Goal: Communication & Community: Participate in discussion

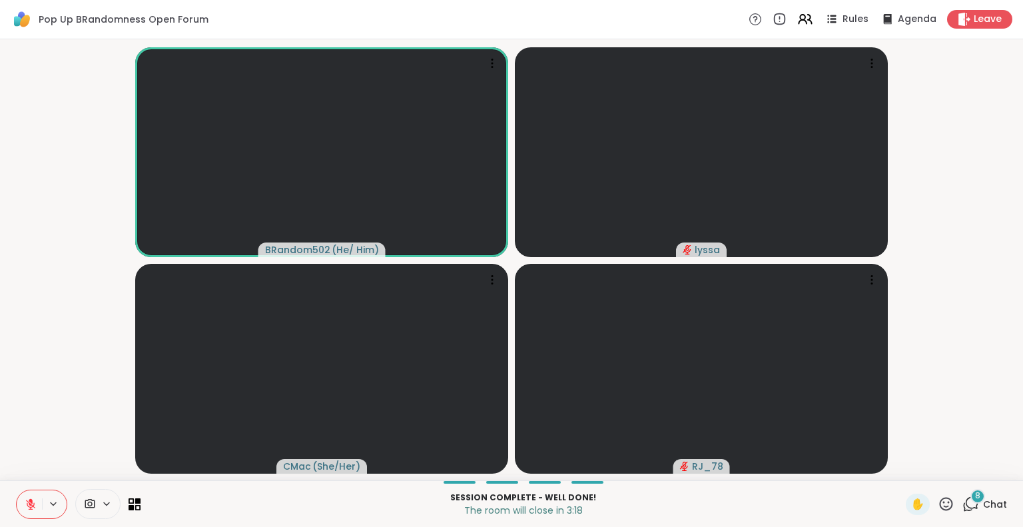
click at [31, 513] on button at bounding box center [29, 504] width 25 height 28
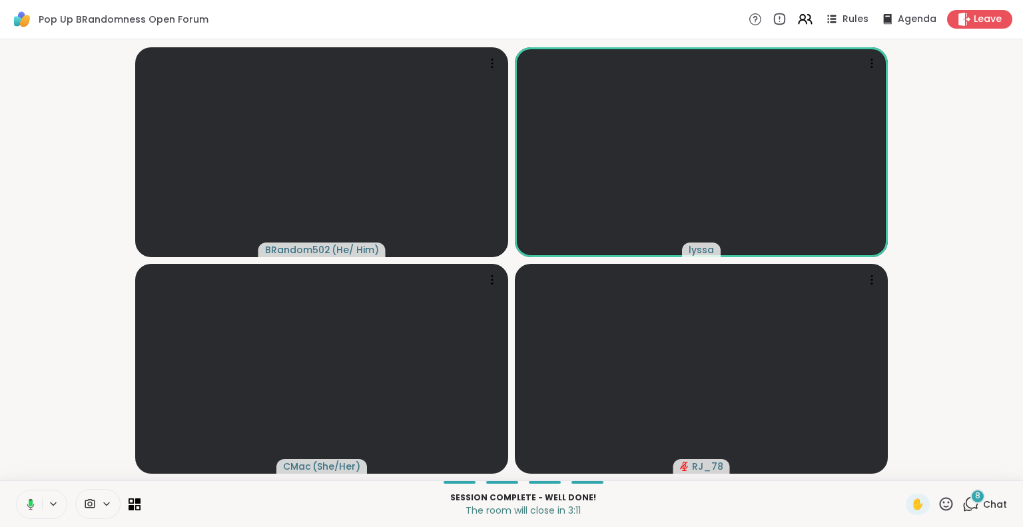
click at [30, 503] on rect at bounding box center [31, 503] width 4 height 6
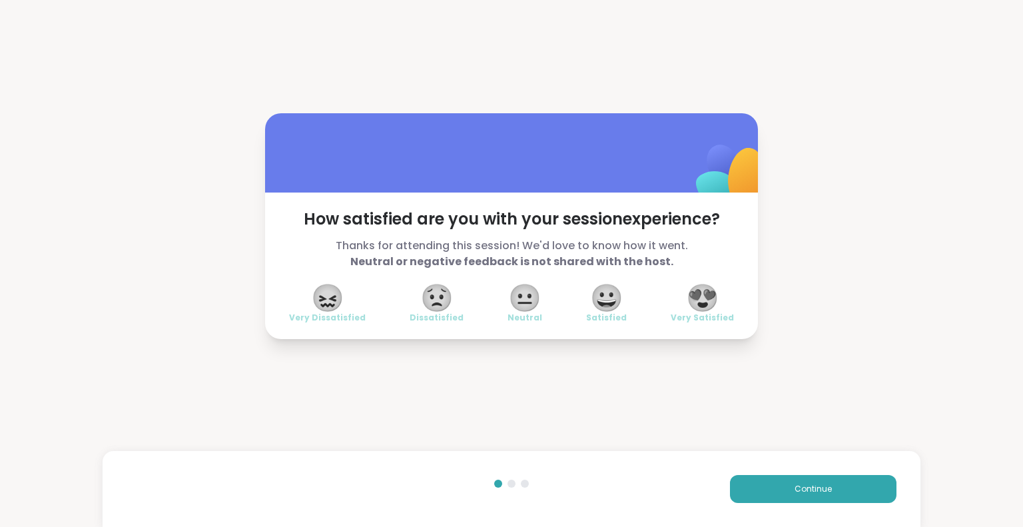
click at [964, 428] on div "How satisfied are you with your session experience? Thanks for attending this s…" at bounding box center [511, 226] width 1023 height 452
click at [898, 445] on div "How satisfied are you with your session experience? Thanks for attending this s…" at bounding box center [511, 226] width 1023 height 452
click at [689, 29] on div "How satisfied are you with your session experience? Thanks for attending this s…" at bounding box center [511, 226] width 1023 height 452
click at [825, 476] on button "Continue" at bounding box center [813, 489] width 167 height 28
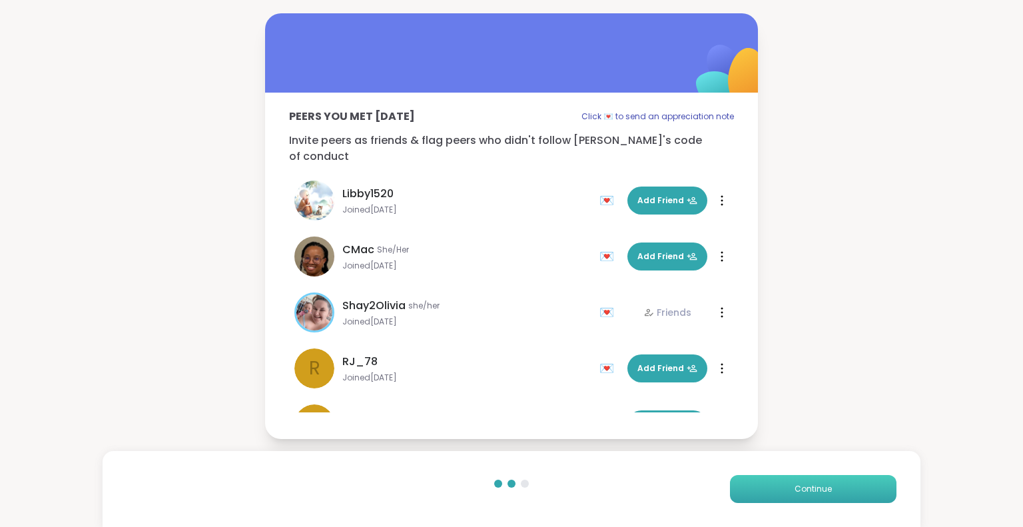
click at [825, 476] on button "Continue" at bounding box center [813, 489] width 167 height 28
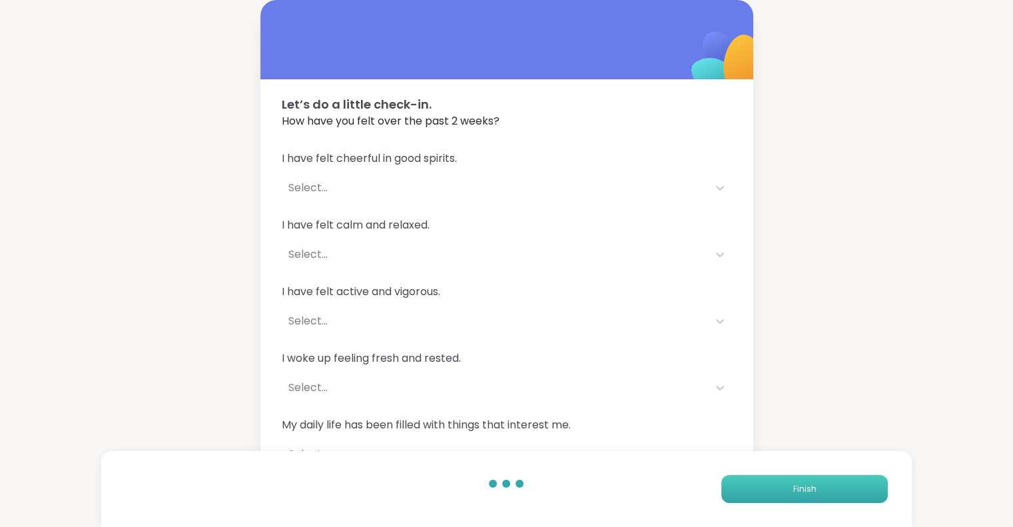
click at [825, 476] on button "Finish" at bounding box center [804, 489] width 167 height 28
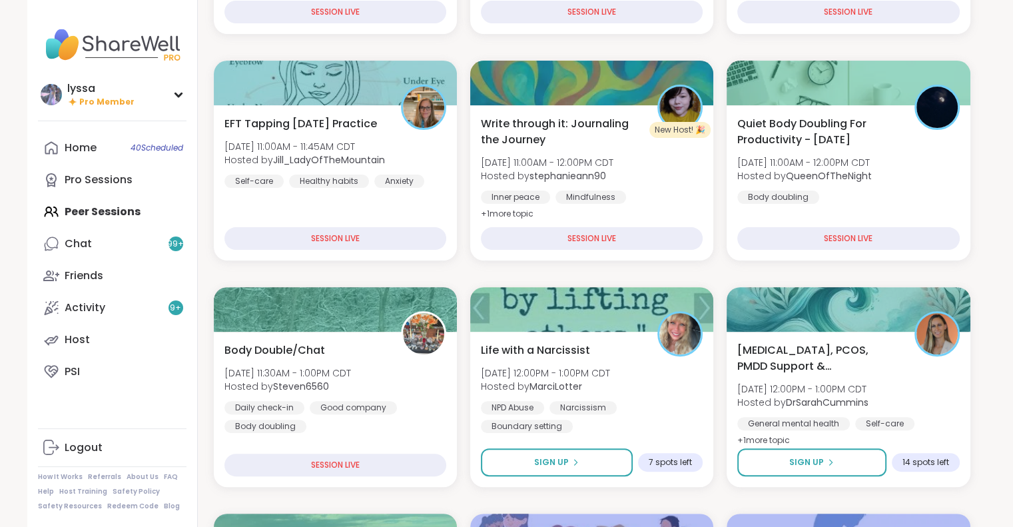
scroll to position [356, 0]
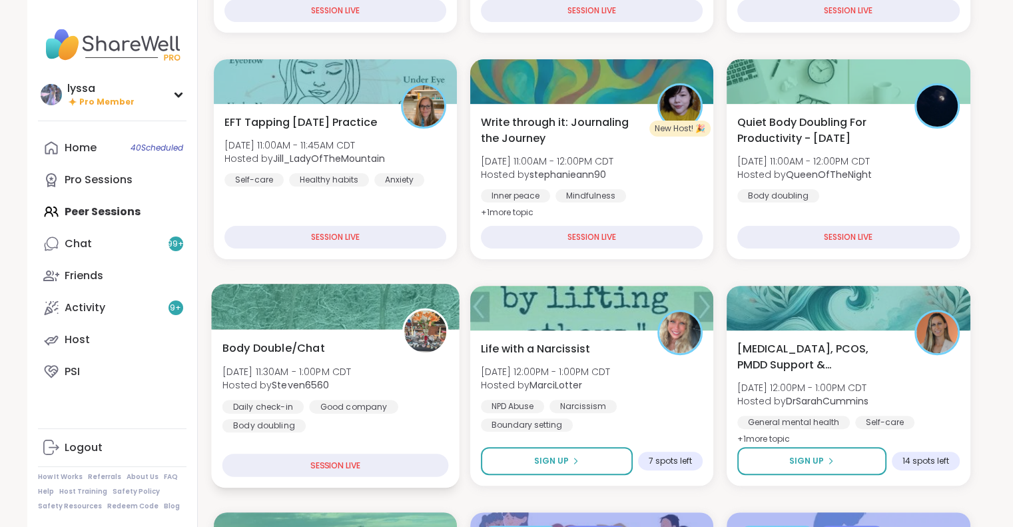
click at [378, 354] on div "Body Double/Chat [DATE] 11:30AM - 1:00PM CDT Hosted by Steven6560 Daily check-i…" at bounding box center [335, 386] width 226 height 93
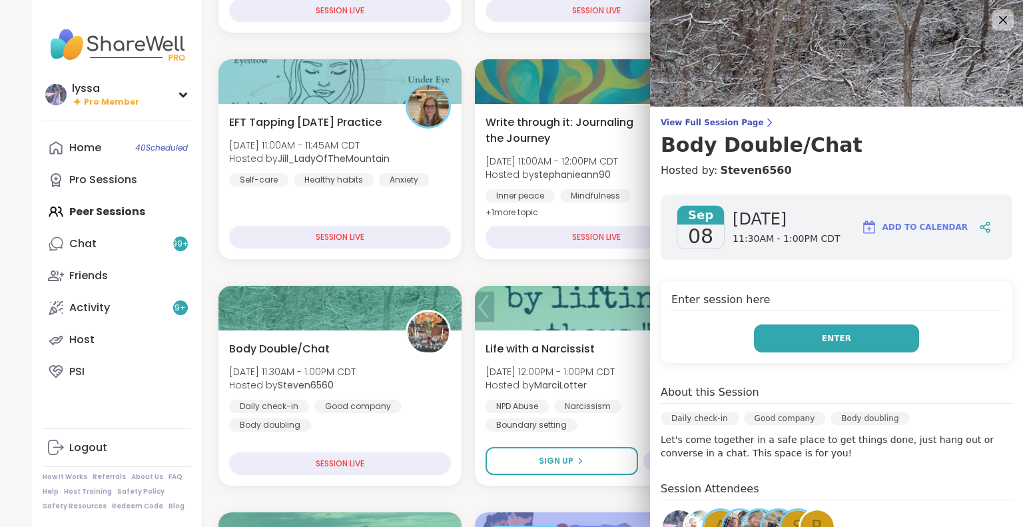
click at [762, 335] on button "Enter" at bounding box center [836, 338] width 165 height 28
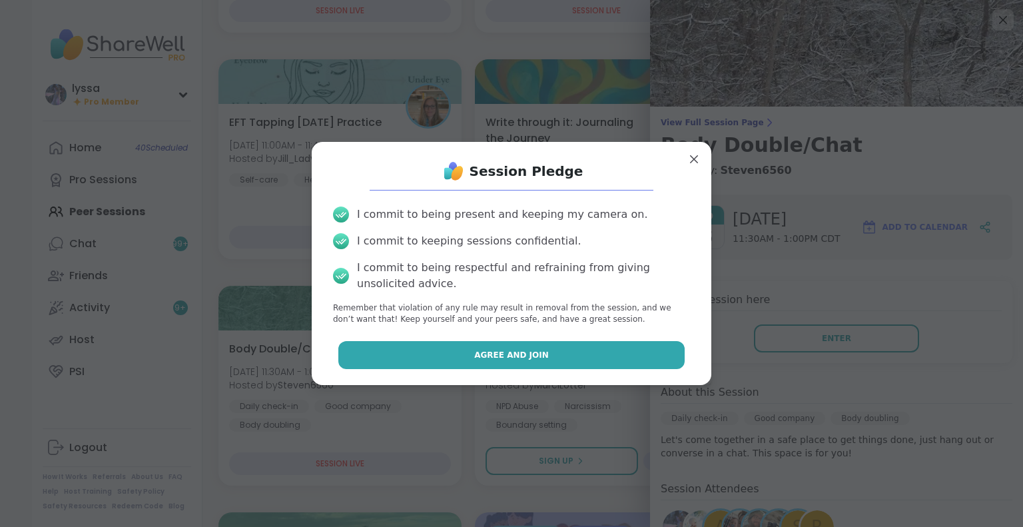
click at [612, 344] on button "Agree and Join" at bounding box center [511, 355] width 347 height 28
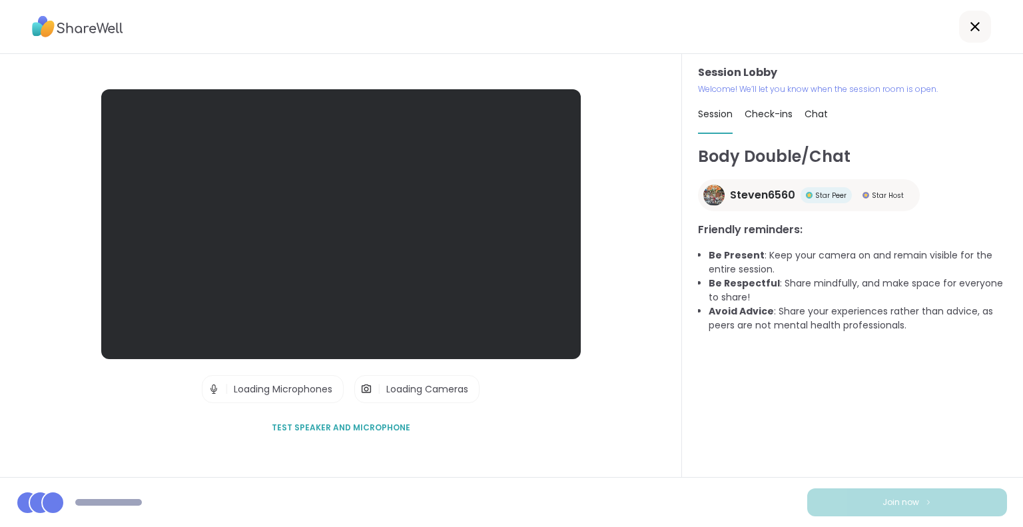
click at [3, 462] on div "Session Lobby | Loading Microphones | Loading Cameras Test speaker and micropho…" at bounding box center [341, 265] width 682 height 423
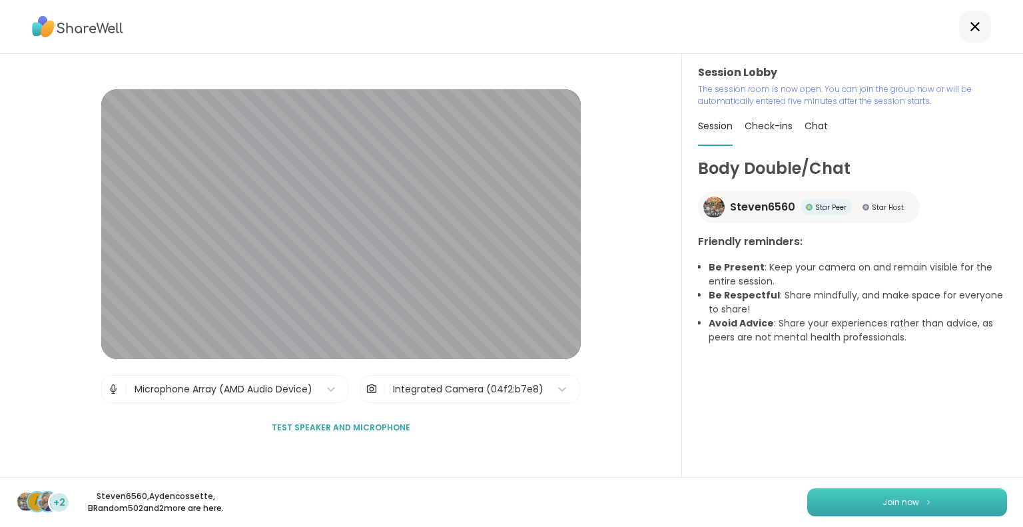
click at [924, 505] on button "Join now" at bounding box center [907, 502] width 200 height 28
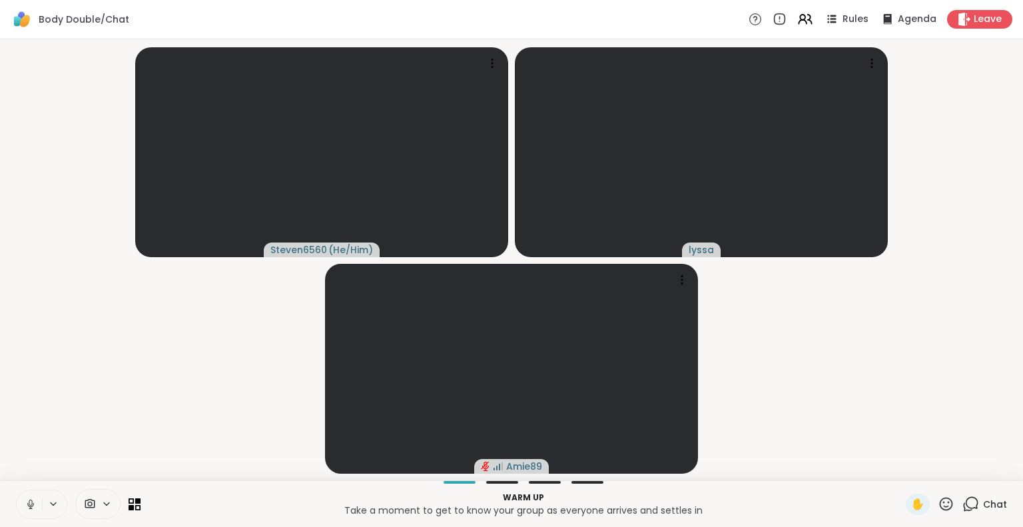
click at [19, 498] on button at bounding box center [29, 504] width 25 height 28
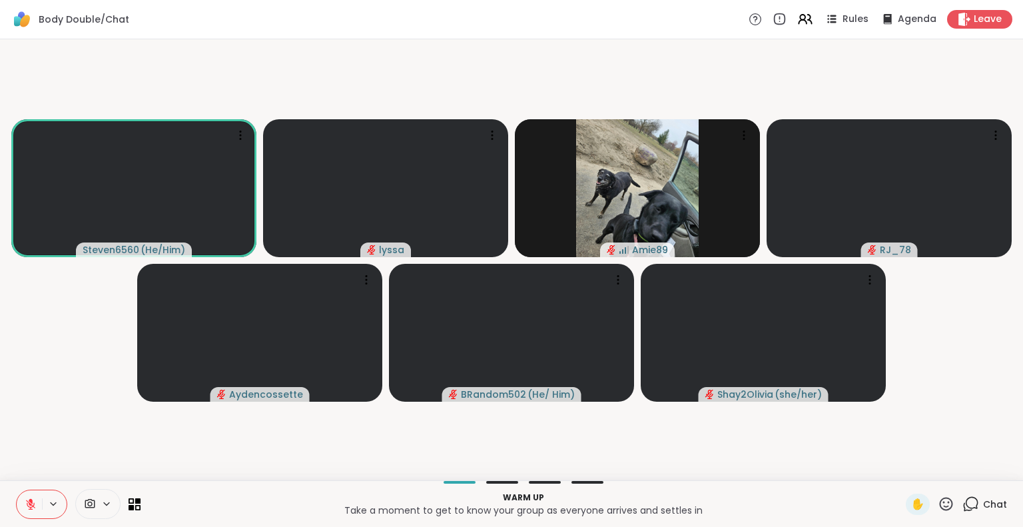
click at [32, 494] on button at bounding box center [29, 504] width 25 height 28
click at [27, 494] on button at bounding box center [29, 504] width 25 height 28
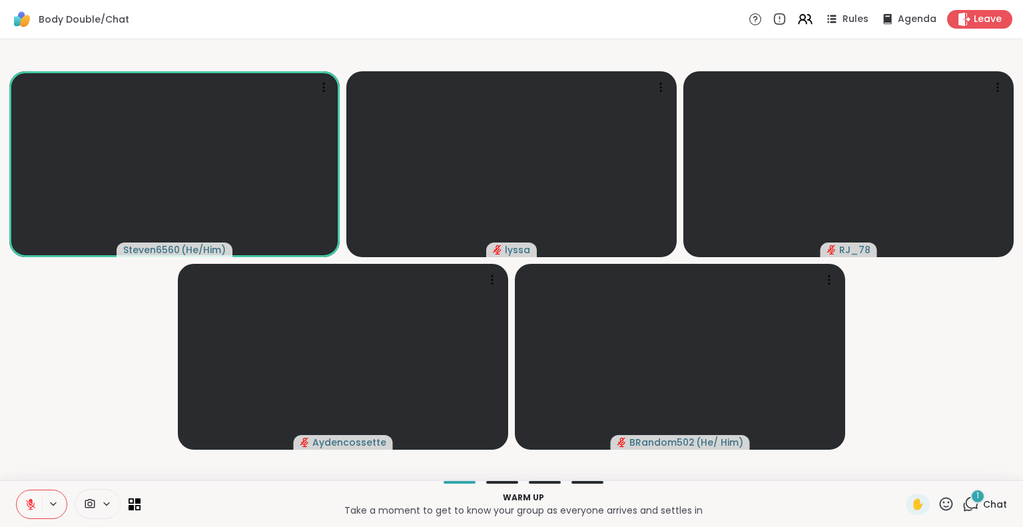
click at [24, 513] on button at bounding box center [29, 504] width 25 height 28
click at [27, 506] on icon at bounding box center [30, 504] width 9 height 9
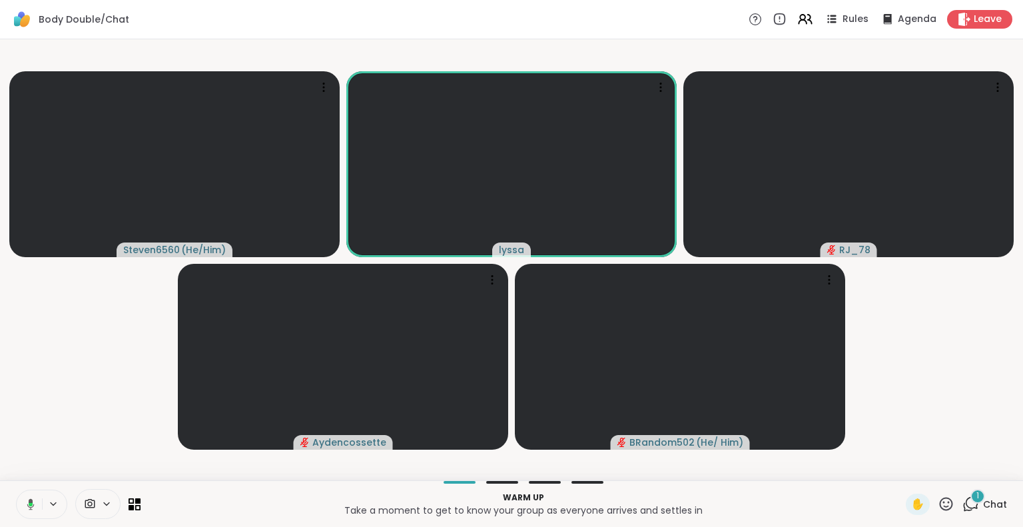
click at [30, 504] on icon at bounding box center [31, 503] width 4 height 3
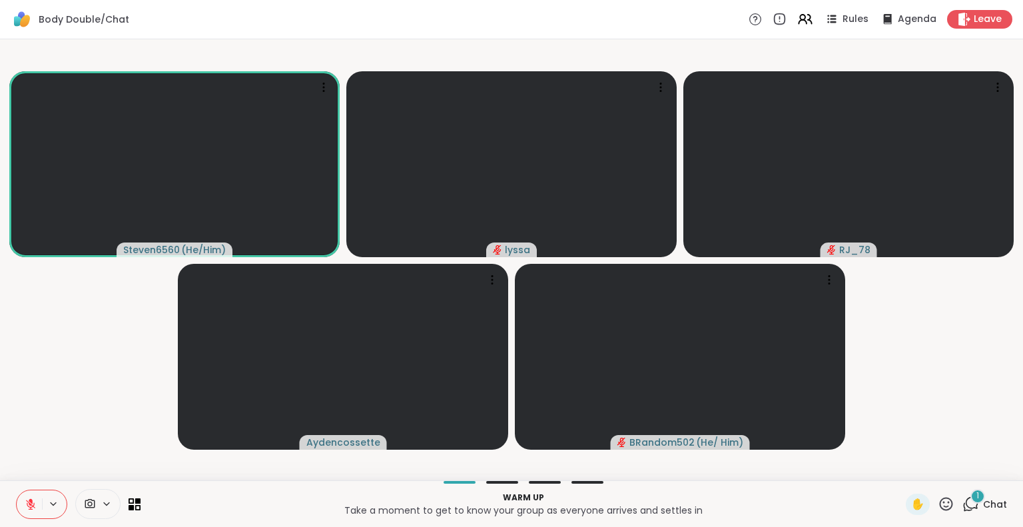
click at [975, 495] on div "1" at bounding box center [977, 496] width 15 height 15
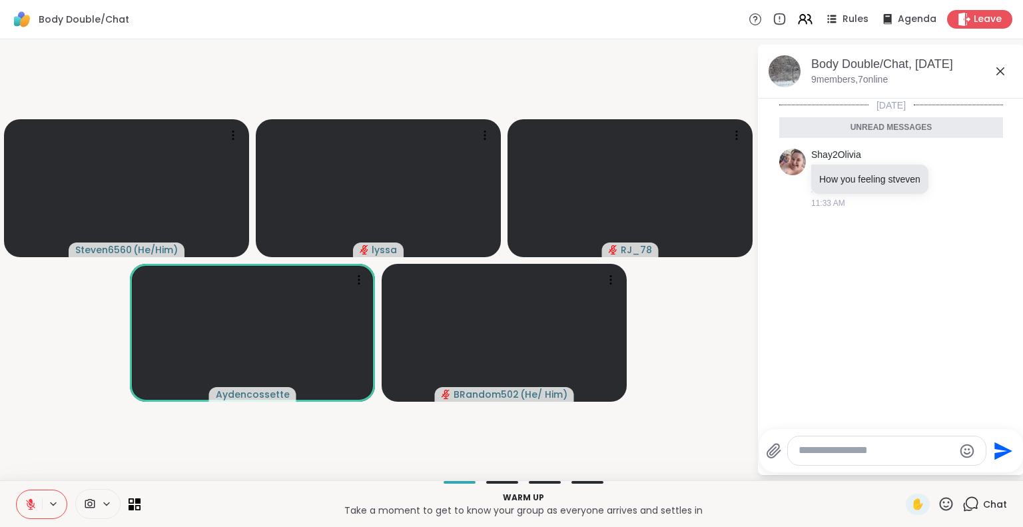
click at [1001, 73] on icon at bounding box center [1000, 71] width 16 height 16
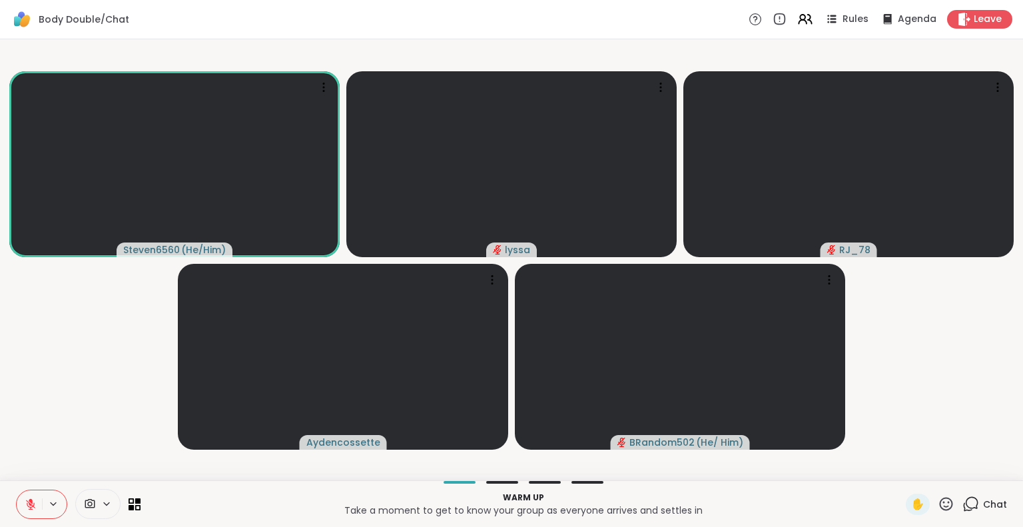
click at [31, 509] on icon at bounding box center [30, 504] width 9 height 9
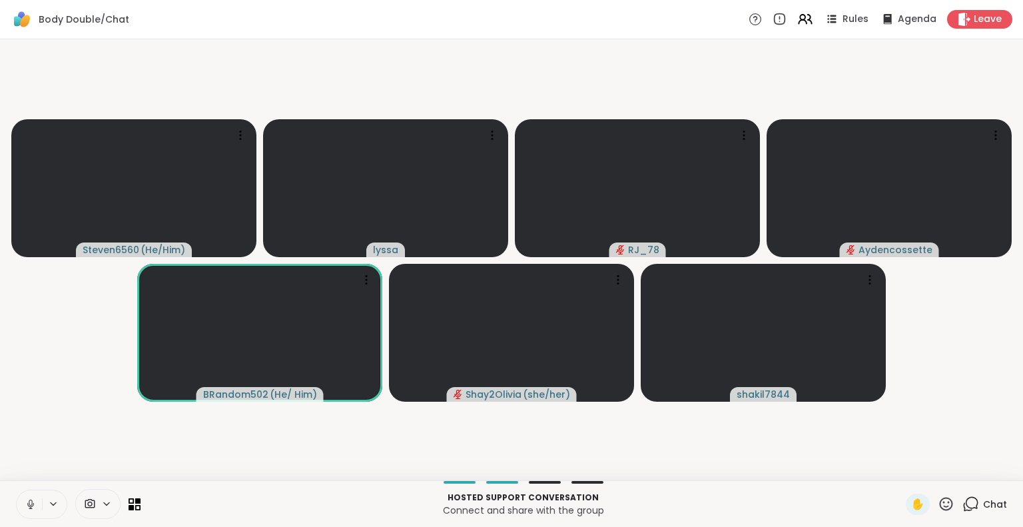
scroll to position [0, 5]
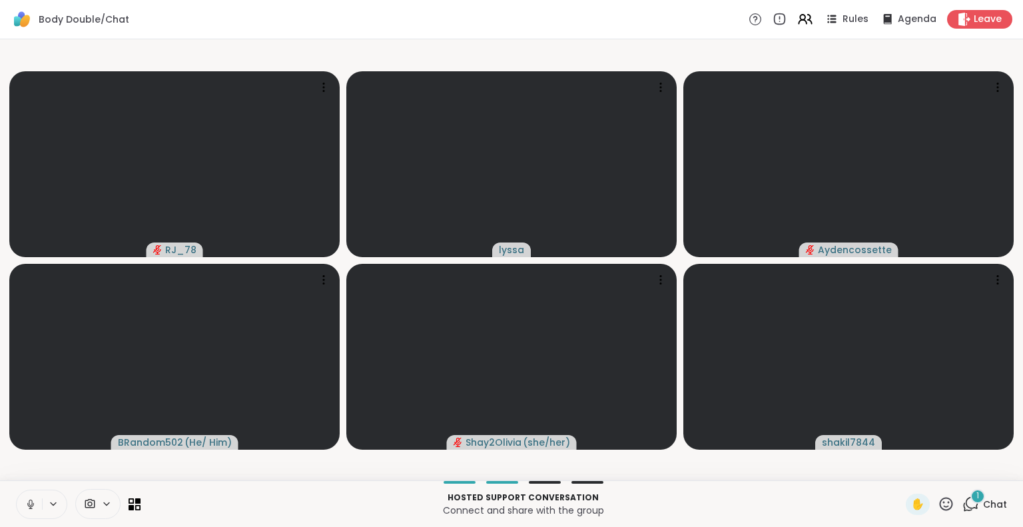
click at [962, 506] on icon at bounding box center [970, 504] width 17 height 17
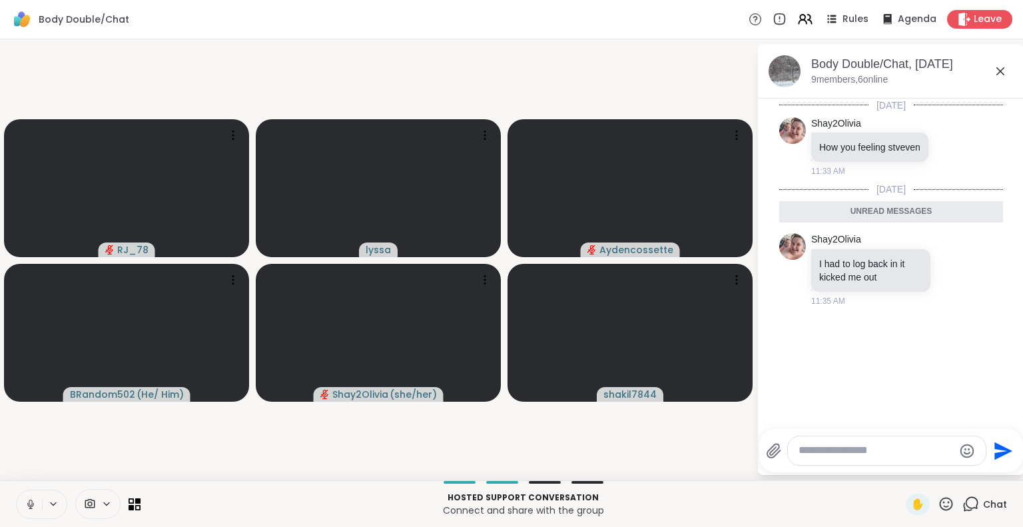
click at [996, 71] on icon at bounding box center [1000, 71] width 8 height 8
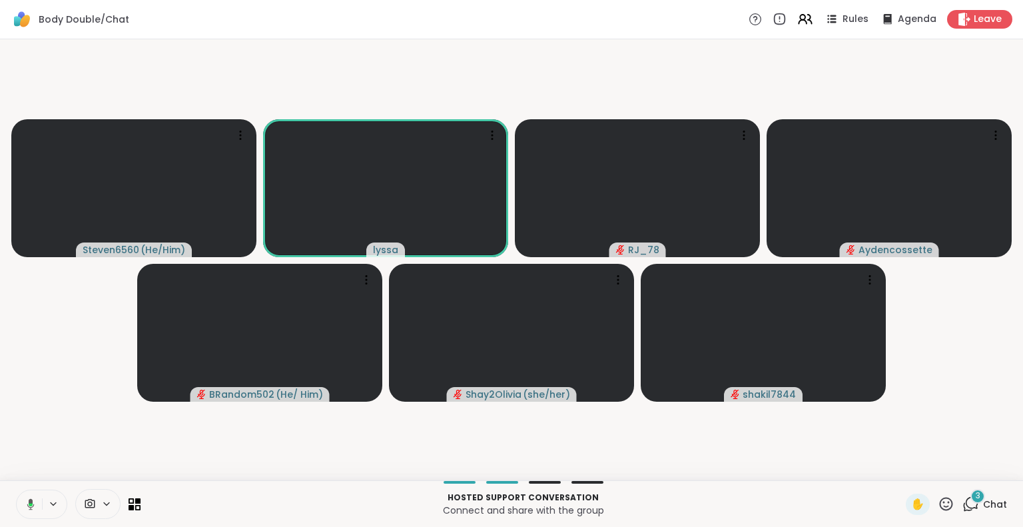
click at [23, 509] on icon at bounding box center [29, 504] width 12 height 12
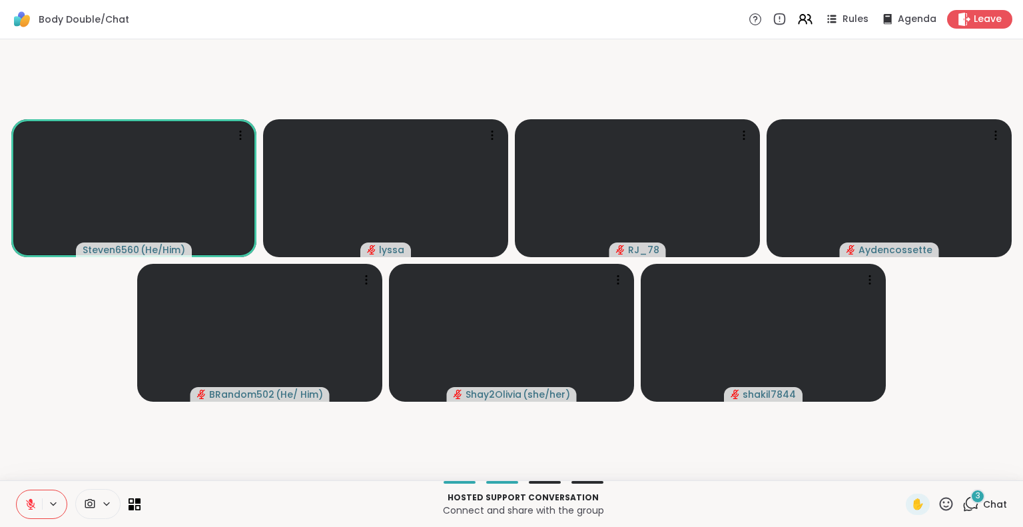
click at [0, 458] on div "Steven6560 ( He/Him ) lyssa RJ_78 Aydencossette BRandom502 ( He/ Him ) Shay2Oli…" at bounding box center [511, 259] width 1023 height 441
click at [29, 504] on icon at bounding box center [31, 504] width 12 height 12
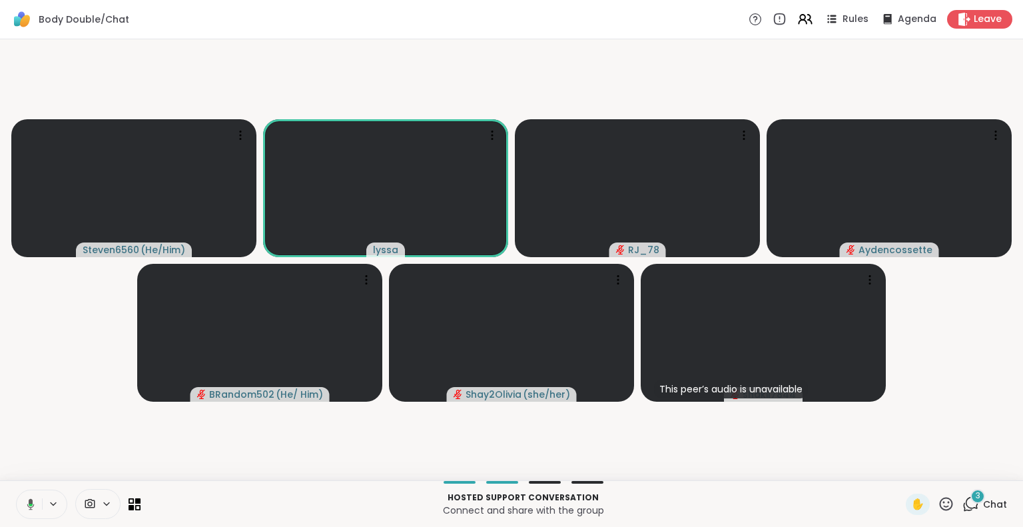
click at [976, 490] on span "3" at bounding box center [978, 495] width 5 height 11
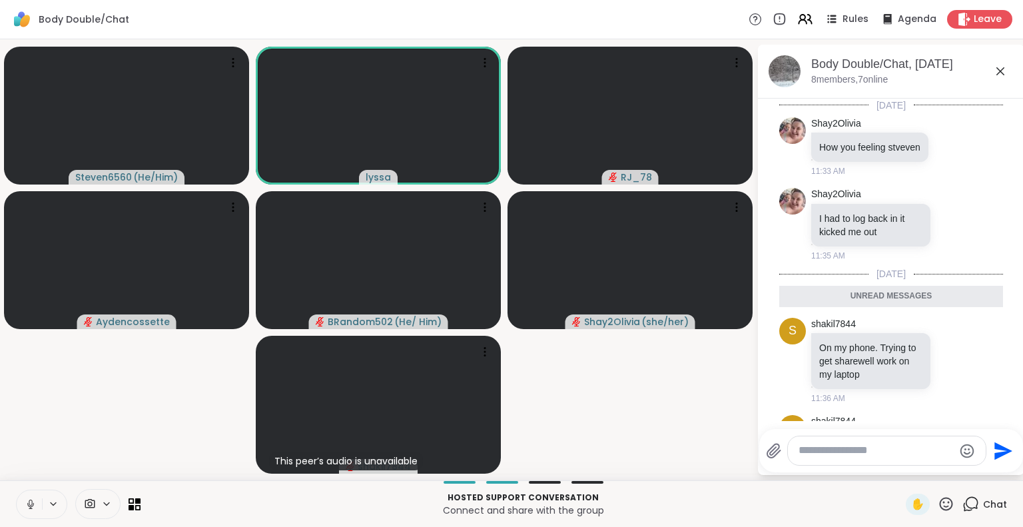
scroll to position [155, 0]
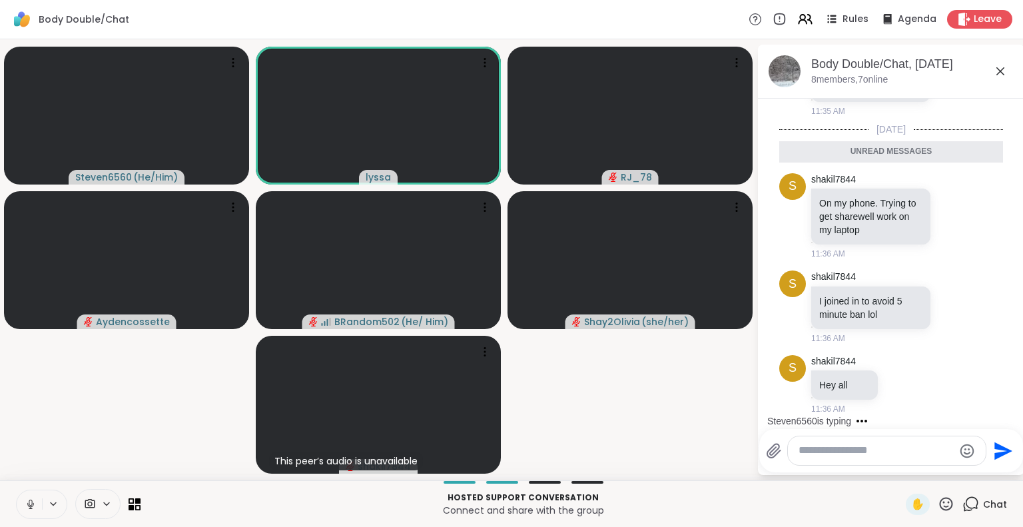
click at [25, 500] on icon at bounding box center [31, 504] width 12 height 12
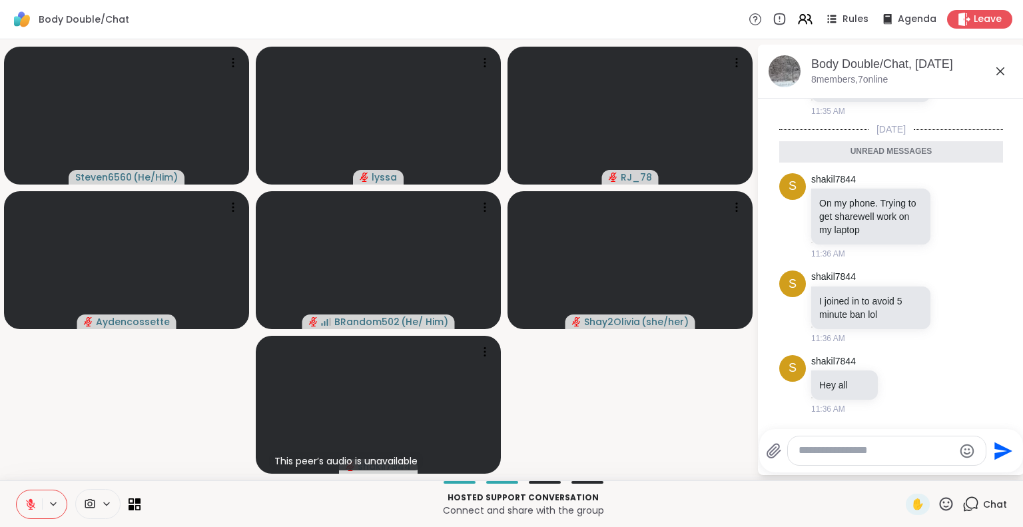
click at [1015, 414] on html "Body Double/Chat Rules Agenda Leave Steven6560 ( He/Him ) lyssa RJ_78 Aydencoss…" at bounding box center [511, 263] width 1023 height 527
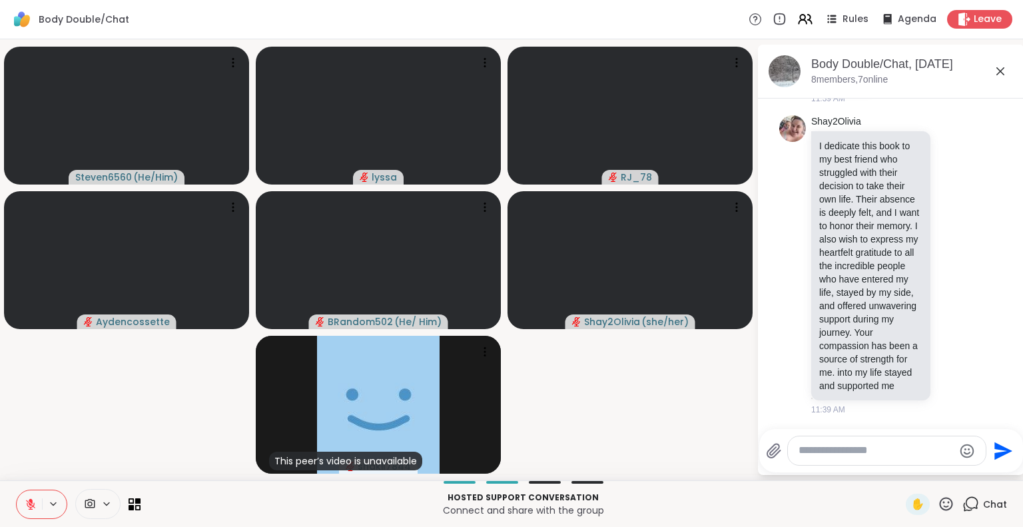
scroll to position [563, 0]
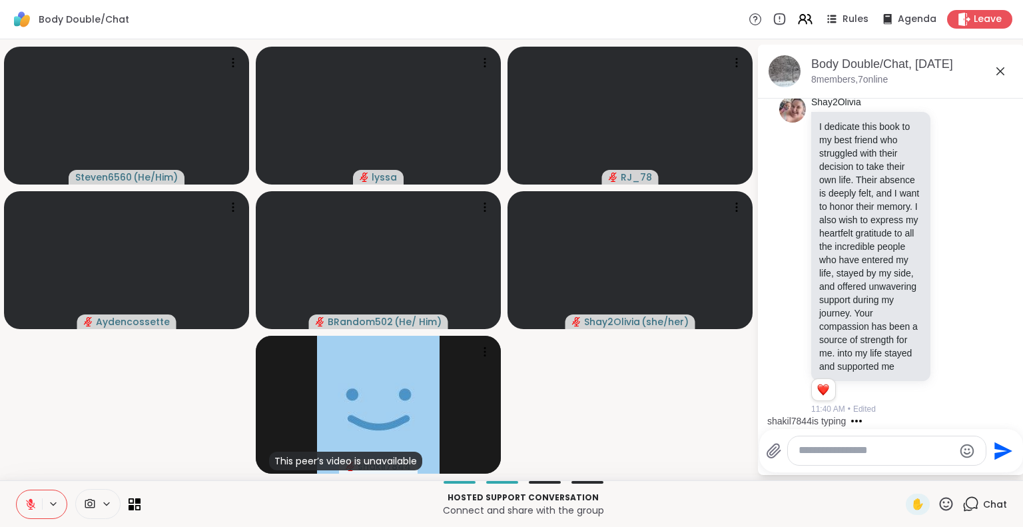
click at [29, 504] on icon at bounding box center [31, 504] width 12 height 12
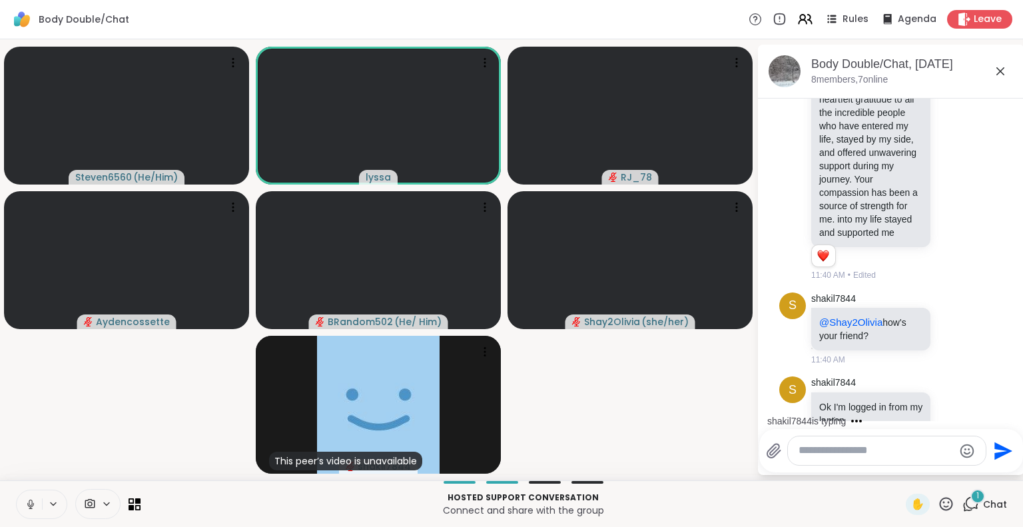
scroll to position [732, 0]
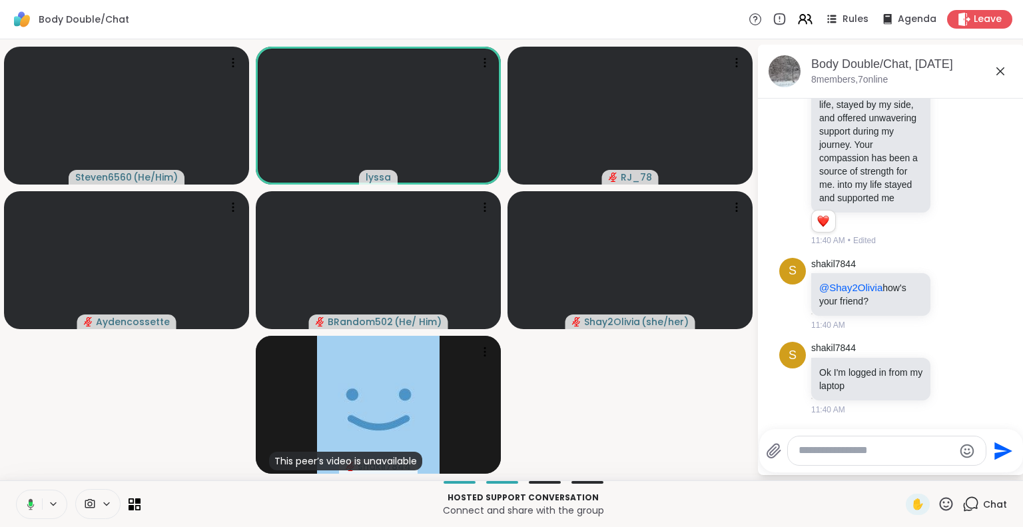
click at [23, 502] on icon at bounding box center [29, 504] width 12 height 12
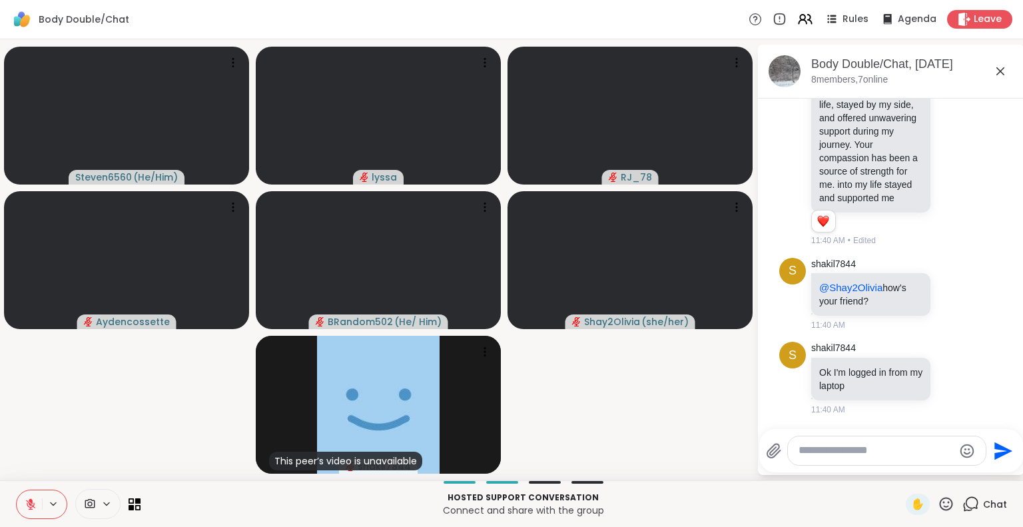
click at [25, 506] on icon at bounding box center [31, 504] width 12 height 12
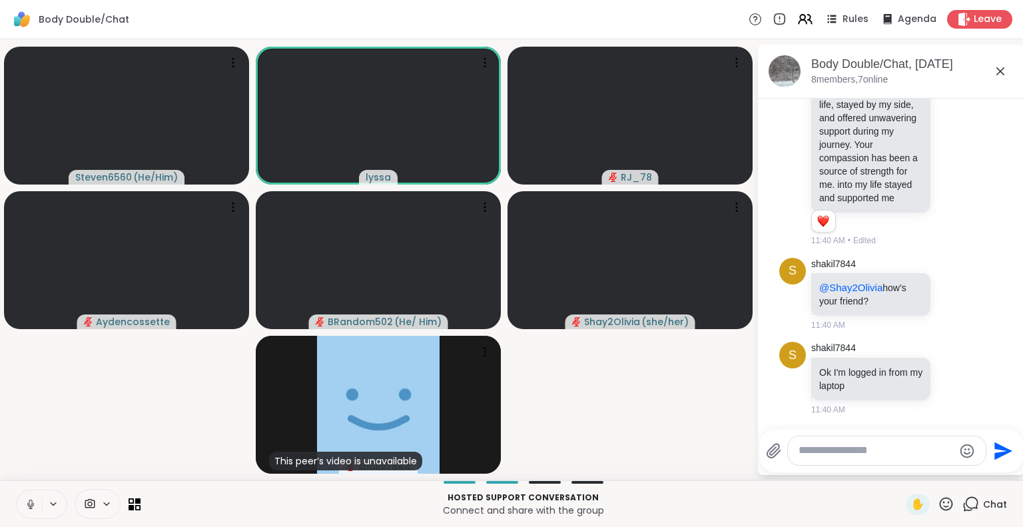
click at [30, 508] on icon at bounding box center [30, 507] width 1 height 3
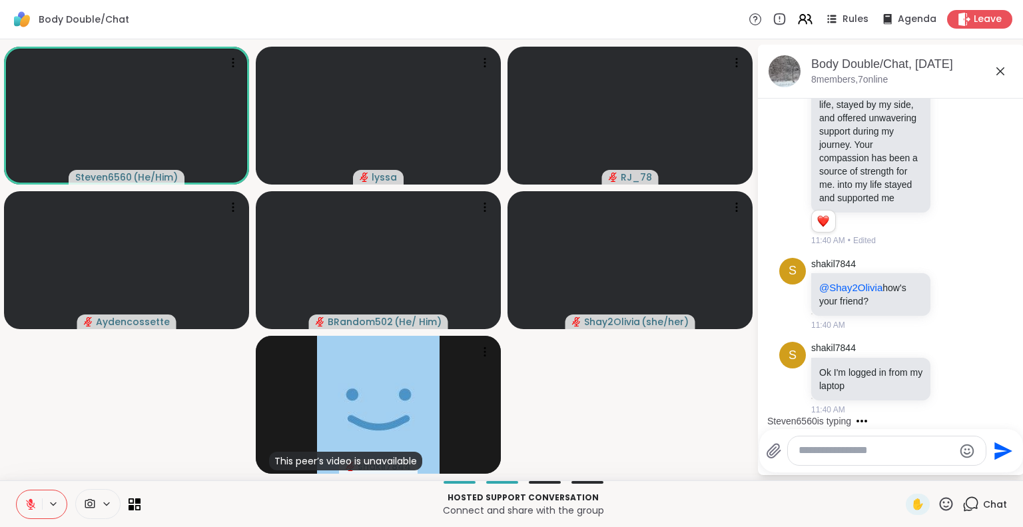
click at [26, 504] on icon at bounding box center [30, 504] width 9 height 9
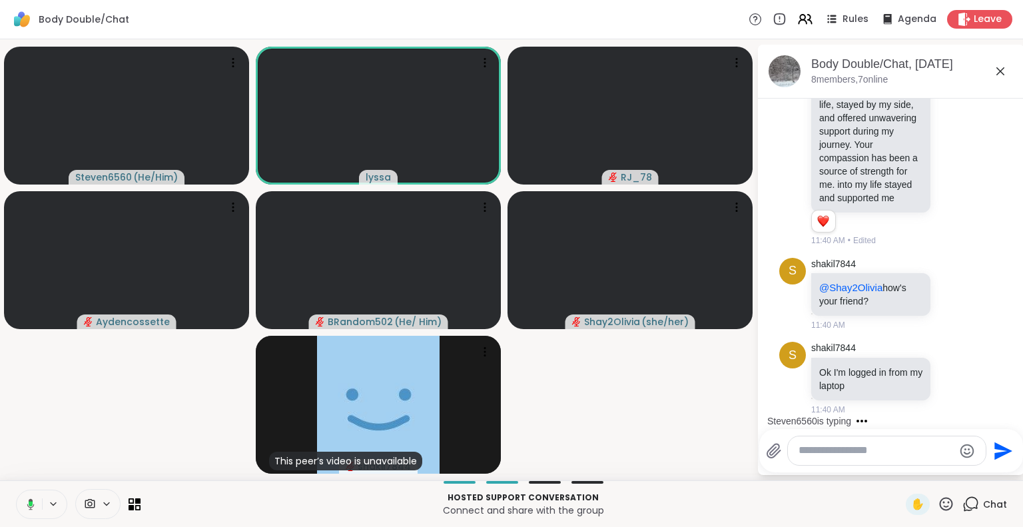
click at [15, 504] on button at bounding box center [28, 504] width 27 height 28
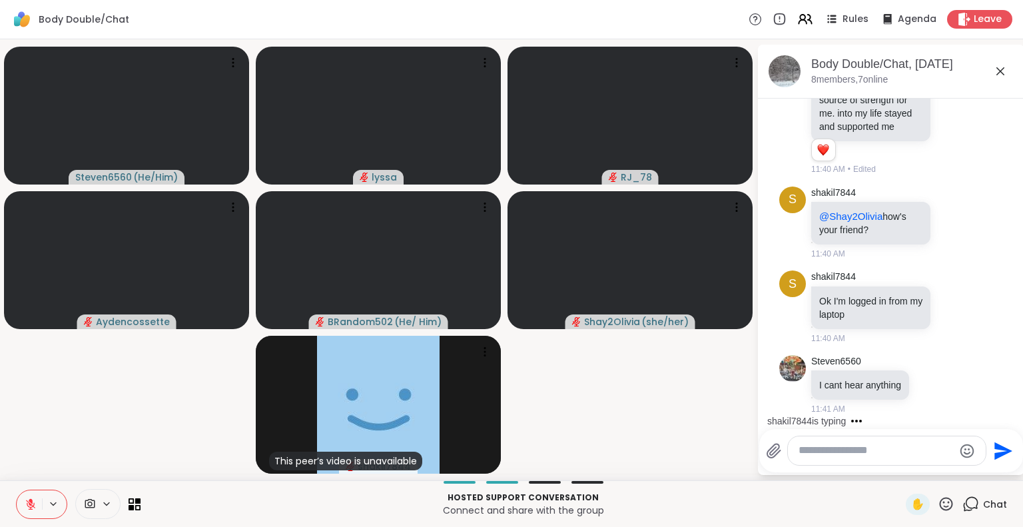
scroll to position [886, 0]
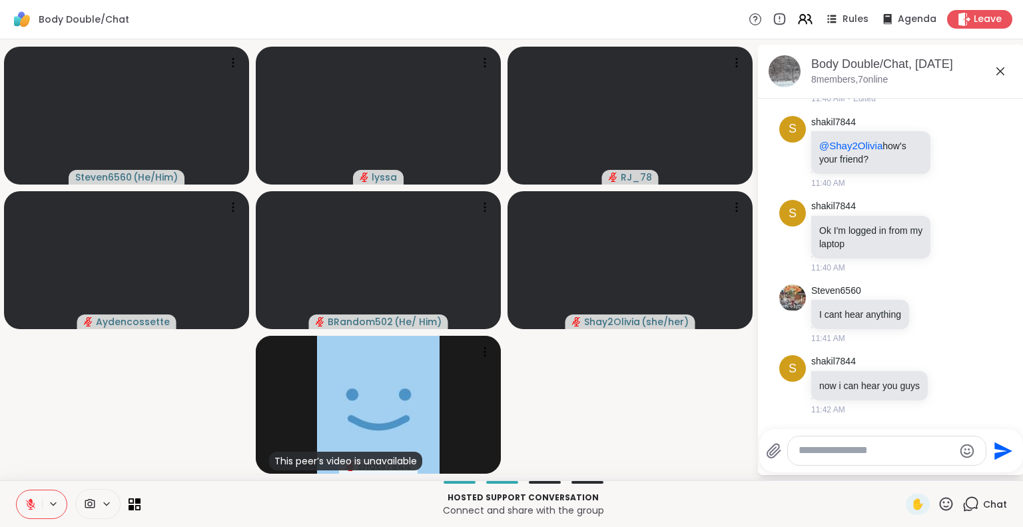
click at [25, 504] on icon at bounding box center [31, 504] width 12 height 12
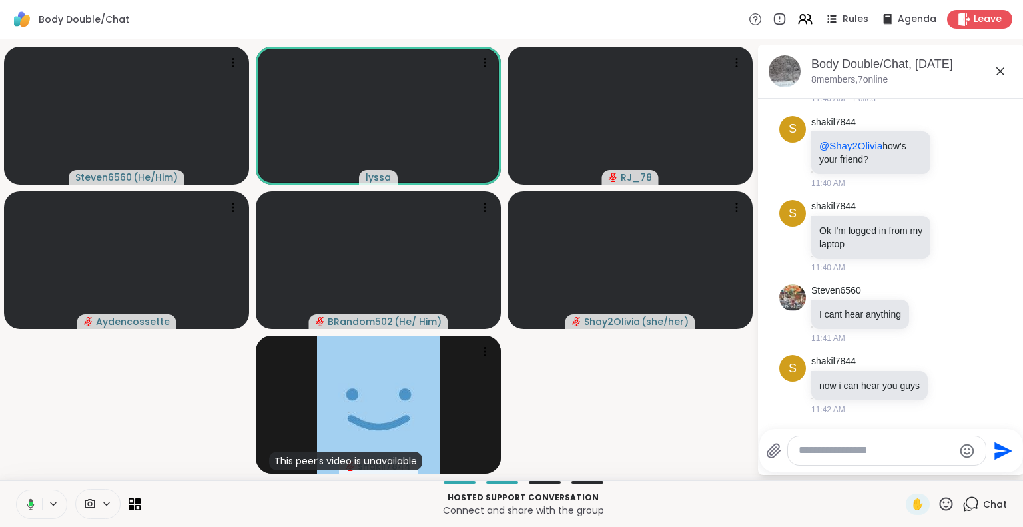
click at [31, 500] on button at bounding box center [28, 504] width 27 height 28
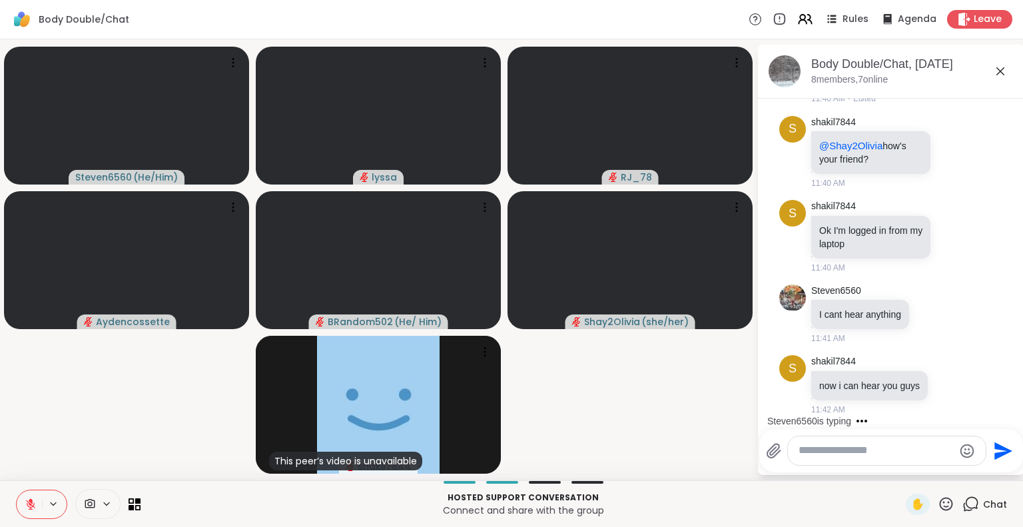
click at [25, 504] on icon at bounding box center [31, 504] width 12 height 12
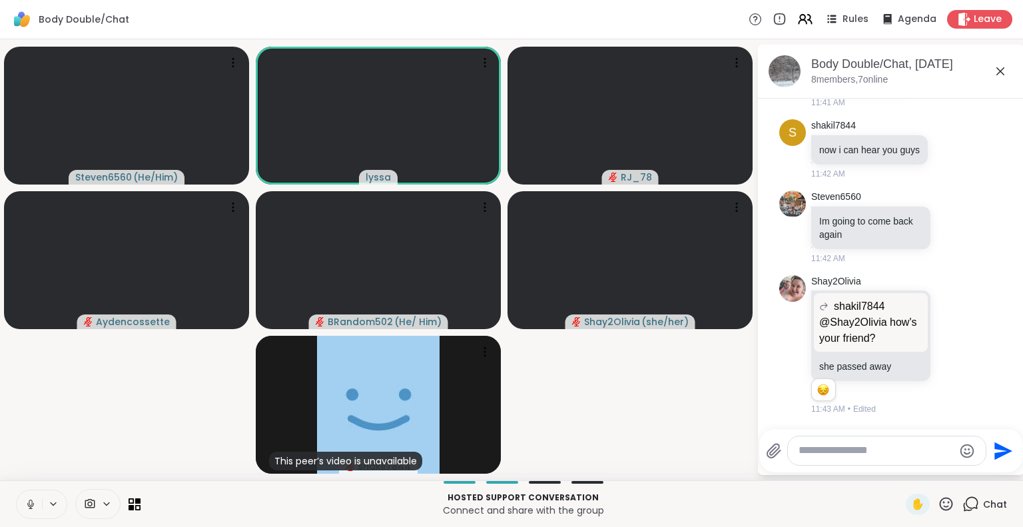
scroll to position [1192, 0]
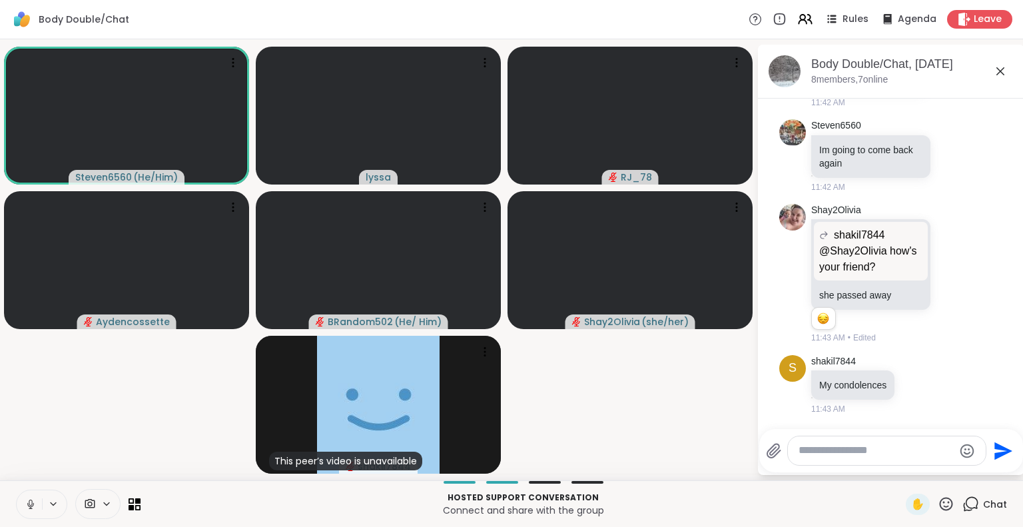
click at [23, 491] on button at bounding box center [29, 504] width 25 height 28
click at [26, 504] on icon at bounding box center [30, 504] width 9 height 9
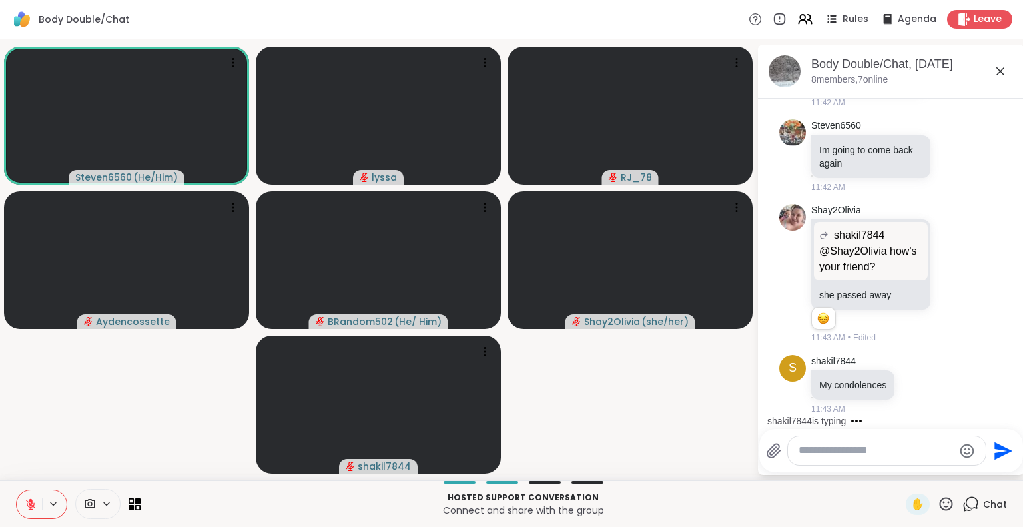
click at [992, 73] on icon at bounding box center [1000, 71] width 16 height 16
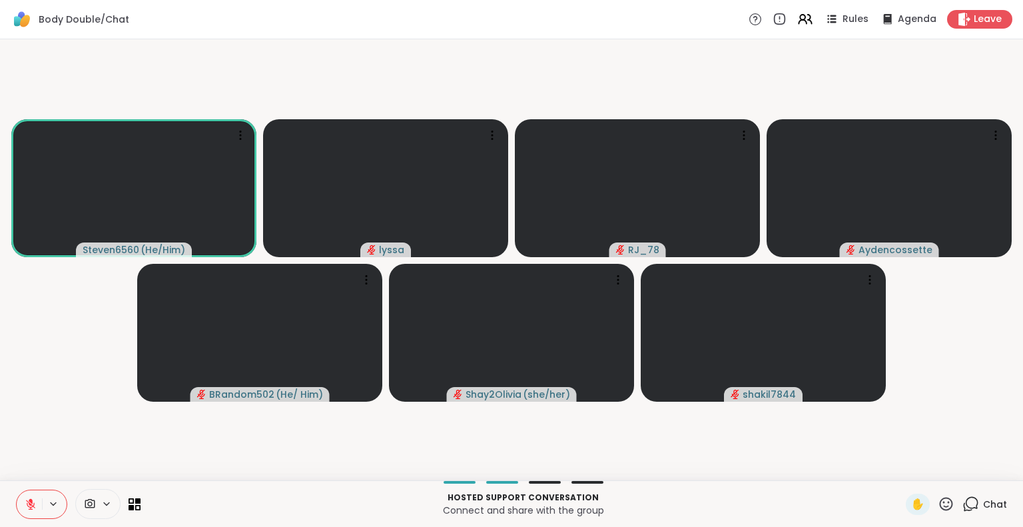
click at [35, 510] on button at bounding box center [29, 504] width 25 height 28
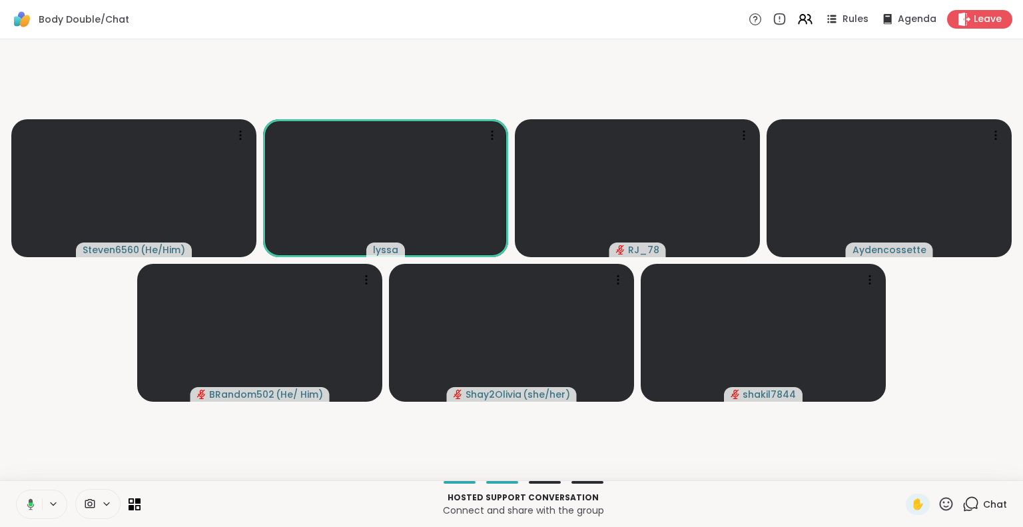
click at [29, 504] on icon at bounding box center [31, 504] width 4 height 4
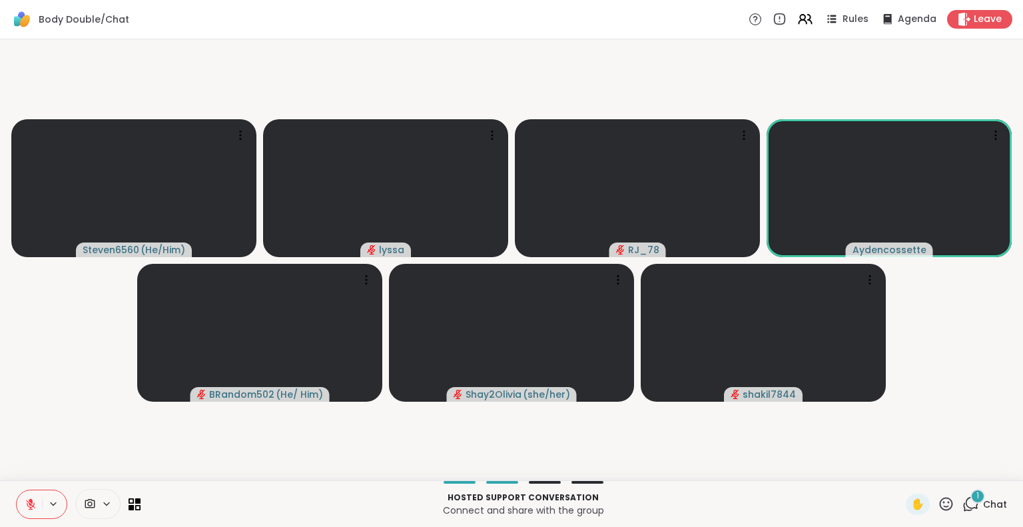
click at [29, 504] on icon at bounding box center [31, 504] width 12 height 12
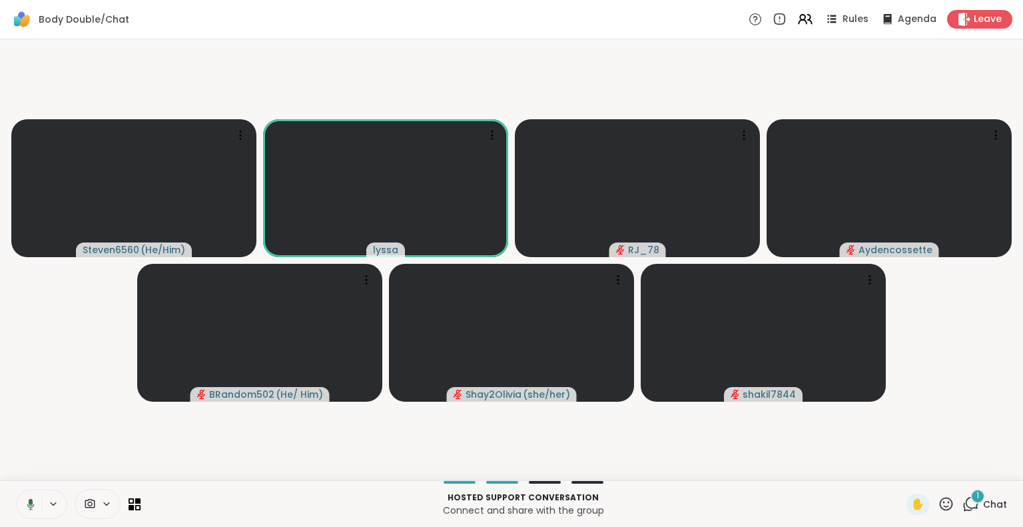
click at [21, 496] on button at bounding box center [28, 504] width 27 height 28
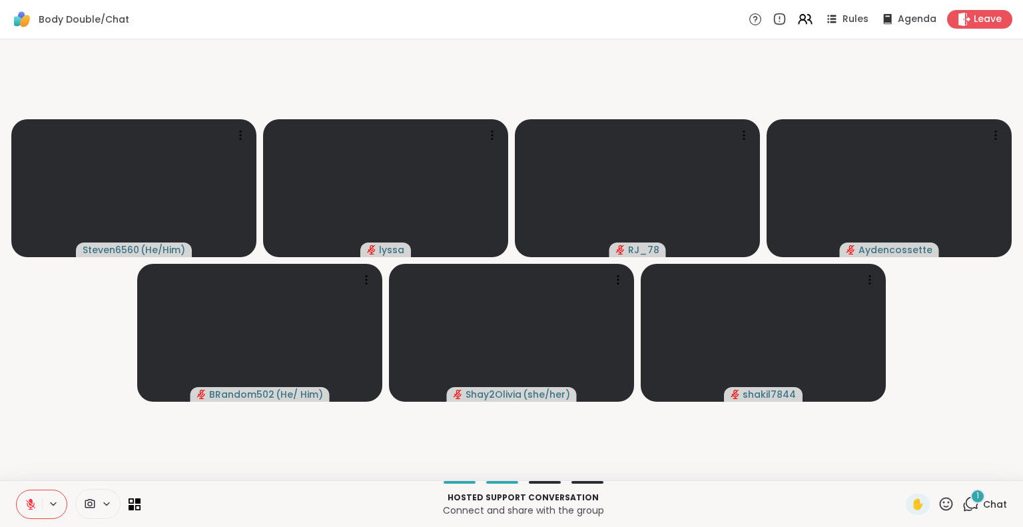
click at [16, 490] on div at bounding box center [41, 504] width 51 height 29
click at [20, 497] on button at bounding box center [29, 504] width 25 height 28
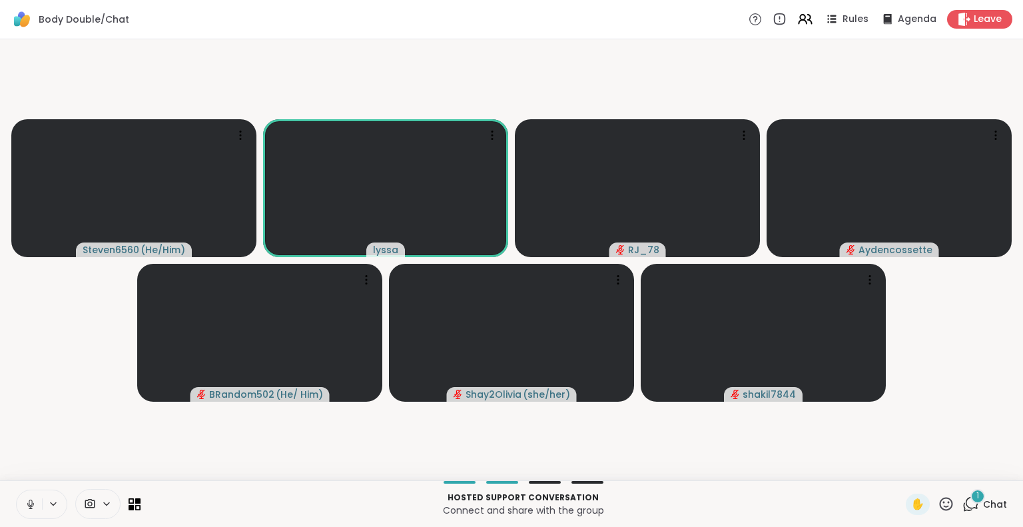
click at [25, 490] on button at bounding box center [29, 504] width 25 height 28
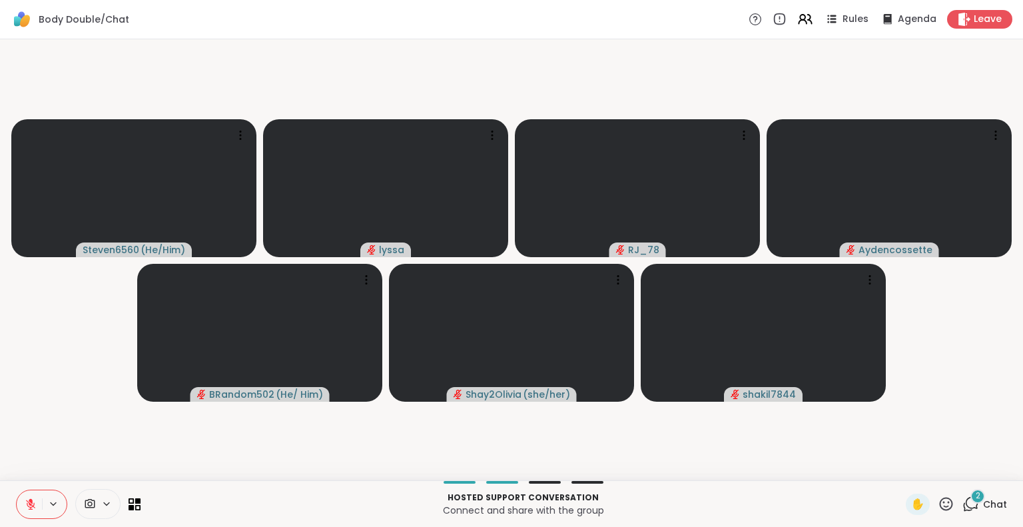
click at [33, 498] on button at bounding box center [29, 504] width 25 height 28
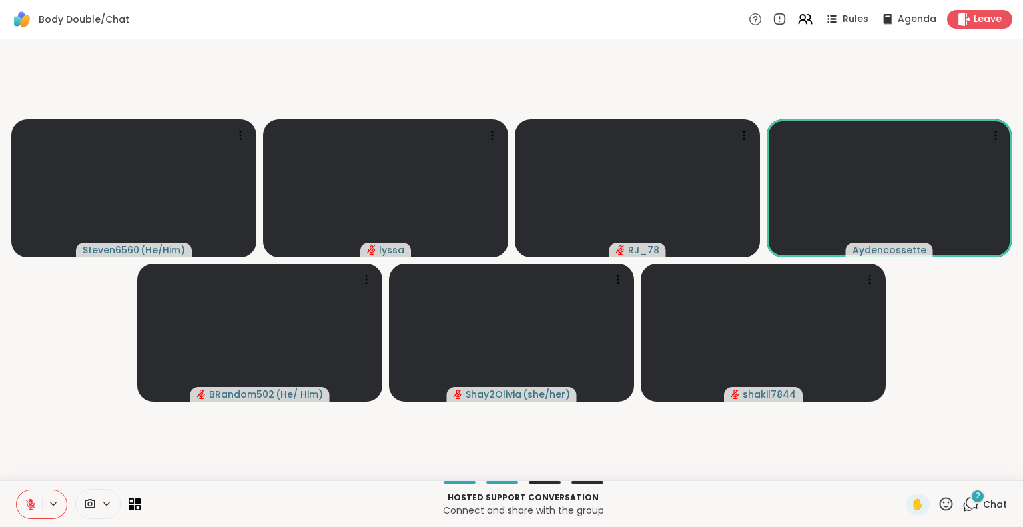
click at [27, 504] on icon at bounding box center [31, 504] width 12 height 12
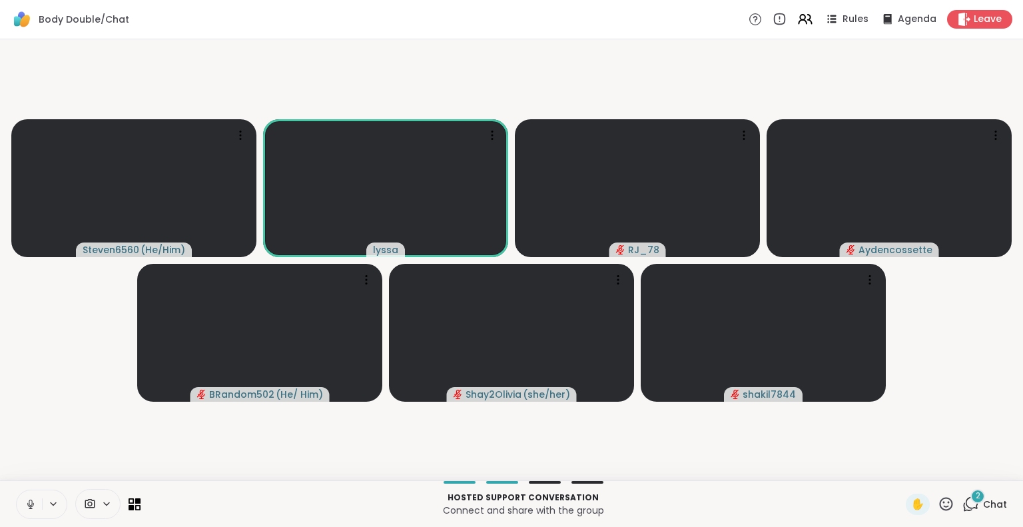
click at [27, 504] on icon at bounding box center [30, 504] width 7 height 4
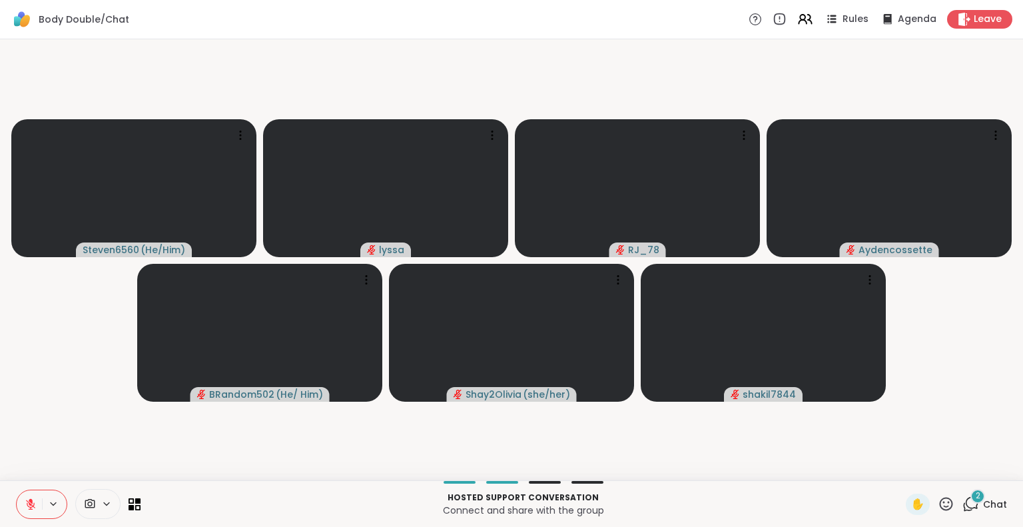
click at [25, 504] on icon at bounding box center [31, 504] width 12 height 12
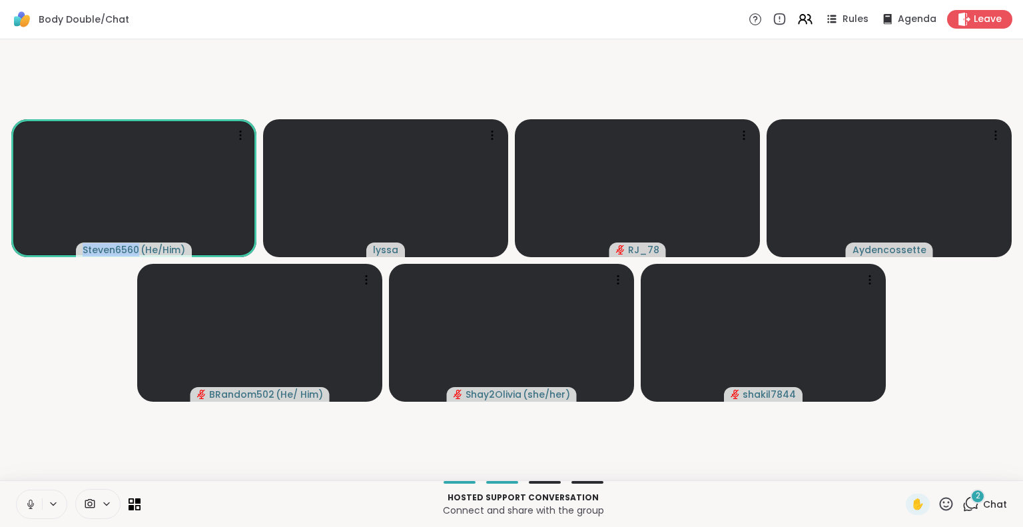
click at [53, 357] on video-player-container "Steven6560 ( He/Him ) lyssa RJ_78 Aydencossette BRandom502 ( He/ Him ) Shay2Oli…" at bounding box center [511, 260] width 1007 height 430
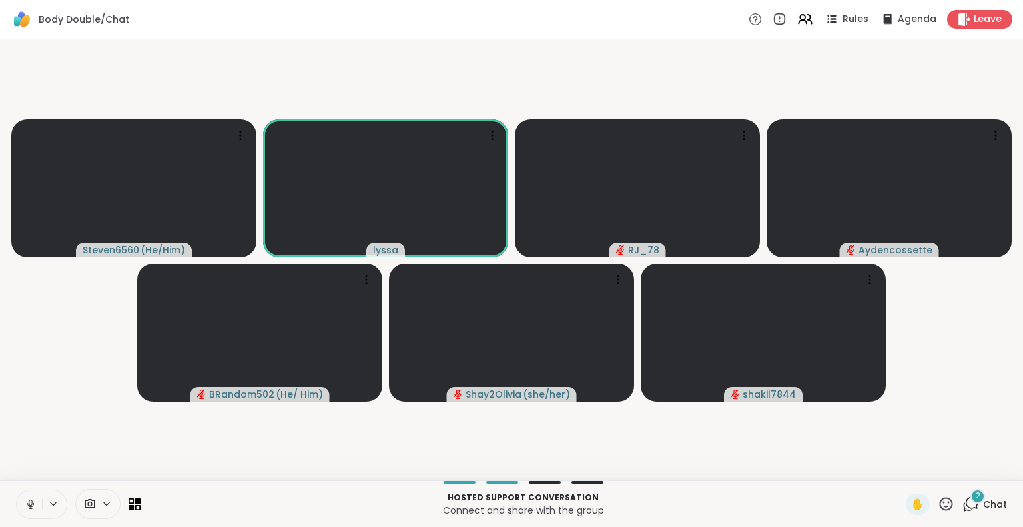
click at [30, 504] on icon at bounding box center [31, 504] width 12 height 12
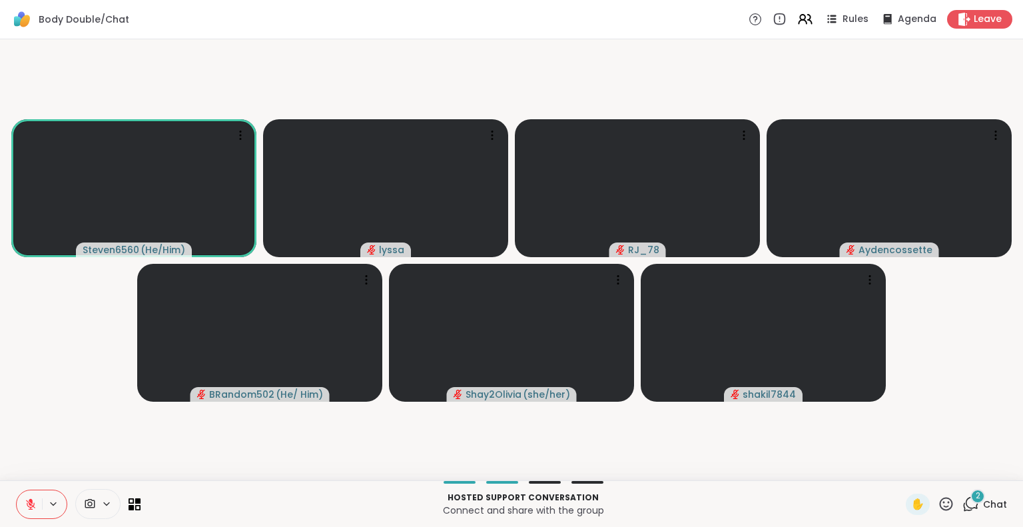
click at [27, 507] on icon at bounding box center [31, 504] width 12 height 12
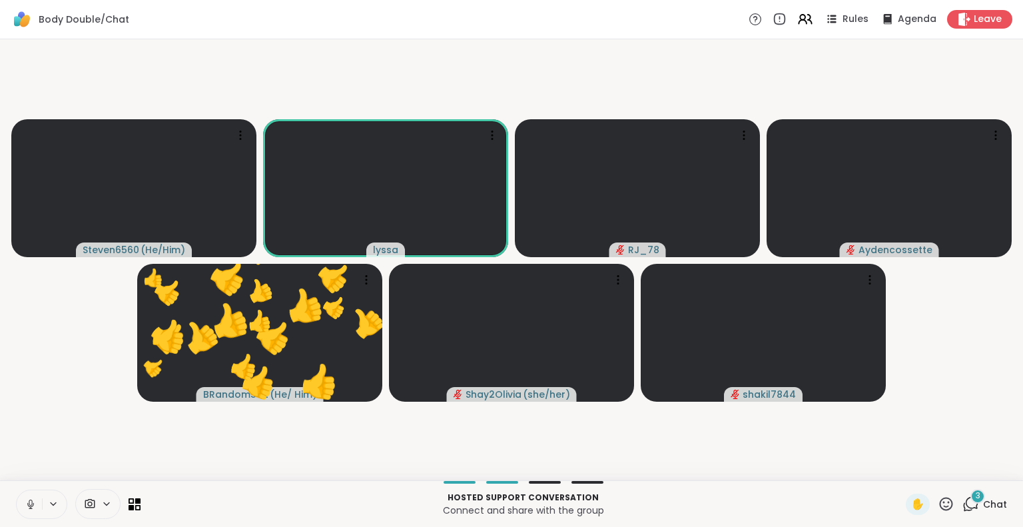
click at [25, 502] on icon at bounding box center [31, 504] width 12 height 12
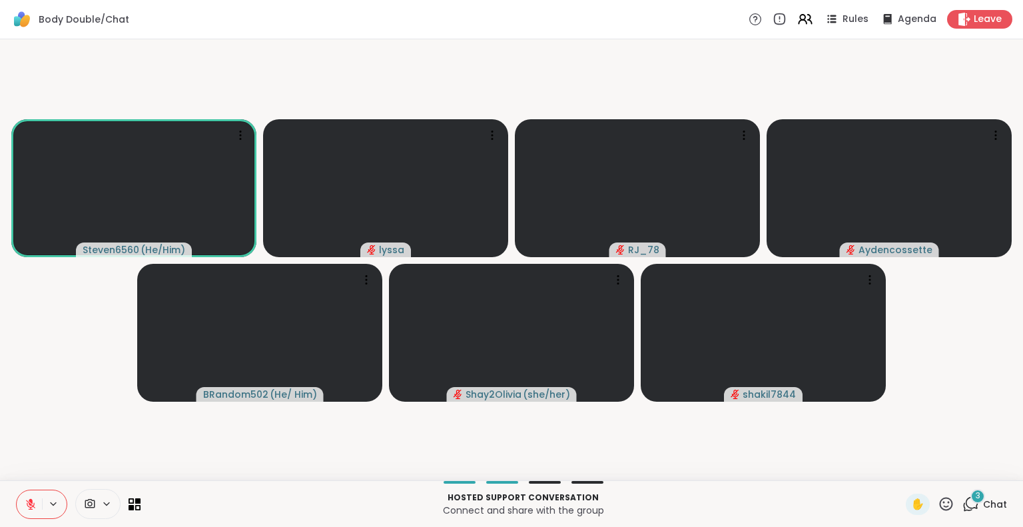
click at [21, 506] on button at bounding box center [29, 504] width 25 height 28
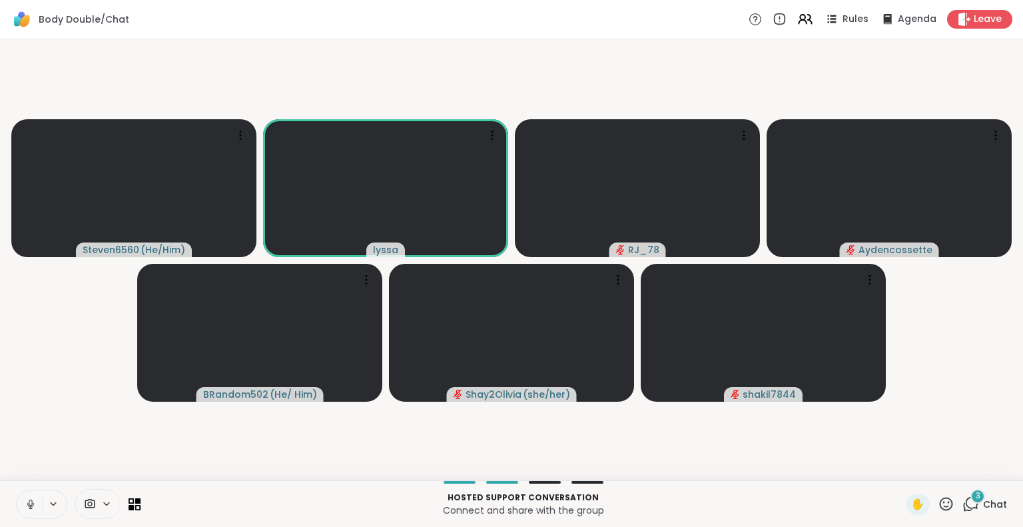
click at [20, 517] on button at bounding box center [29, 504] width 25 height 28
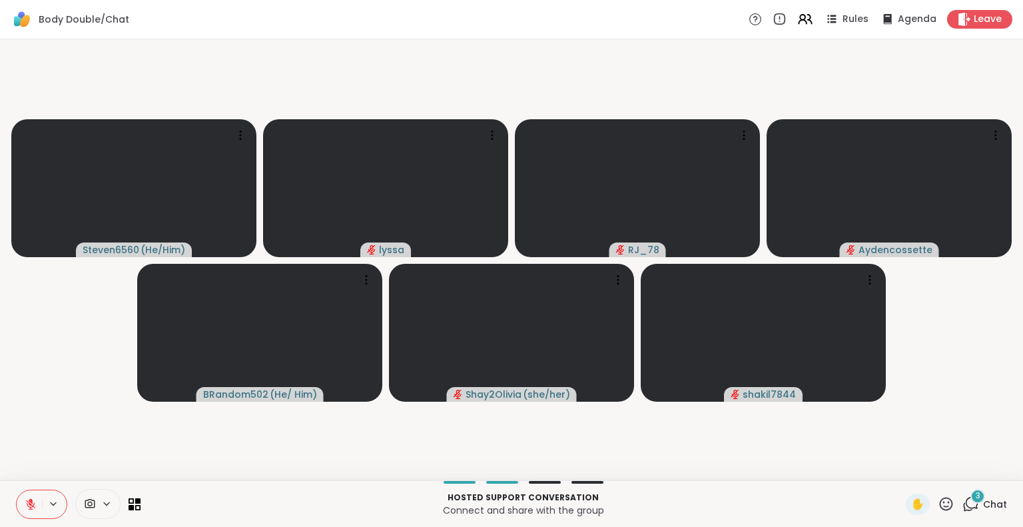
click at [24, 492] on button at bounding box center [29, 504] width 25 height 28
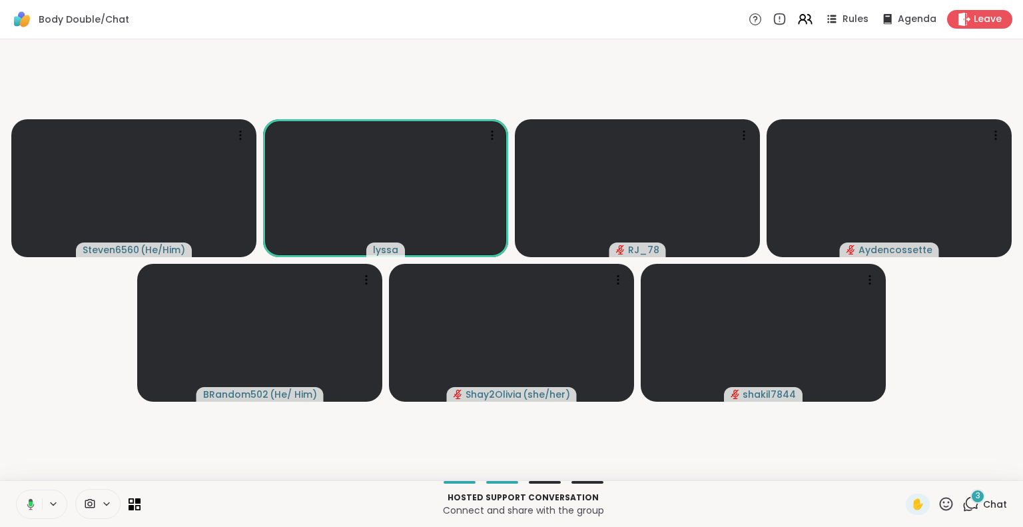
click at [32, 508] on icon at bounding box center [29, 504] width 12 height 12
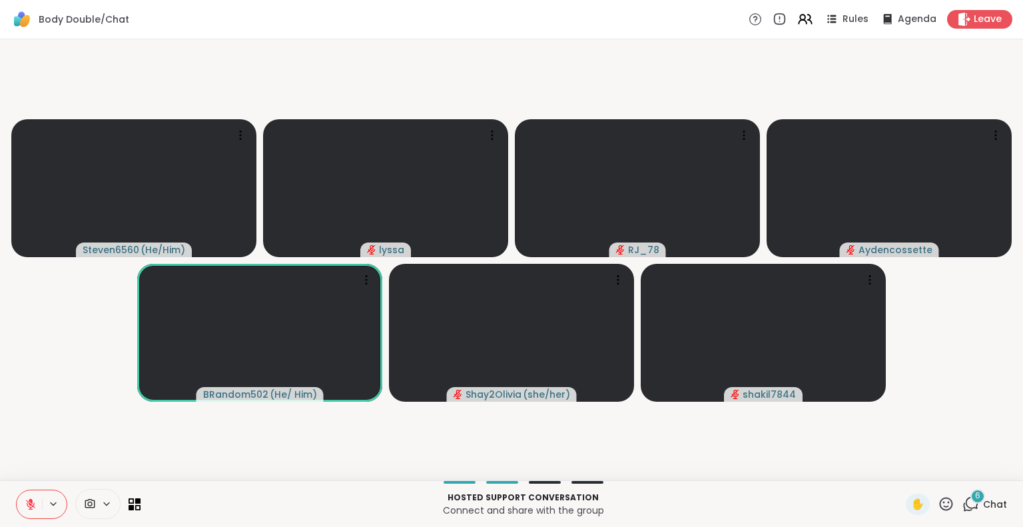
click at [30, 492] on button at bounding box center [29, 504] width 25 height 28
click at [35, 502] on button at bounding box center [28, 504] width 27 height 28
click at [800, 17] on icon at bounding box center [805, 19] width 17 height 17
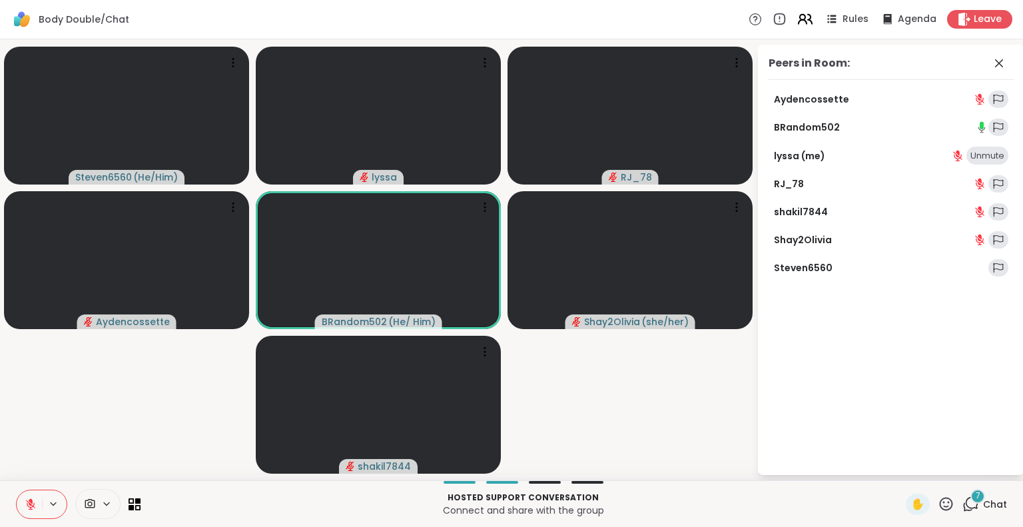
click at [808, 19] on icon at bounding box center [810, 19] width 4 height 9
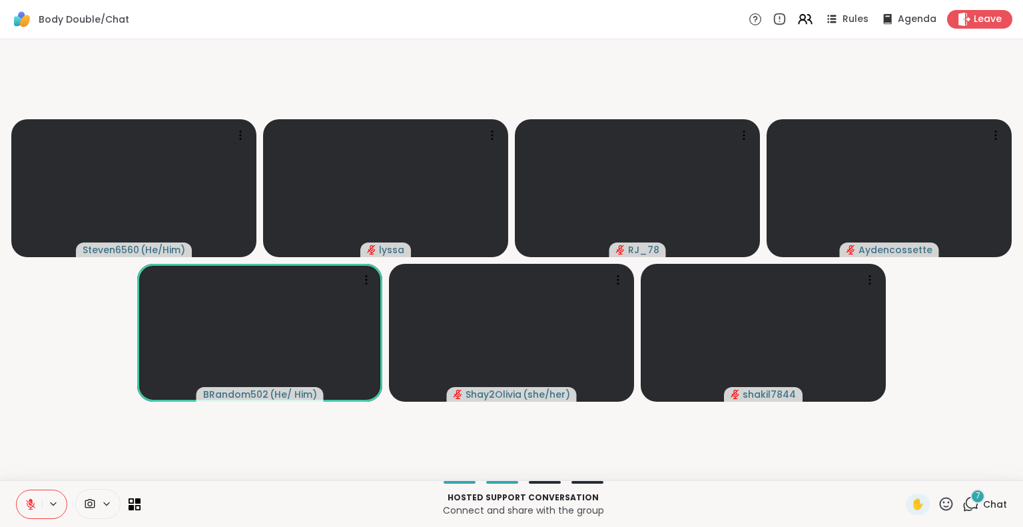
click at [33, 499] on icon at bounding box center [31, 504] width 12 height 12
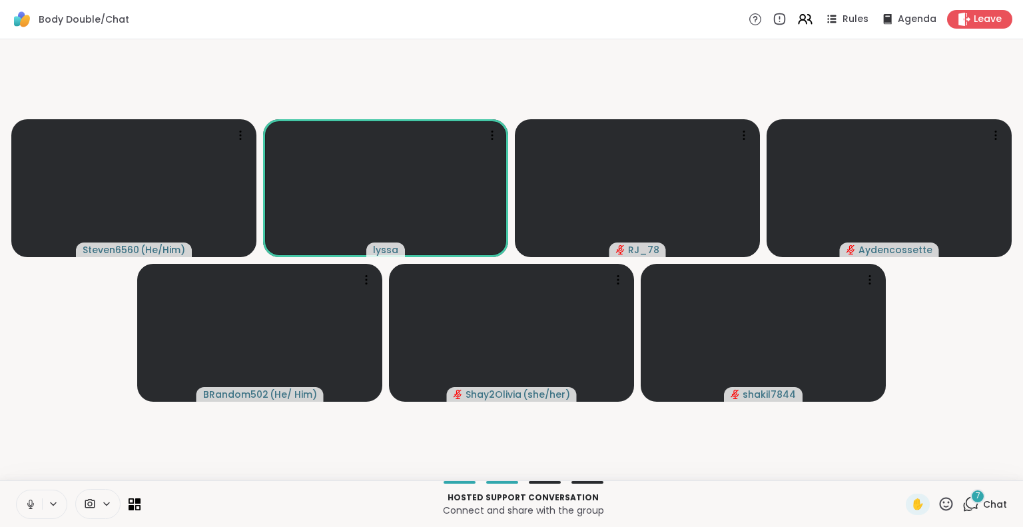
click at [29, 498] on icon at bounding box center [31, 504] width 12 height 12
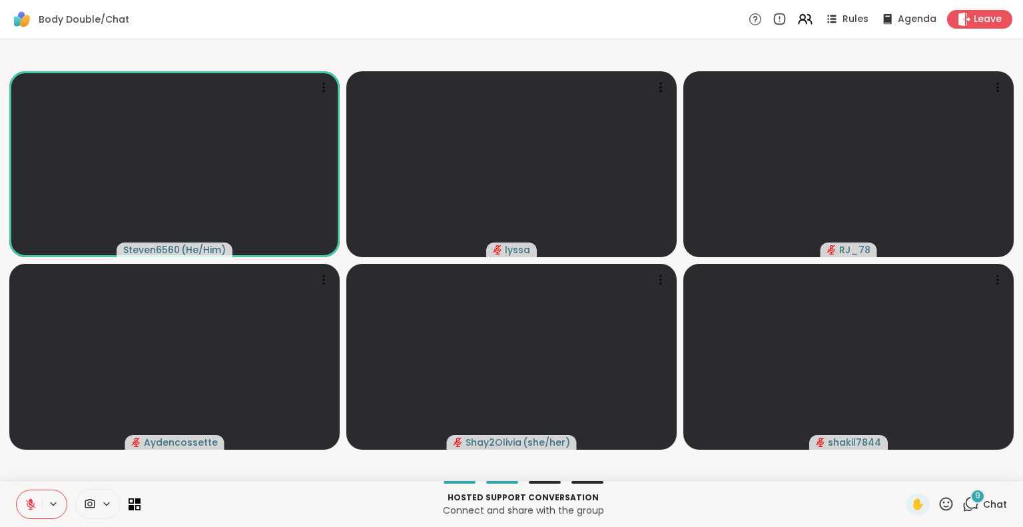
click at [983, 510] on span "Chat" at bounding box center [995, 504] width 24 height 13
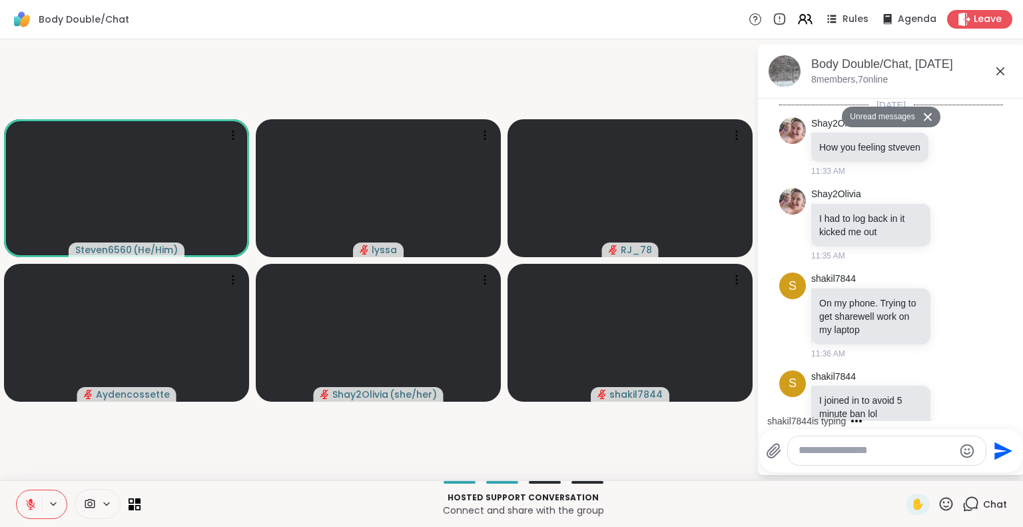
scroll to position [2153, 0]
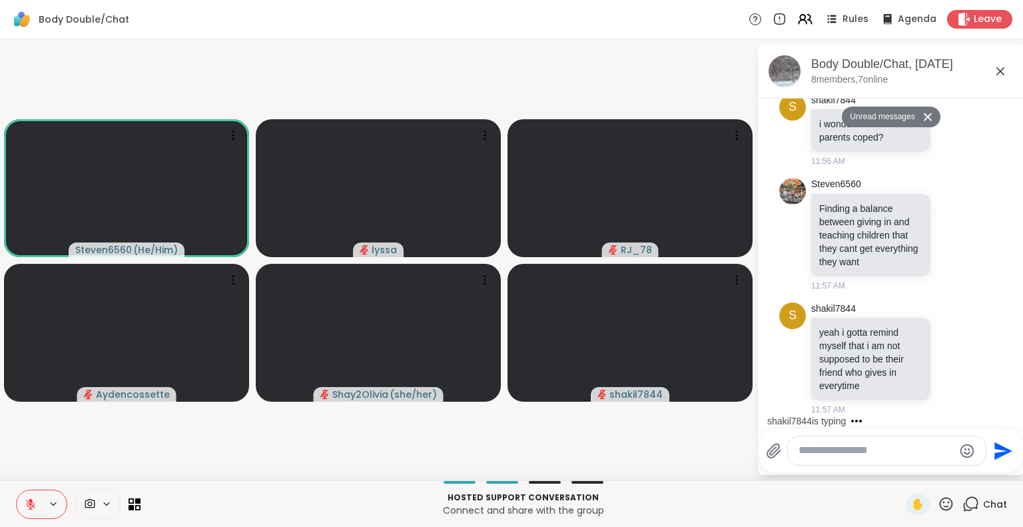
click at [1000, 71] on icon at bounding box center [1000, 71] width 8 height 8
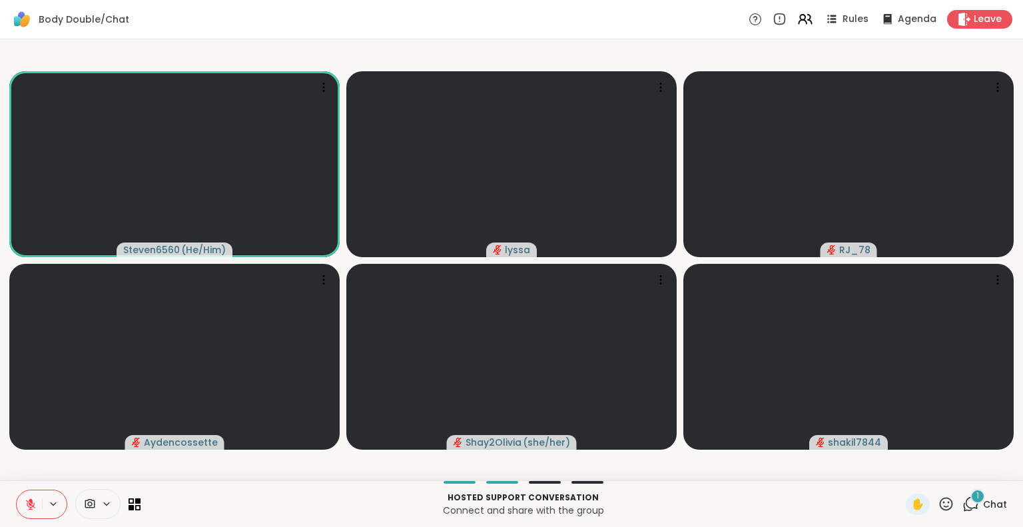
click at [984, 507] on span "Chat" at bounding box center [995, 504] width 24 height 13
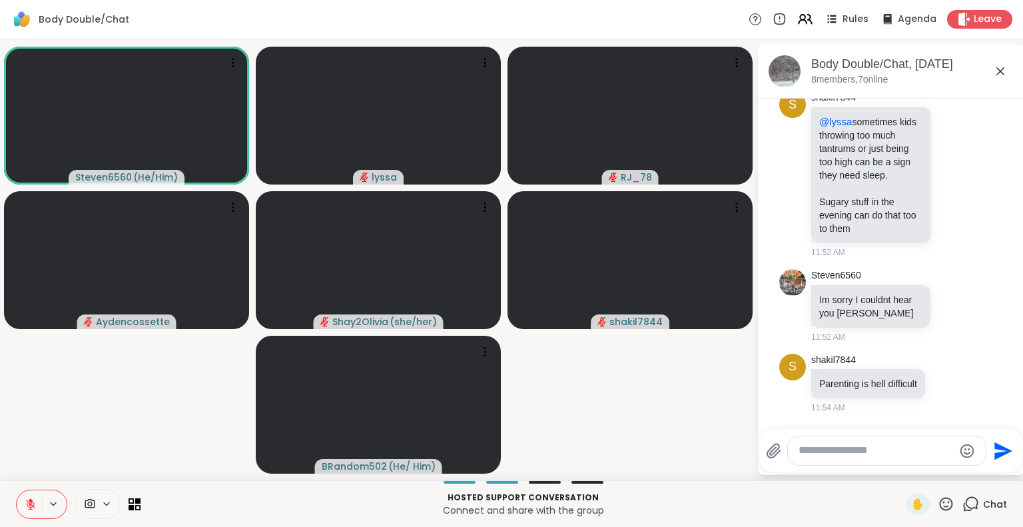
scroll to position [1452, 0]
click at [955, 258] on div "shakil7844 @lyssa sometimes kids throwing too much tantrums or just being too h…" at bounding box center [892, 174] width 163 height 167
click at [949, 179] on icon at bounding box center [954, 174] width 10 height 10
click at [948, 159] on div "Select Reaction: Heart" at bounding box center [954, 153] width 12 height 12
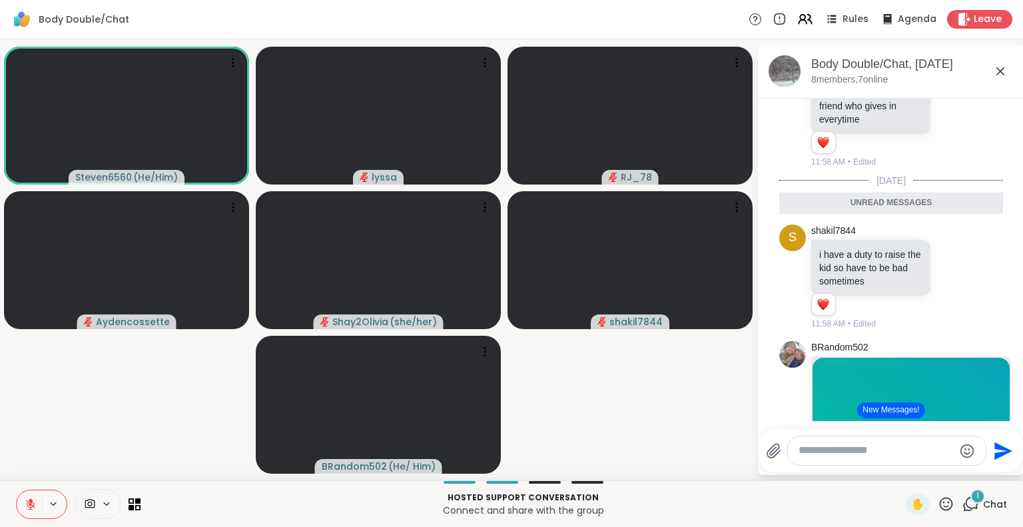
scroll to position [2308, 0]
click at [34, 503] on icon at bounding box center [30, 504] width 9 height 9
click at [17, 490] on button at bounding box center [29, 504] width 25 height 28
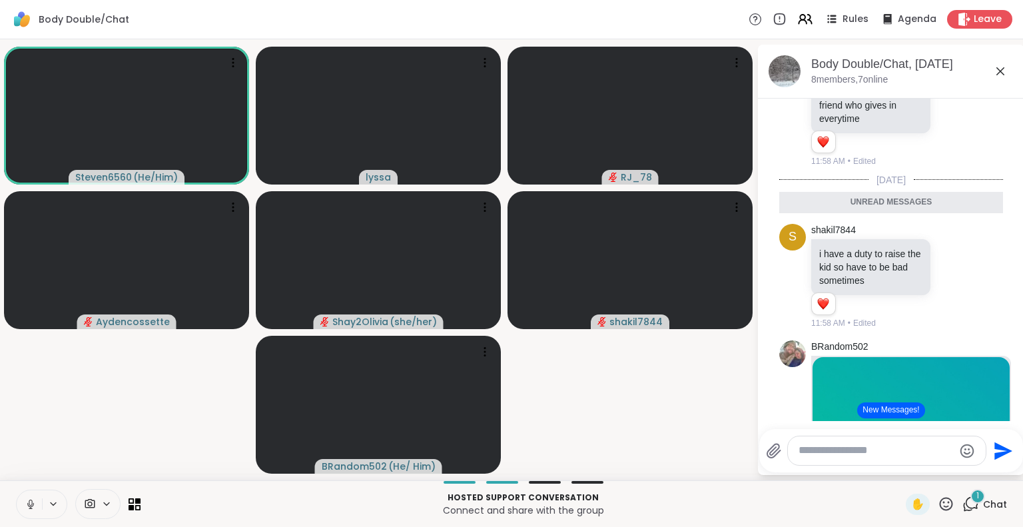
click at [17, 490] on button at bounding box center [29, 504] width 25 height 28
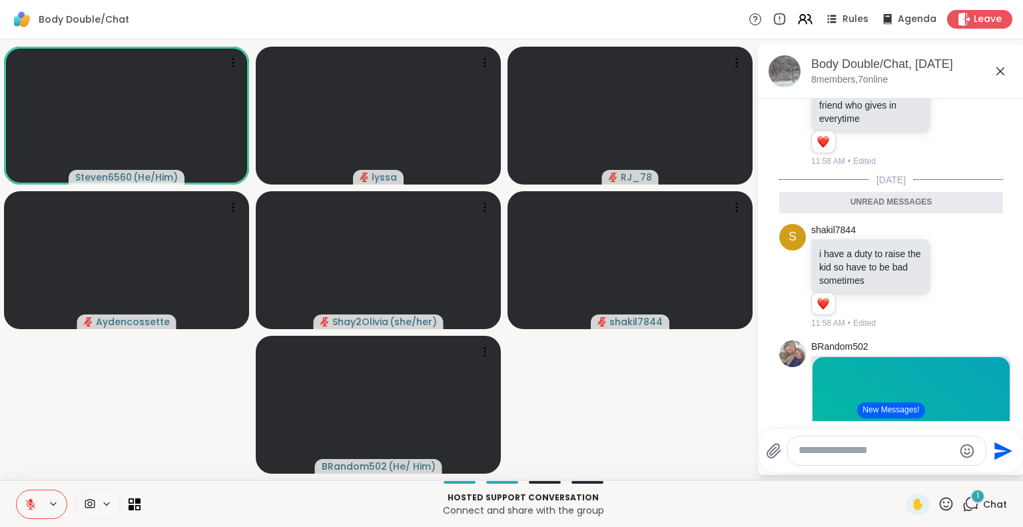
click at [17, 490] on button at bounding box center [29, 504] width 25 height 28
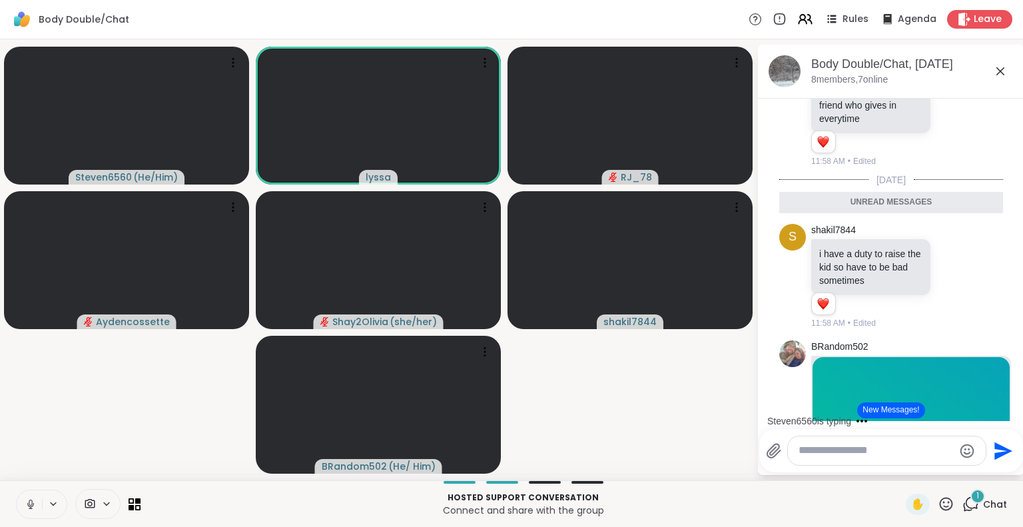
click at [29, 502] on icon at bounding box center [30, 503] width 3 height 6
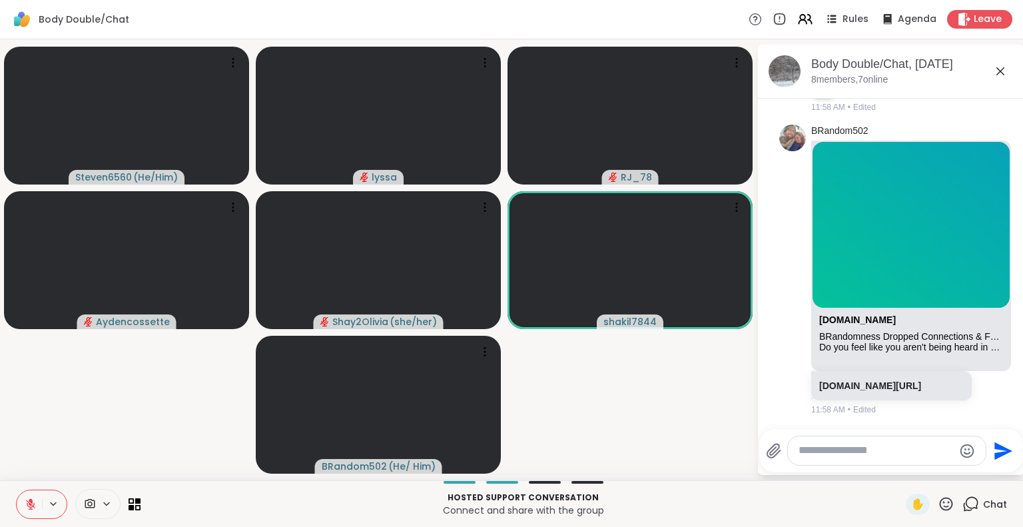
scroll to position [2605, 0]
click at [17, 512] on button at bounding box center [29, 504] width 25 height 28
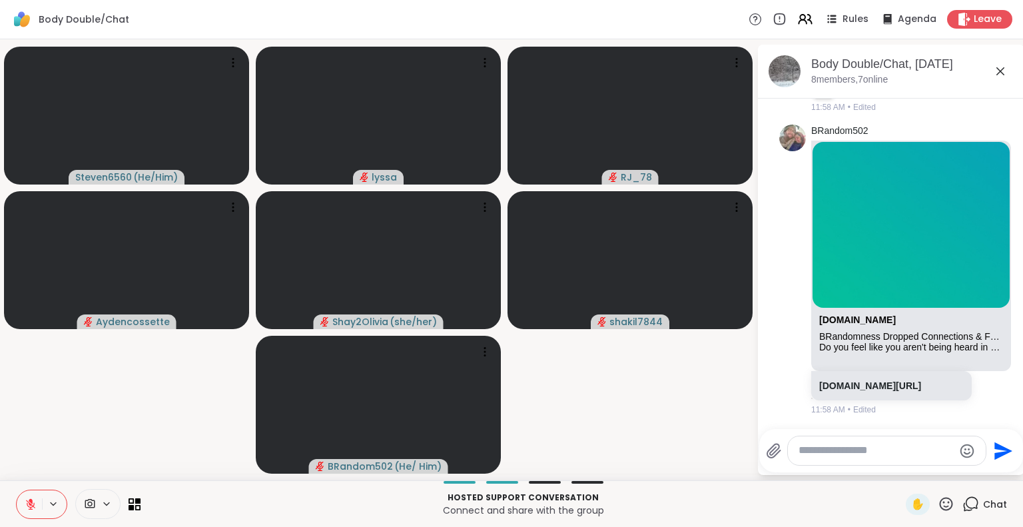
click at [27, 497] on button at bounding box center [29, 504] width 25 height 28
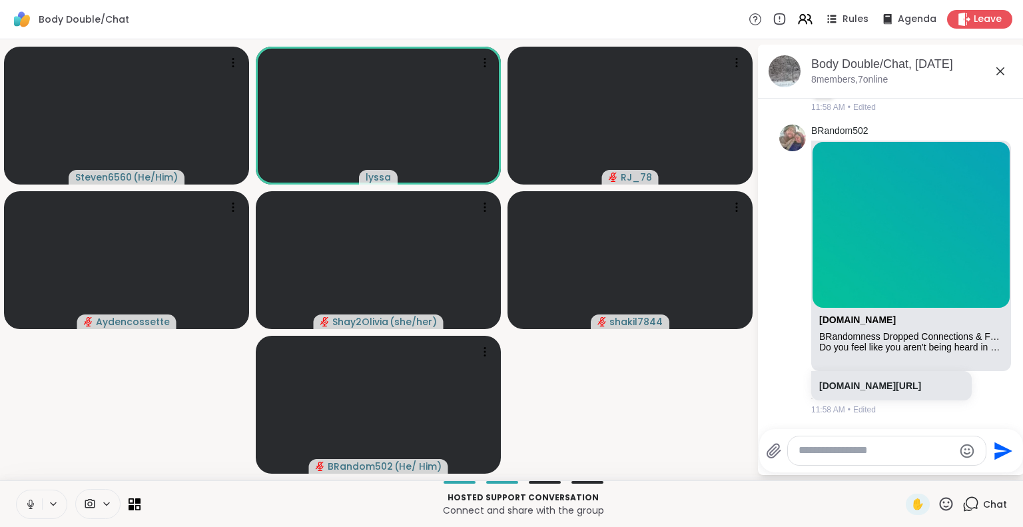
click at [29, 500] on icon at bounding box center [30, 503] width 3 height 6
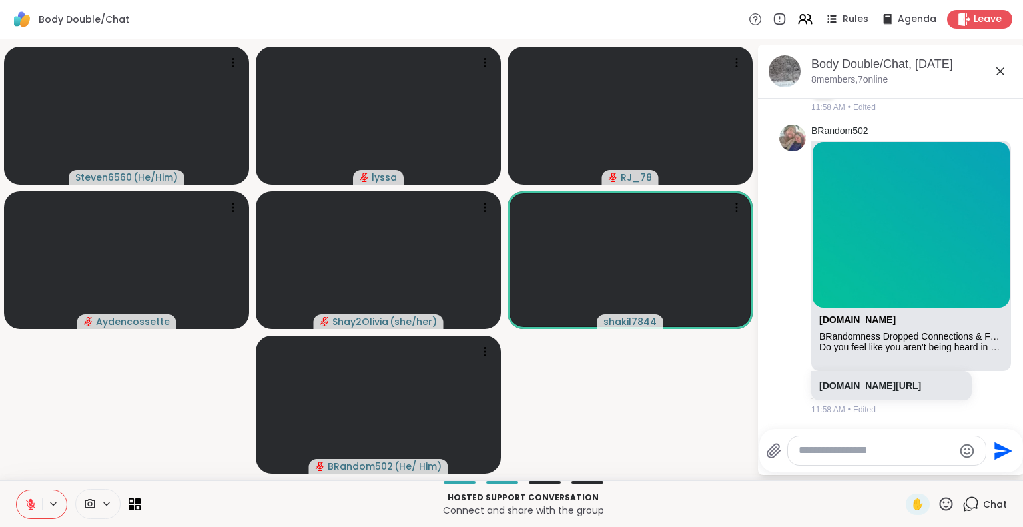
click at [36, 470] on video-player-container "Steven6560 ( He/Him ) lyssa RJ_78 Aydencossette Shay2Olivia ( she/her ) shakil7…" at bounding box center [378, 260] width 741 height 430
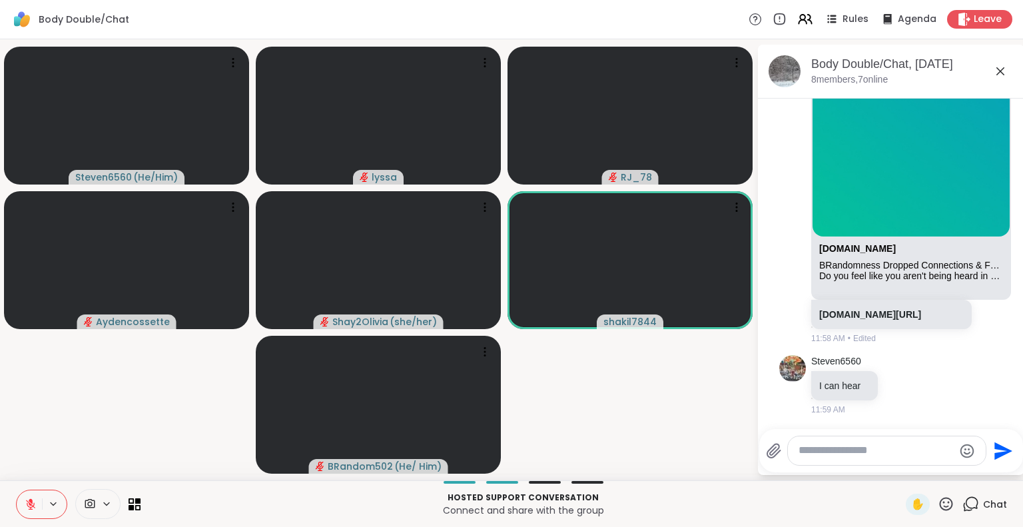
click at [938, 504] on icon at bounding box center [946, 504] width 17 height 17
click at [900, 472] on span "❤️" at bounding box center [906, 469] width 13 height 16
click at [31, 502] on icon at bounding box center [31, 500] width 4 height 5
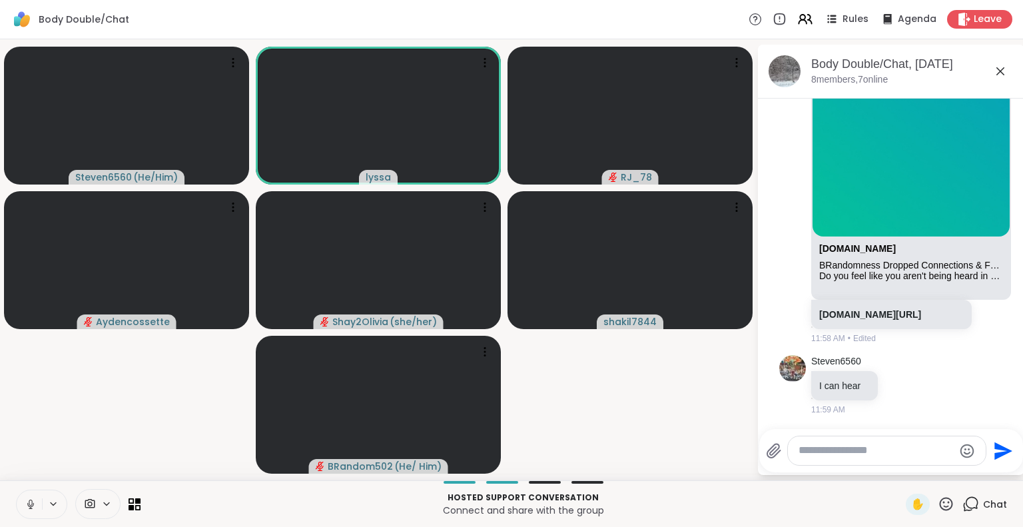
click at [31, 500] on icon at bounding box center [30, 503] width 3 height 6
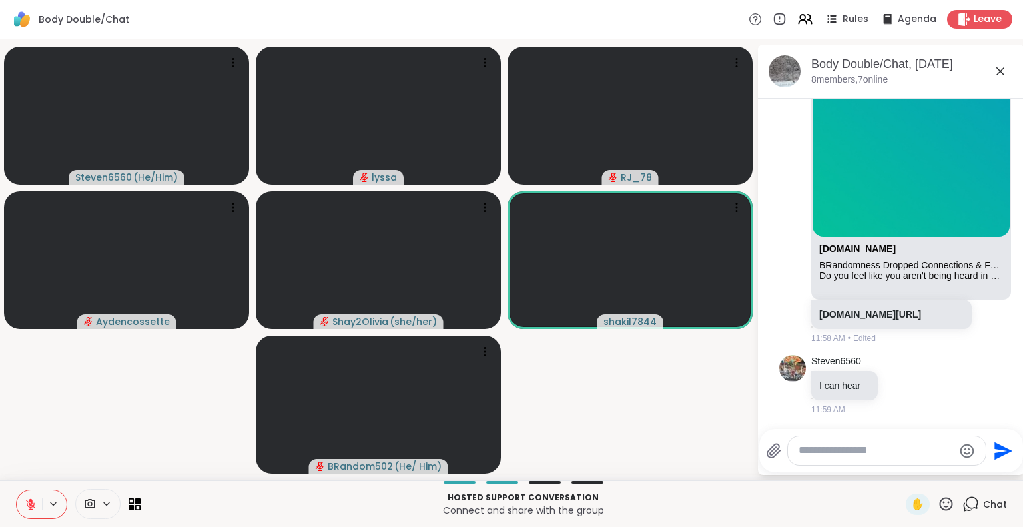
click at [25, 505] on icon at bounding box center [31, 504] width 12 height 12
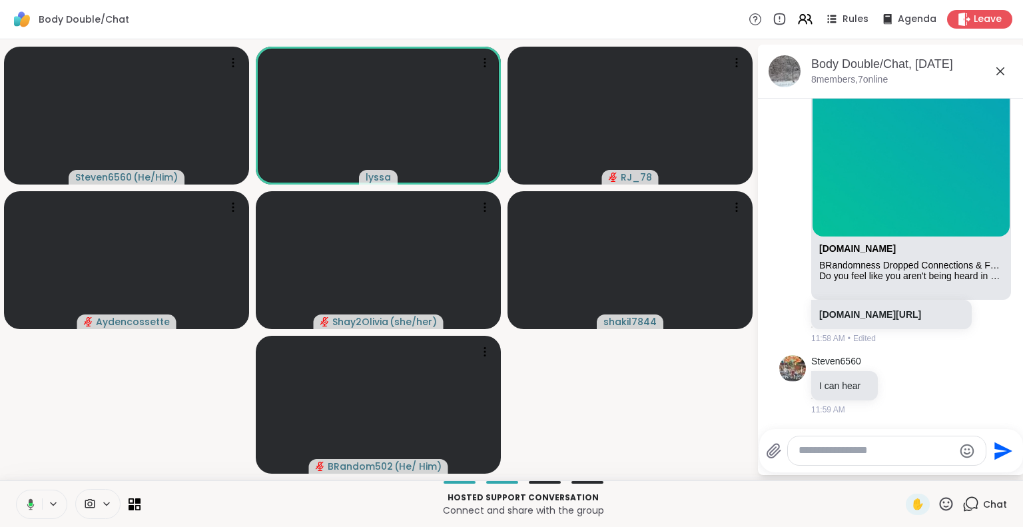
click at [27, 503] on icon at bounding box center [29, 504] width 12 height 12
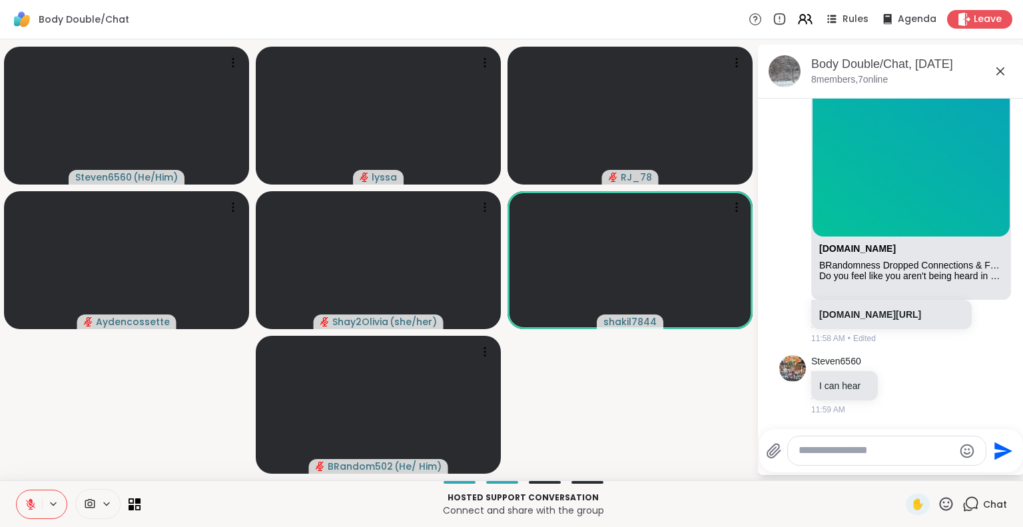
click at [27, 503] on icon at bounding box center [31, 504] width 12 height 12
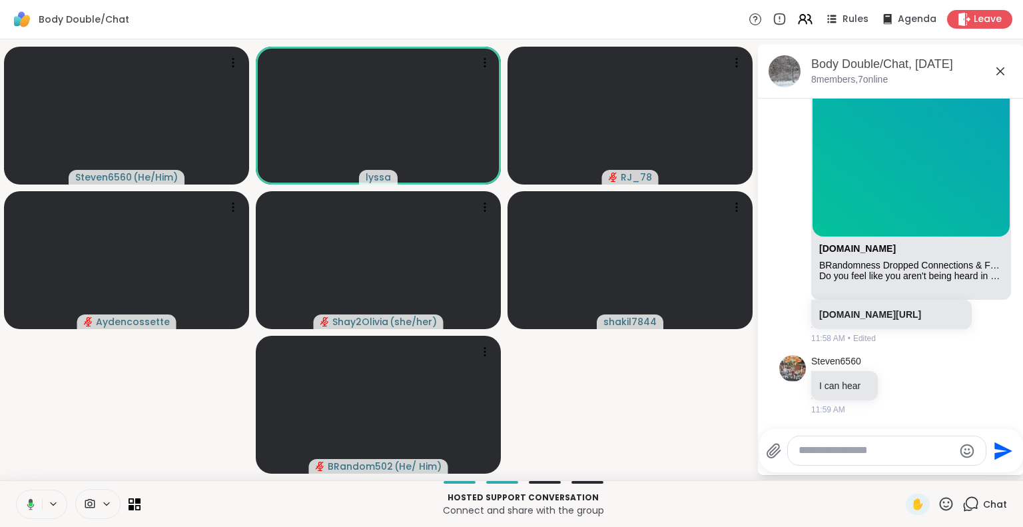
click at [29, 506] on icon at bounding box center [29, 504] width 12 height 12
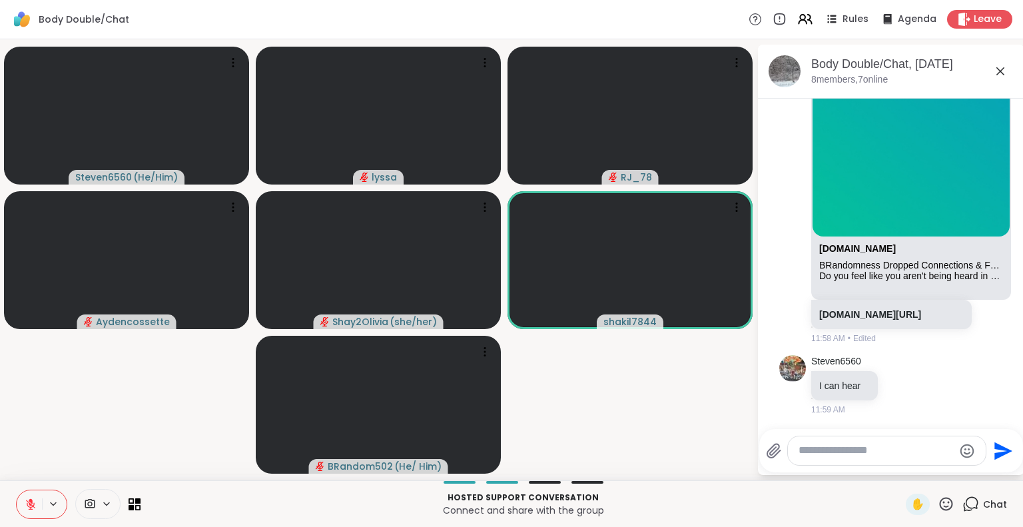
click at [29, 498] on icon at bounding box center [31, 504] width 12 height 12
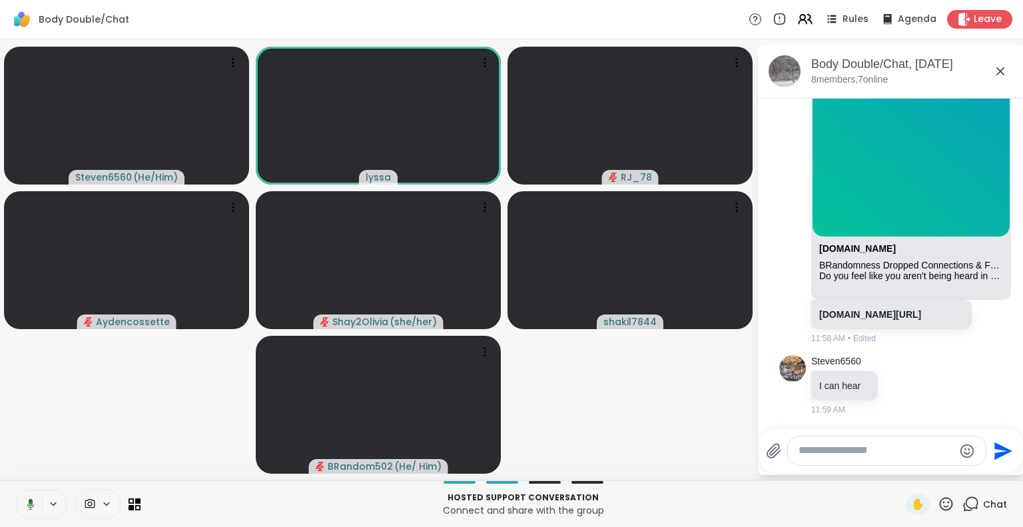
click at [29, 508] on icon at bounding box center [29, 504] width 12 height 12
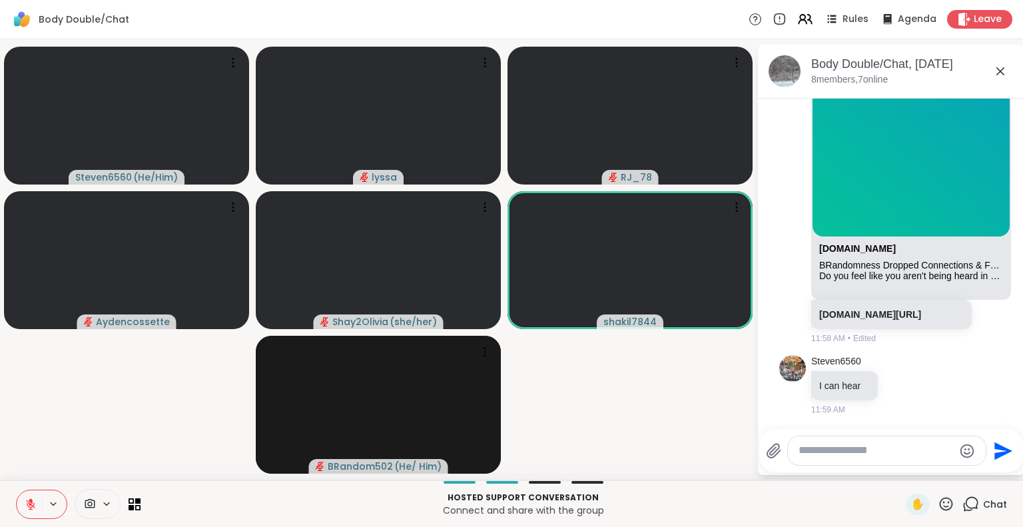
scroll to position [3026, 0]
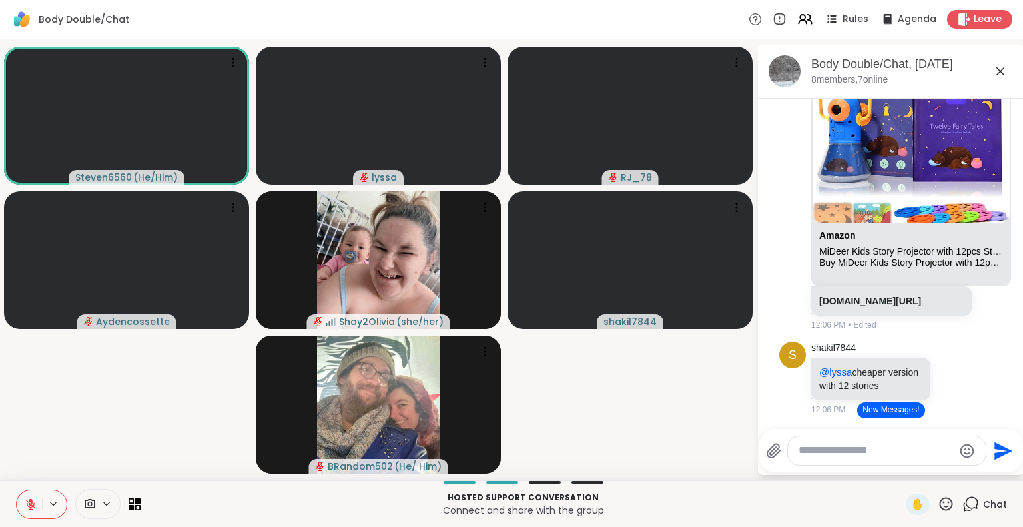
click at [33, 488] on div "Hosted support conversation Connect and share with the group ✋ Chat" at bounding box center [511, 503] width 1023 height 47
click at [29, 503] on icon at bounding box center [30, 504] width 9 height 9
click at [24, 498] on icon at bounding box center [29, 504] width 12 height 12
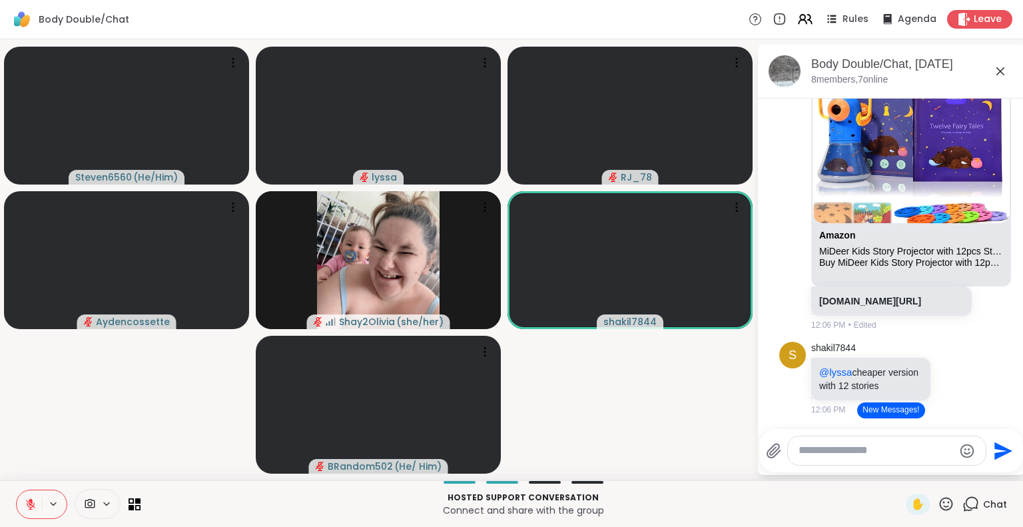
click at [36, 500] on icon at bounding box center [31, 504] width 12 height 12
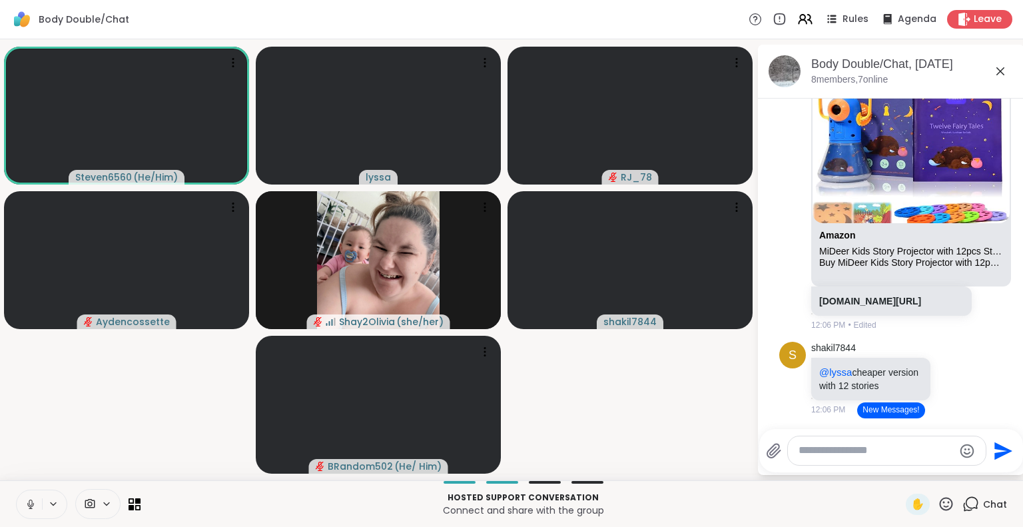
click at [35, 509] on icon at bounding box center [31, 504] width 12 height 12
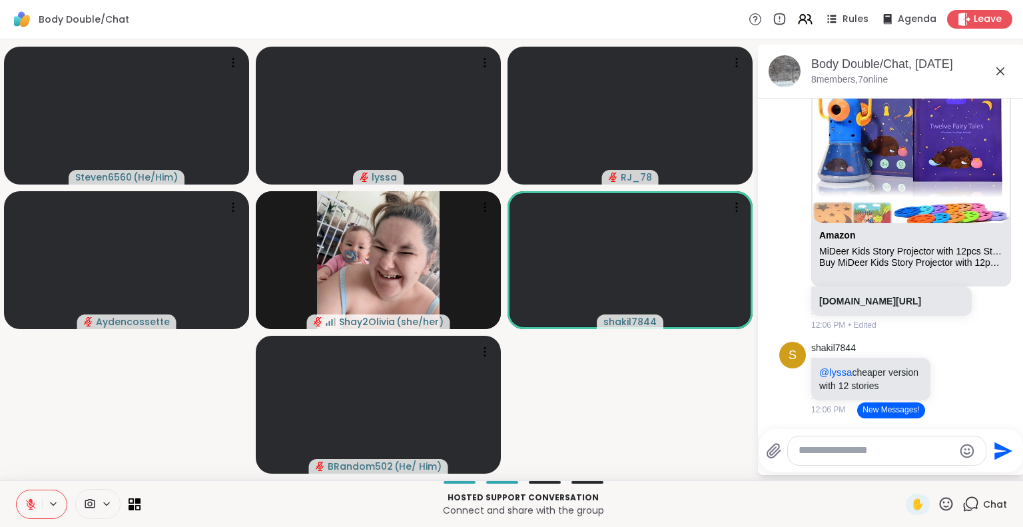
click at [27, 503] on icon at bounding box center [30, 504] width 9 height 9
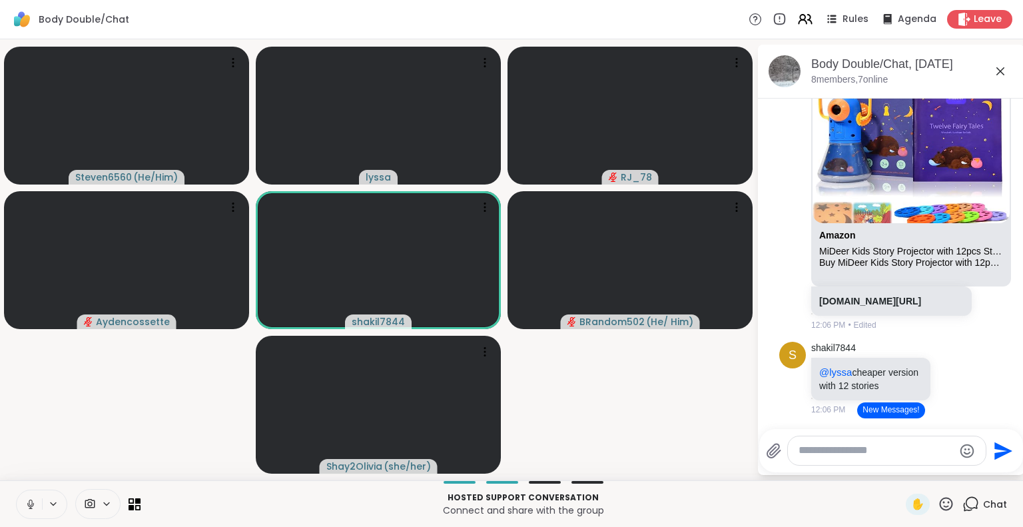
click at [32, 510] on icon at bounding box center [31, 504] width 12 height 12
click at [27, 500] on icon at bounding box center [31, 504] width 12 height 12
click at [35, 503] on icon at bounding box center [31, 504] width 12 height 12
click at [32, 501] on icon at bounding box center [31, 504] width 12 height 12
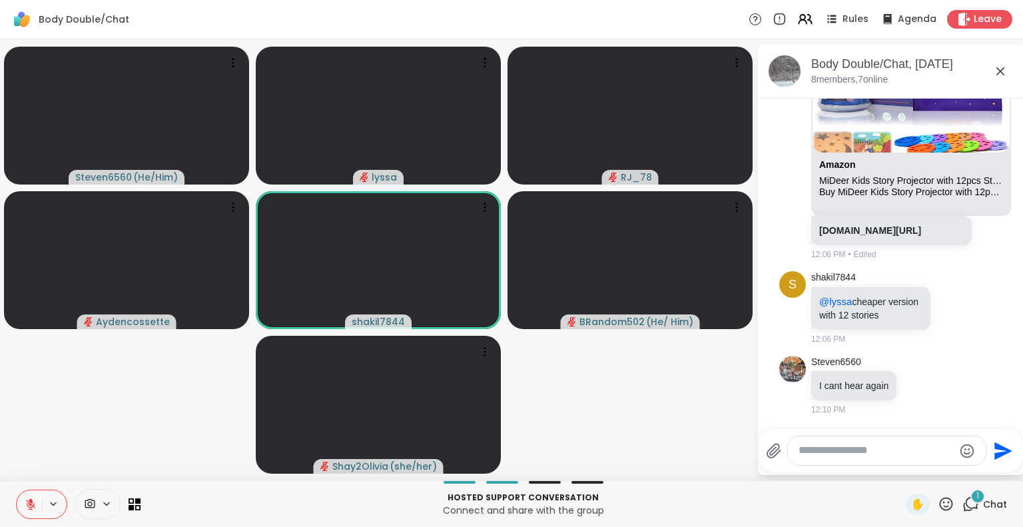
scroll to position [3345, 0]
click at [29, 496] on button at bounding box center [29, 504] width 25 height 28
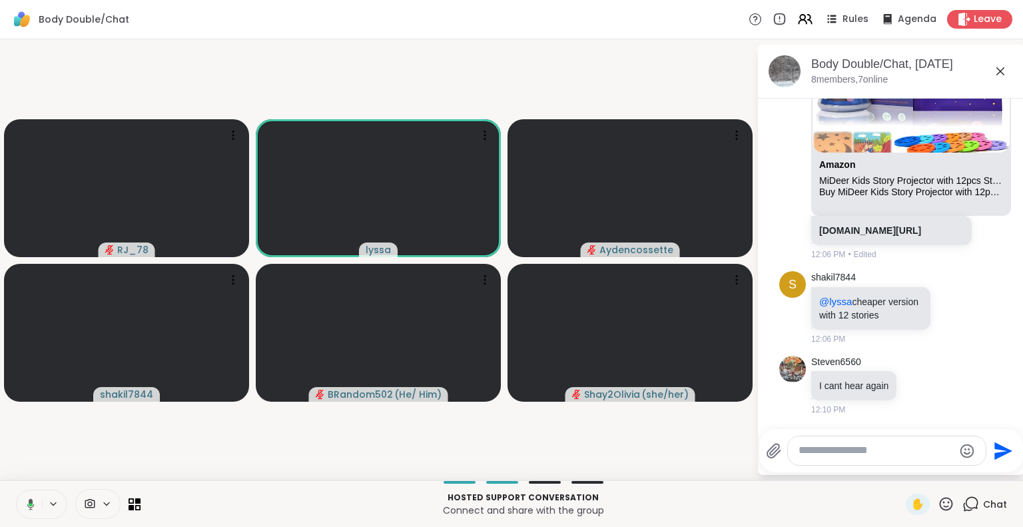
click at [31, 500] on icon at bounding box center [30, 503] width 7 height 11
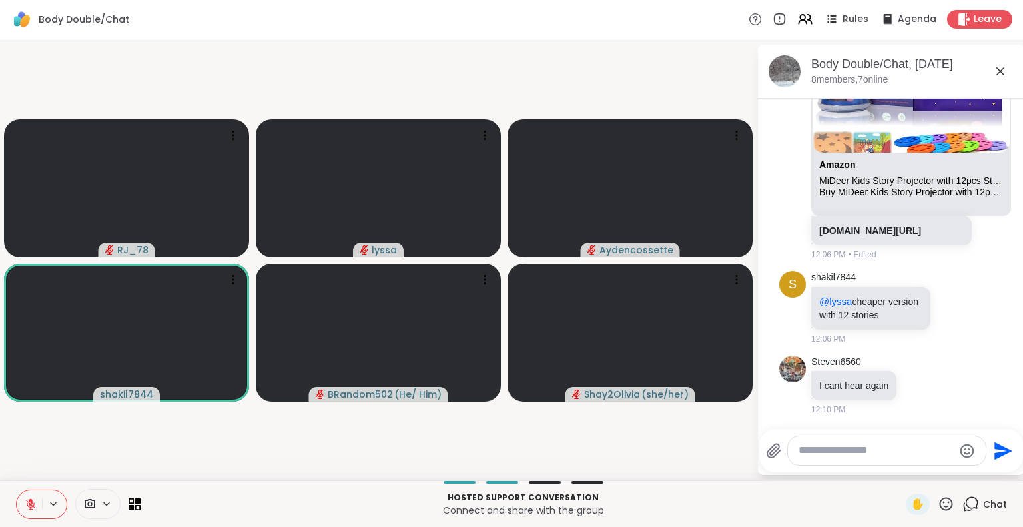
click at [30, 494] on button at bounding box center [29, 504] width 25 height 28
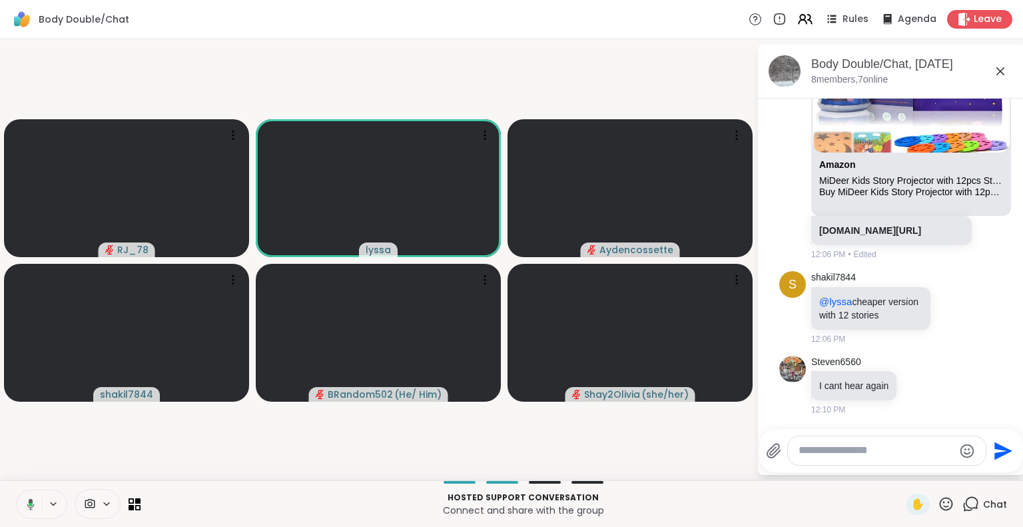
click at [32, 498] on icon at bounding box center [29, 504] width 12 height 12
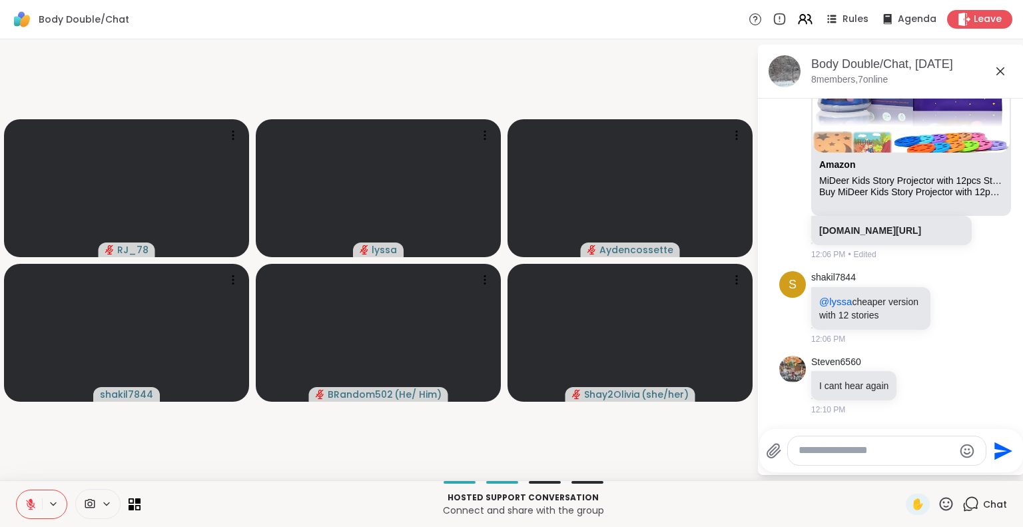
click at [31, 504] on icon at bounding box center [30, 504] width 9 height 9
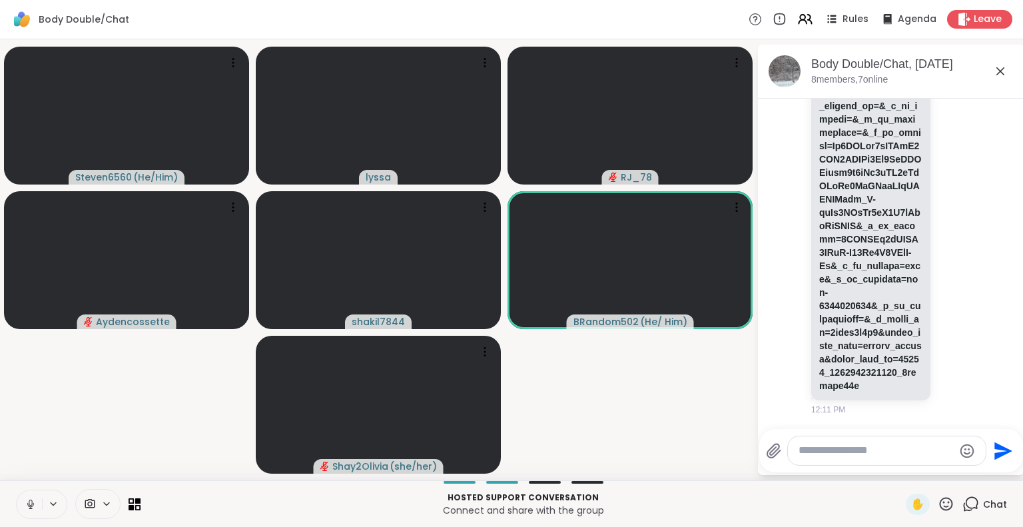
scroll to position [4227, 0]
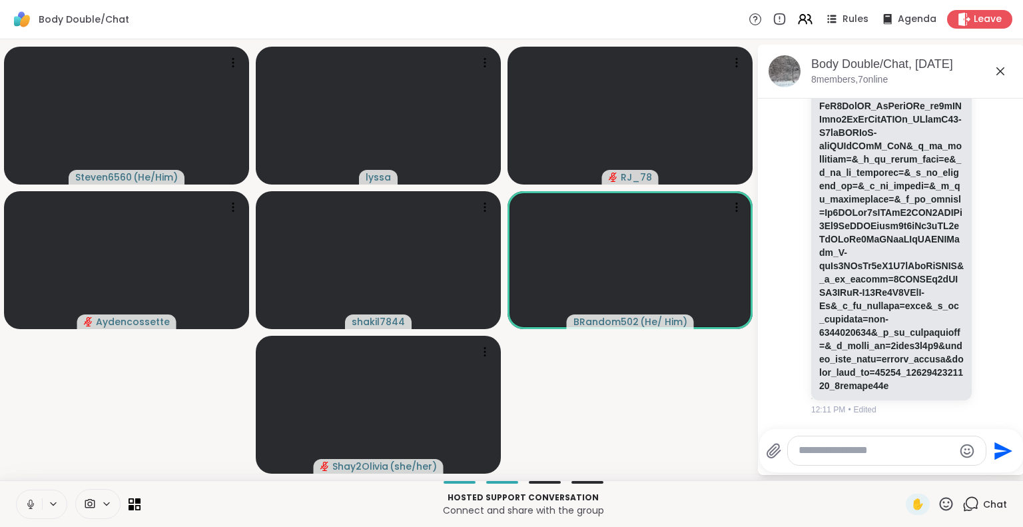
click at [27, 499] on icon at bounding box center [31, 504] width 12 height 12
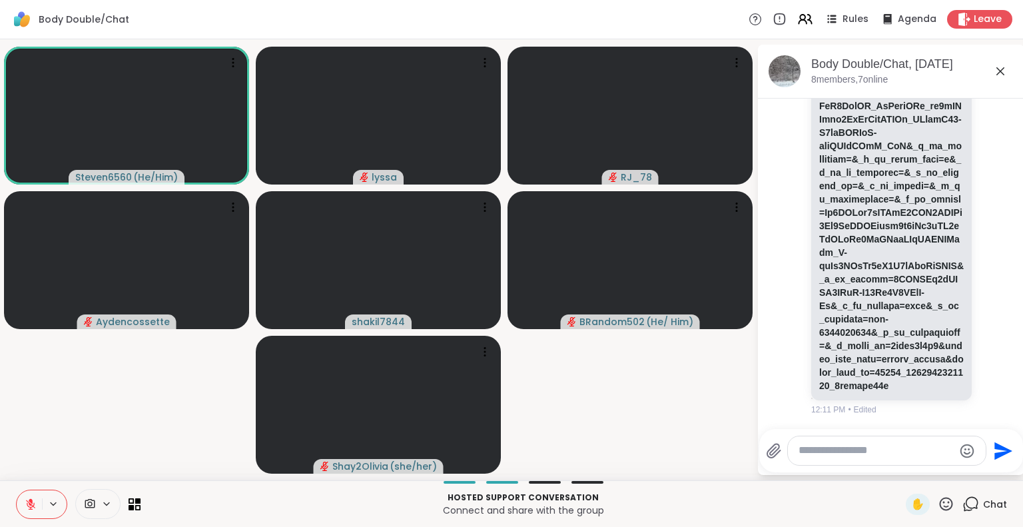
click at [29, 498] on icon at bounding box center [31, 504] width 12 height 12
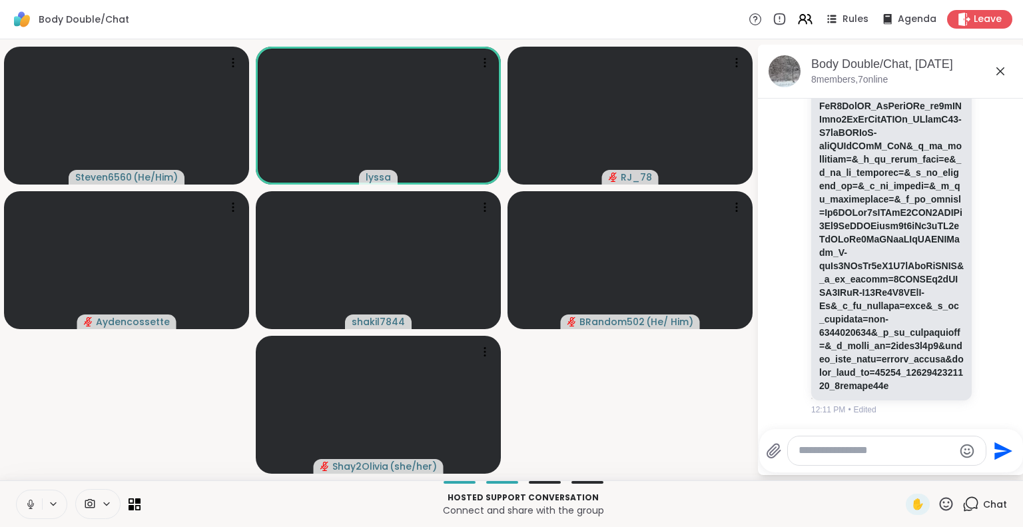
click at [34, 488] on div "Hosted support conversation Connect and share with the group ✋ Chat" at bounding box center [511, 503] width 1023 height 47
click at [28, 503] on icon at bounding box center [31, 504] width 12 height 12
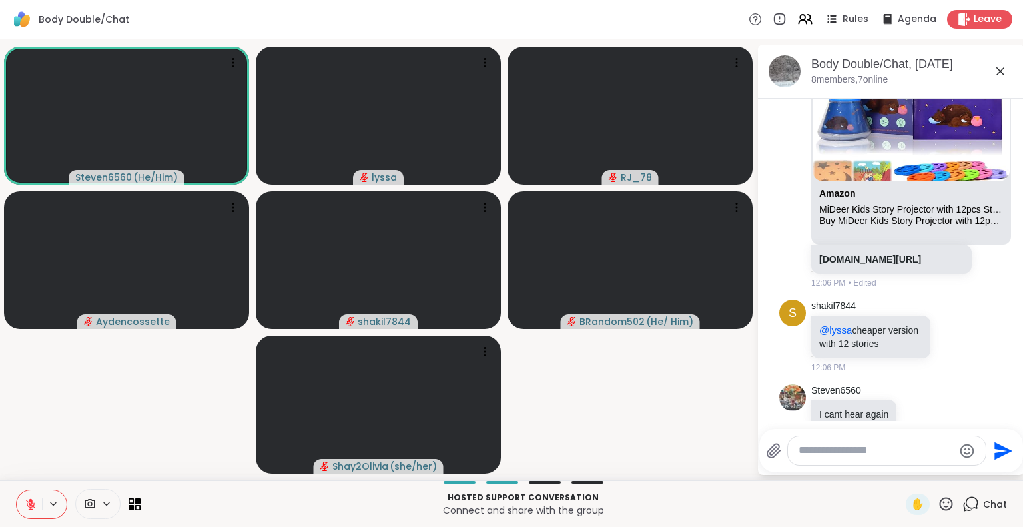
scroll to position [2909, 0]
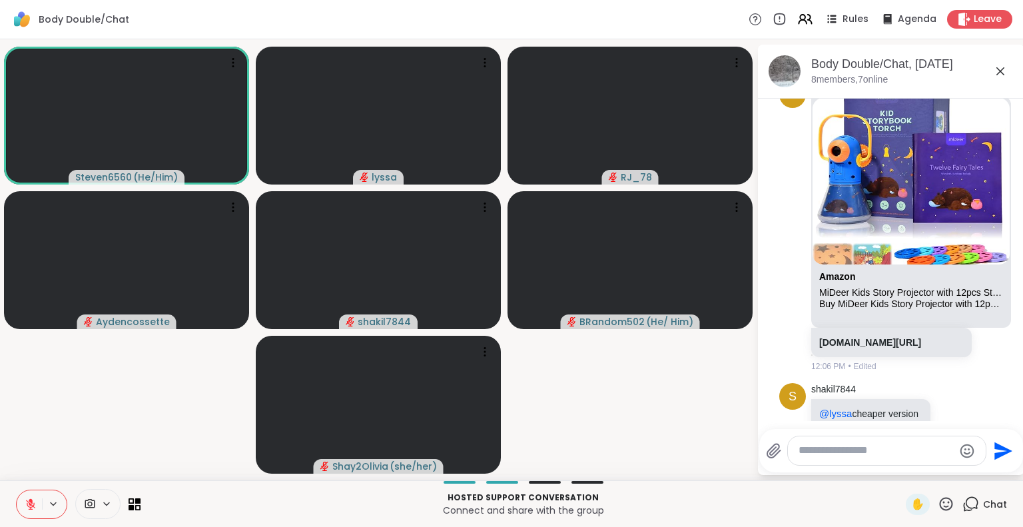
click at [1000, 67] on icon at bounding box center [1000, 71] width 16 height 16
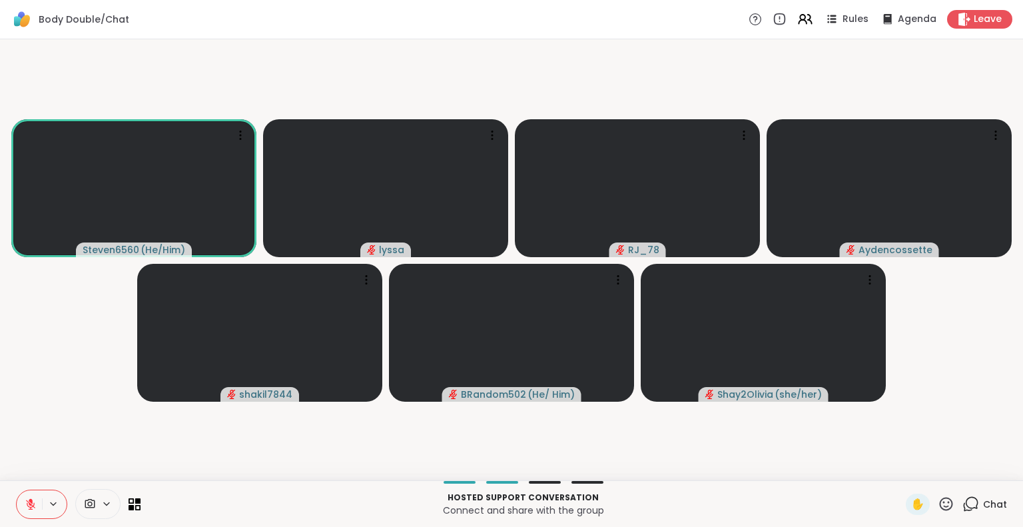
click at [30, 496] on button at bounding box center [29, 504] width 25 height 28
click at [35, 509] on icon at bounding box center [31, 504] width 12 height 12
click at [30, 504] on icon at bounding box center [30, 504] width 9 height 9
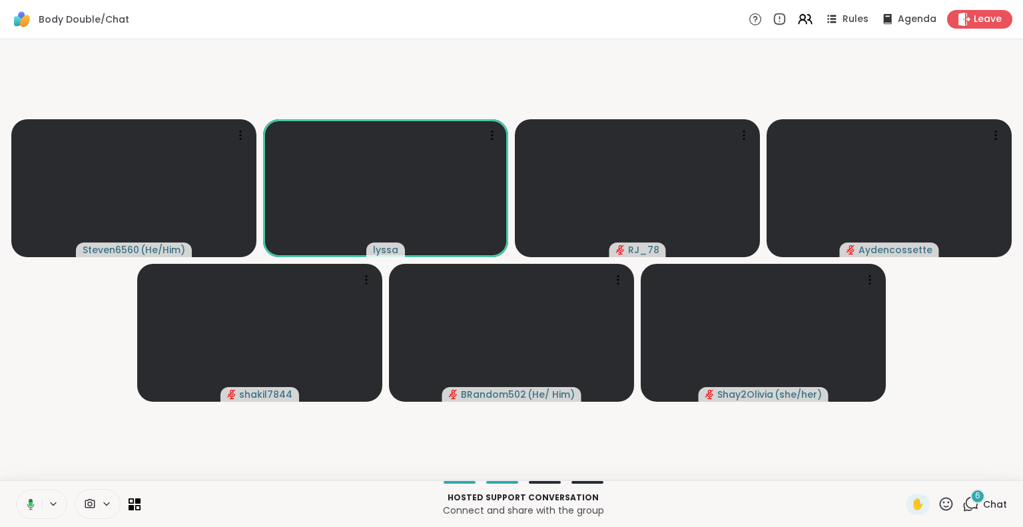
click at [31, 499] on icon at bounding box center [30, 503] width 7 height 11
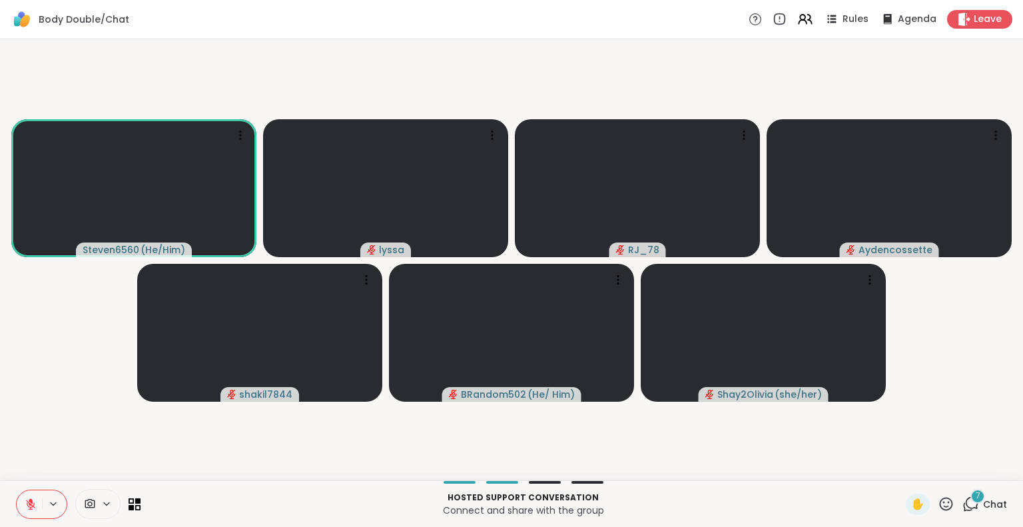
click at [48, 502] on icon at bounding box center [53, 503] width 11 height 11
click at [37, 504] on button at bounding box center [29, 504] width 25 height 28
click at [27, 504] on icon at bounding box center [31, 504] width 12 height 12
click at [35, 503] on icon at bounding box center [31, 504] width 12 height 12
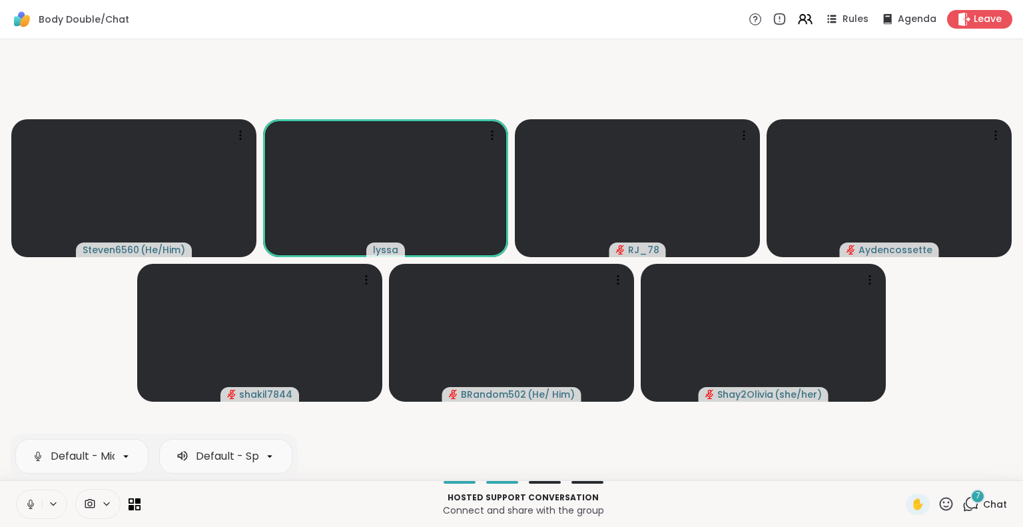
click at [35, 499] on icon at bounding box center [31, 504] width 12 height 12
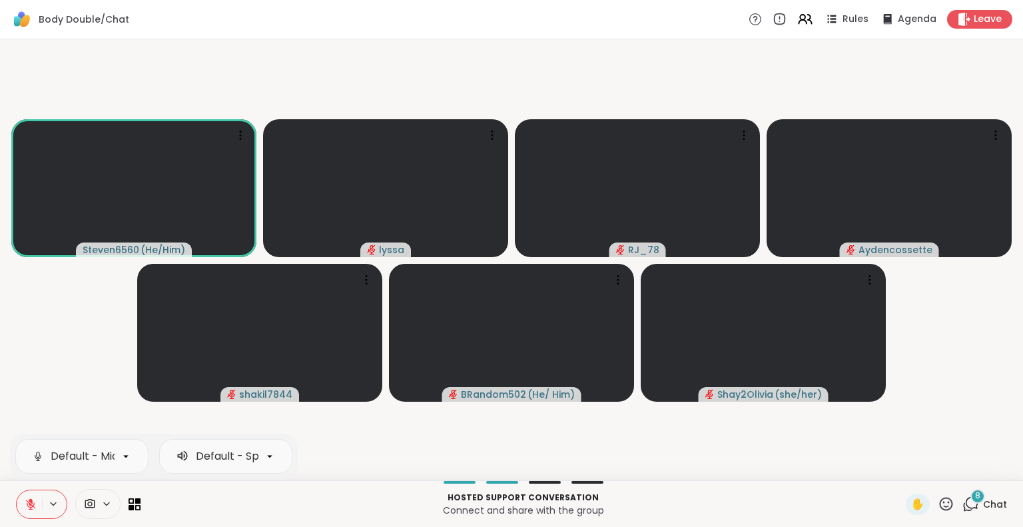
click at [19, 502] on button at bounding box center [29, 504] width 25 height 28
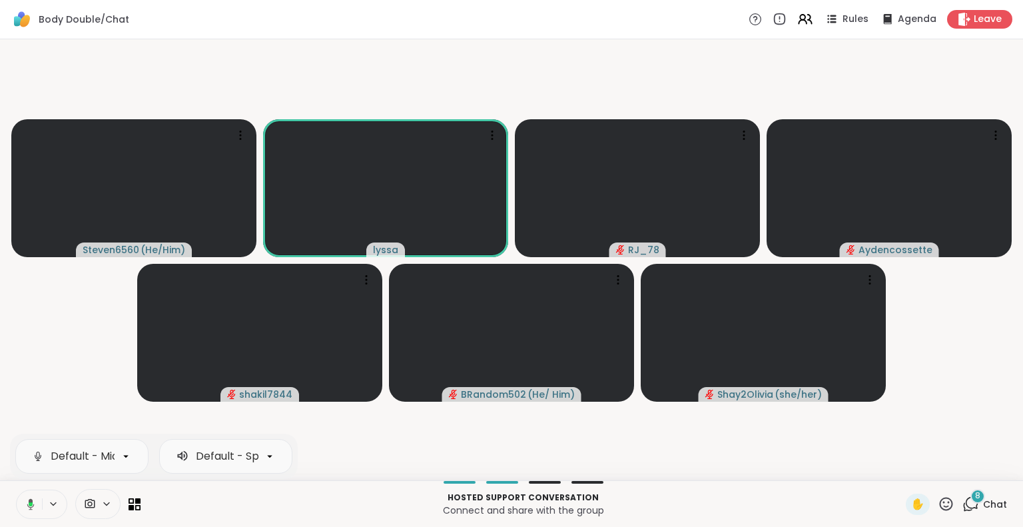
click at [23, 494] on button at bounding box center [28, 504] width 27 height 28
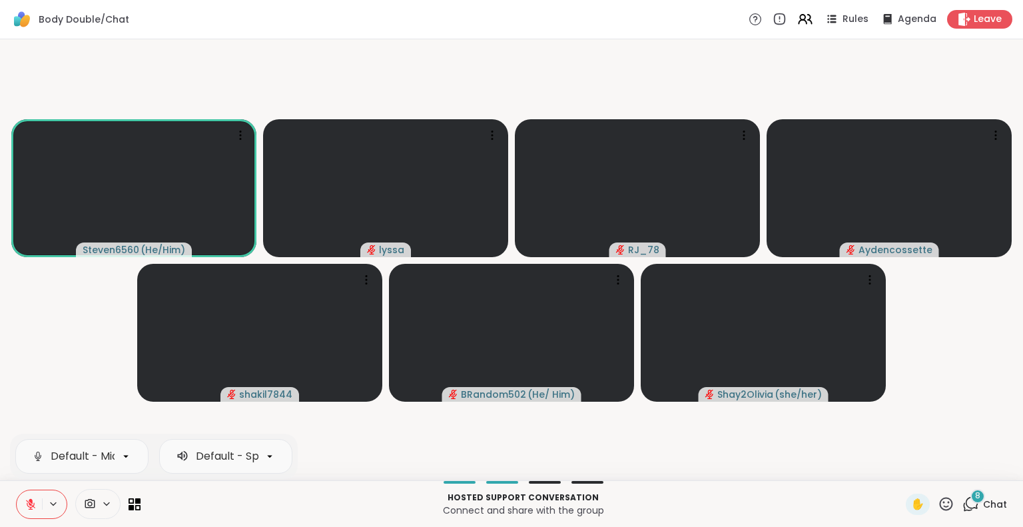
click at [23, 500] on button at bounding box center [29, 504] width 25 height 28
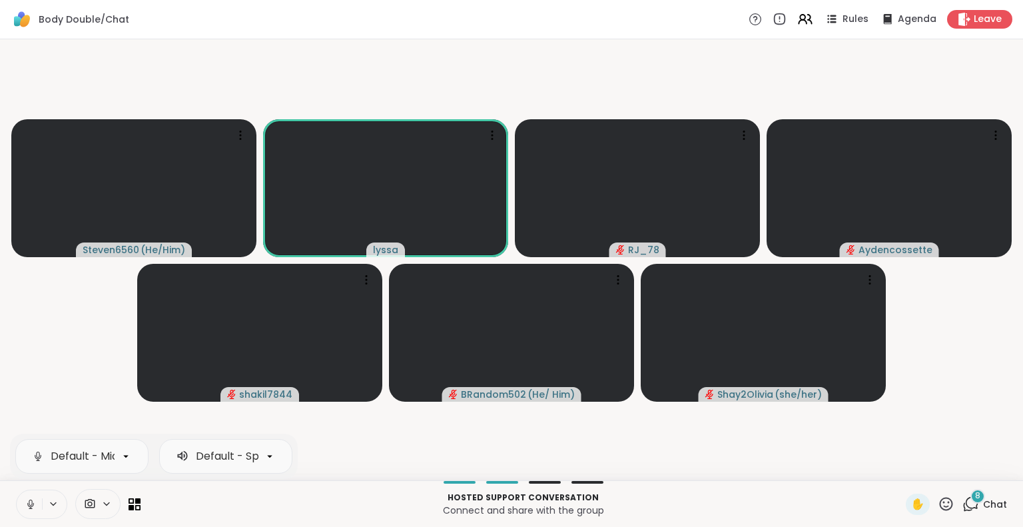
click at [23, 500] on button at bounding box center [29, 504] width 25 height 28
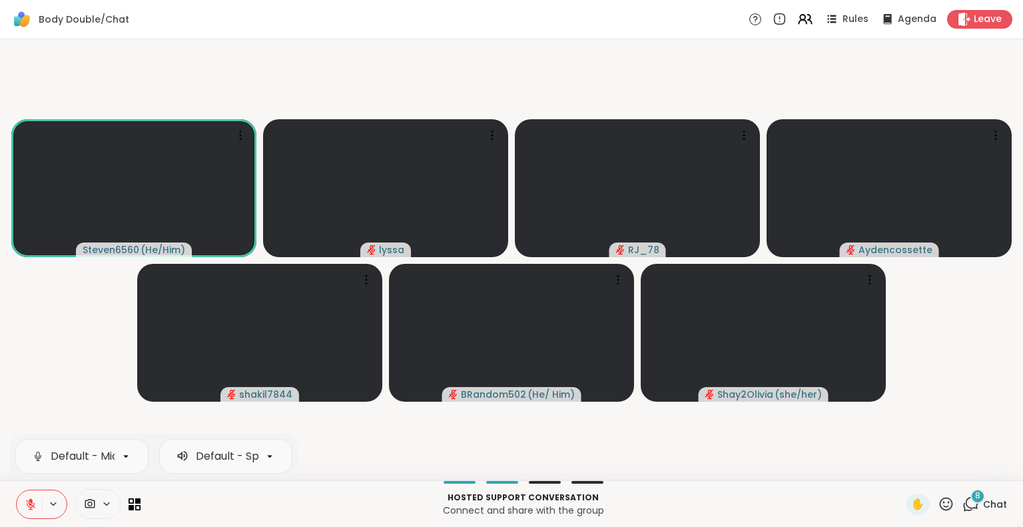
click at [25, 506] on icon at bounding box center [31, 504] width 12 height 12
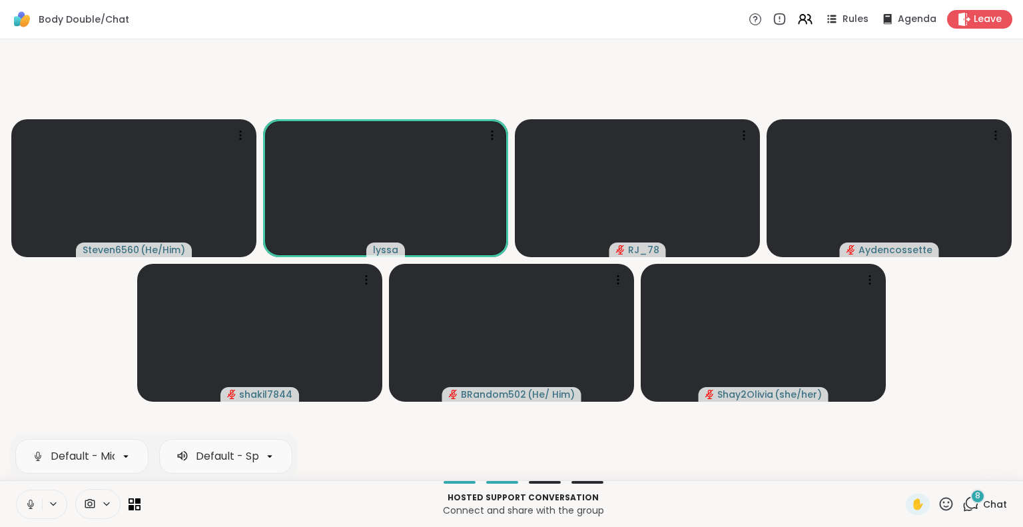
click at [25, 499] on icon at bounding box center [31, 504] width 12 height 12
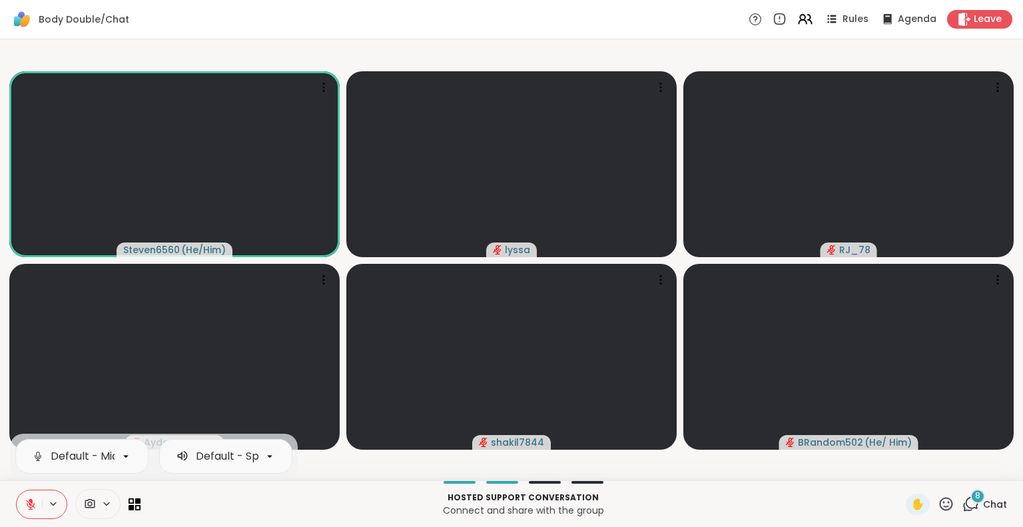
click at [25, 499] on icon at bounding box center [31, 504] width 12 height 12
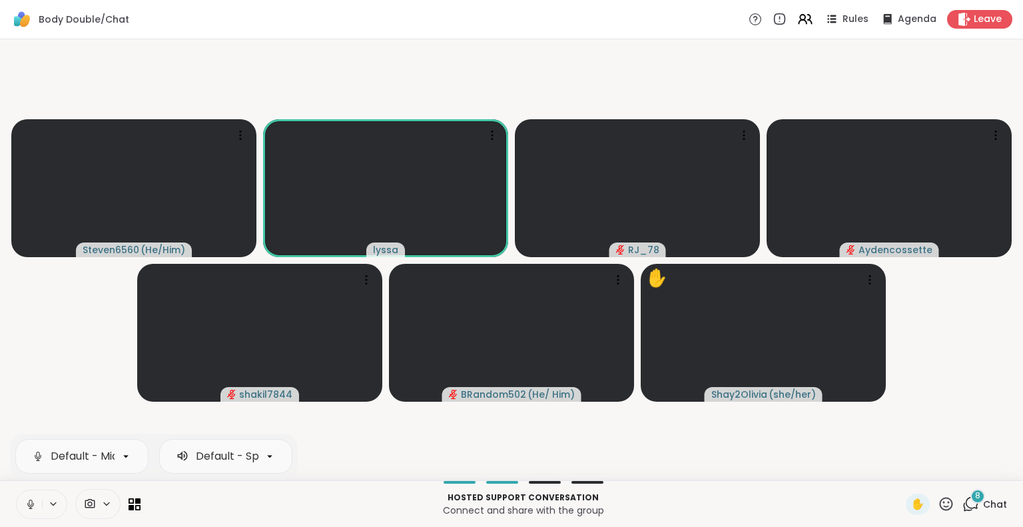
click at [25, 499] on icon at bounding box center [31, 504] width 12 height 12
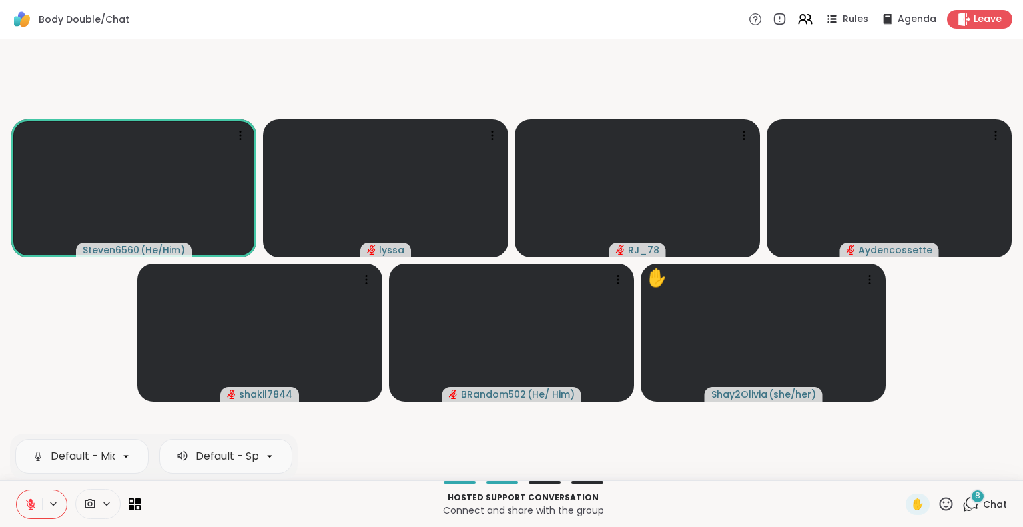
click at [25, 499] on icon at bounding box center [31, 504] width 12 height 12
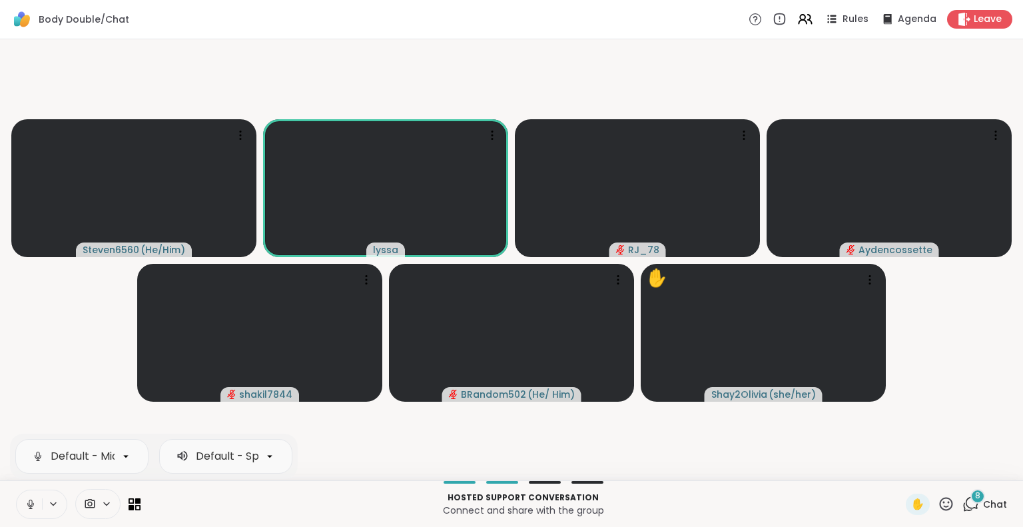
click at [25, 499] on icon at bounding box center [31, 504] width 12 height 12
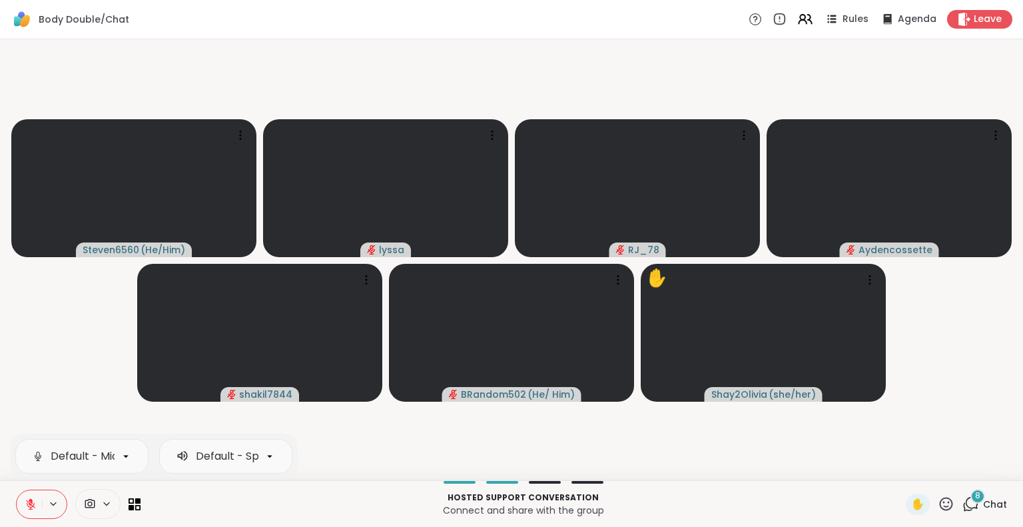
drag, startPoint x: 25, startPoint y: 499, endPoint x: 30, endPoint y: 512, distance: 13.5
click at [30, 512] on button at bounding box center [29, 504] width 25 height 28
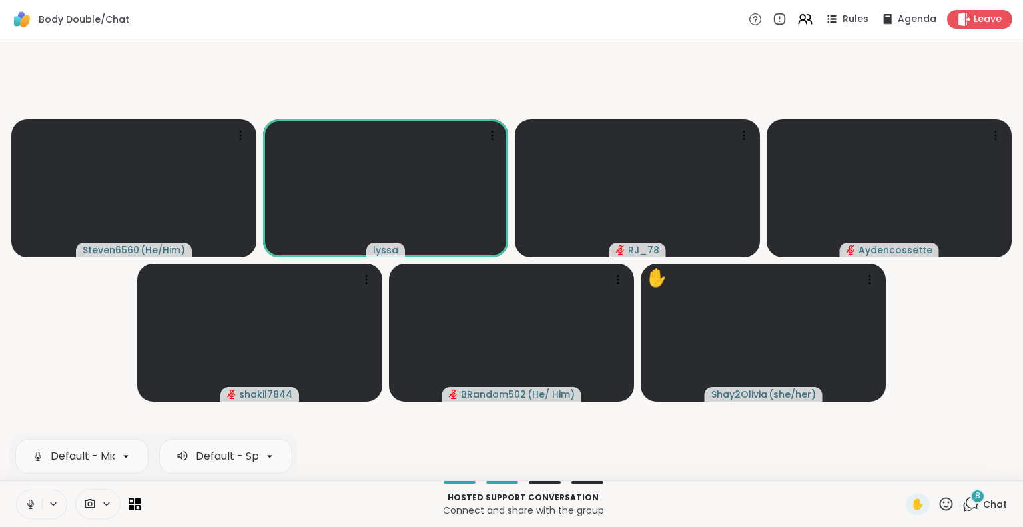
scroll to position [0, 10]
click at [17, 511] on button at bounding box center [29, 504] width 25 height 28
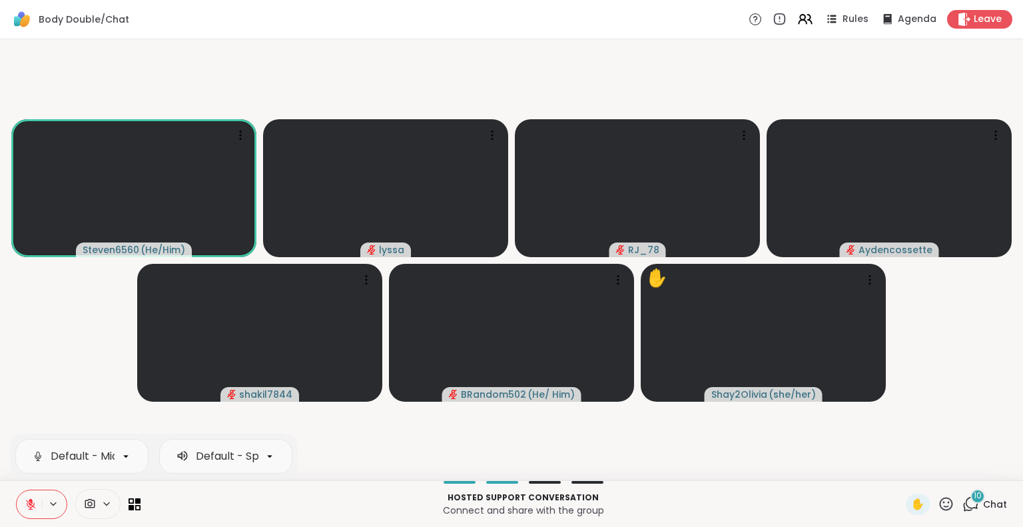
click at [17, 500] on button at bounding box center [29, 504] width 25 height 28
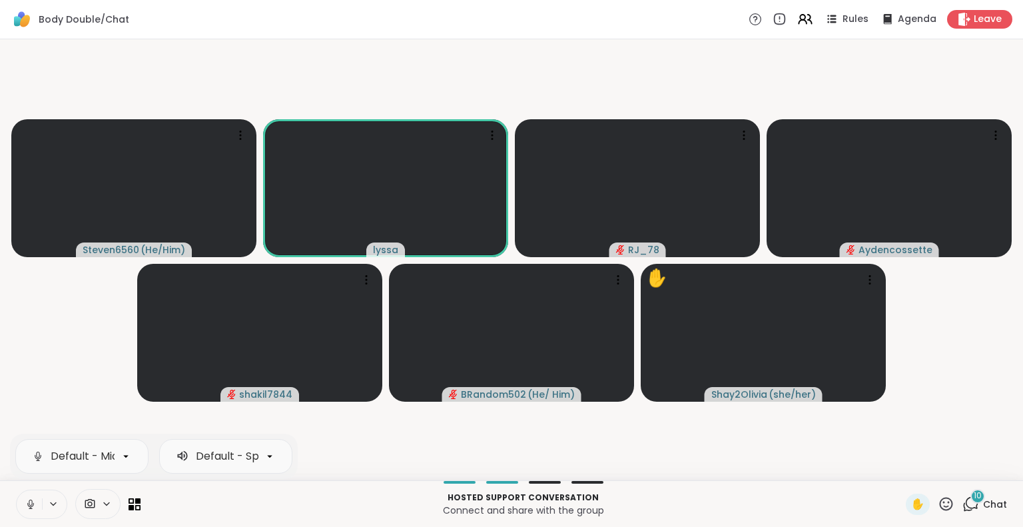
click at [25, 506] on icon at bounding box center [31, 504] width 12 height 12
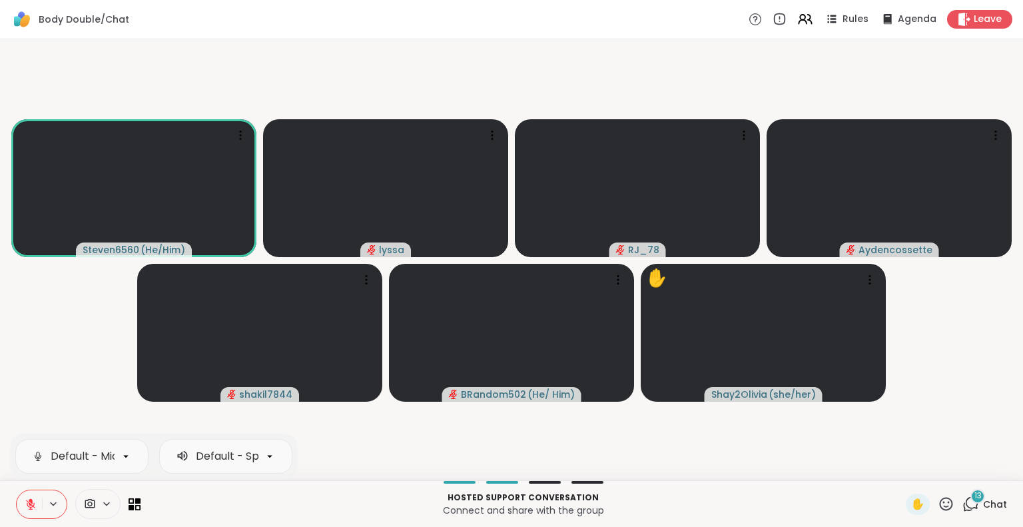
click at [29, 498] on button at bounding box center [29, 504] width 25 height 28
click at [5, 502] on div "Hosted support conversation Connect and share with the group ✋ 13 Chat" at bounding box center [511, 503] width 1023 height 47
click at [25, 506] on icon at bounding box center [31, 504] width 12 height 12
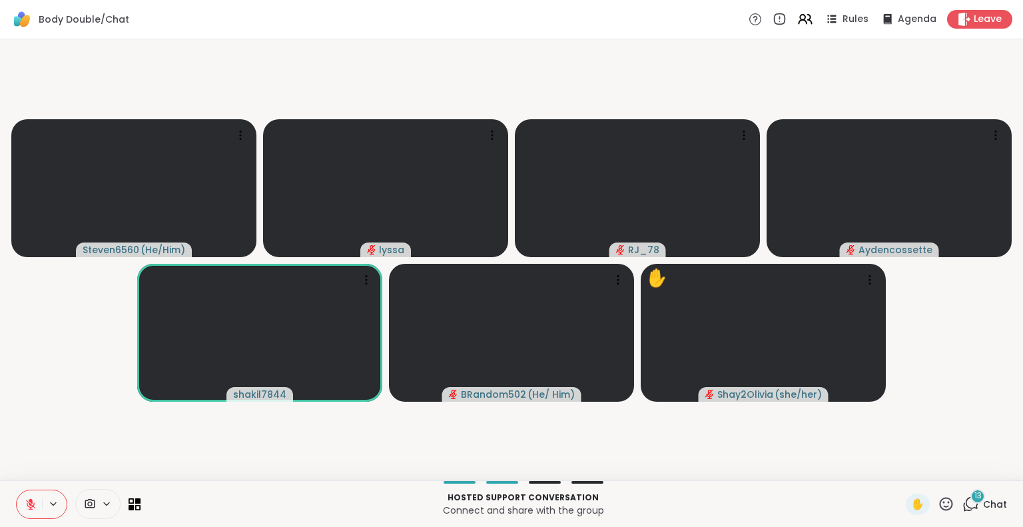
click at [25, 506] on icon at bounding box center [31, 504] width 12 height 12
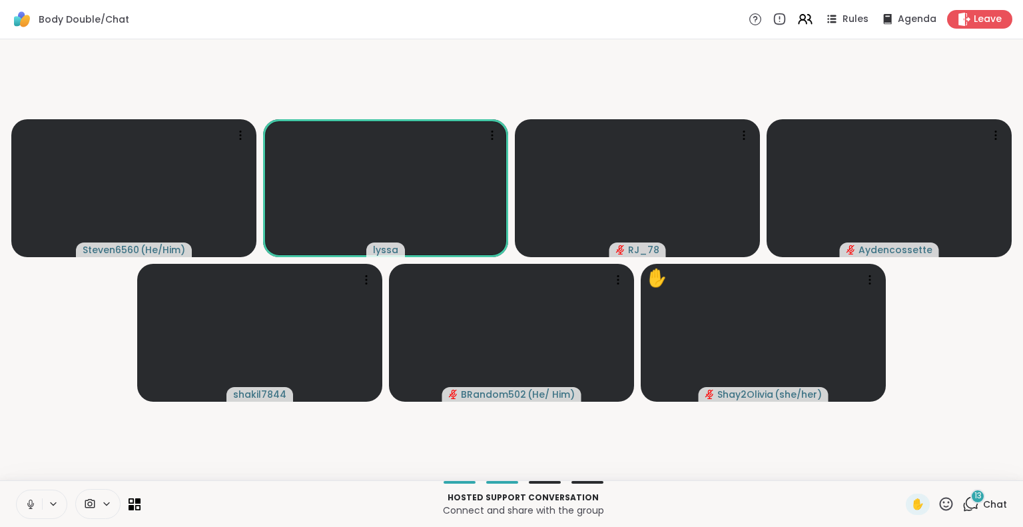
click at [25, 502] on icon at bounding box center [31, 504] width 12 height 12
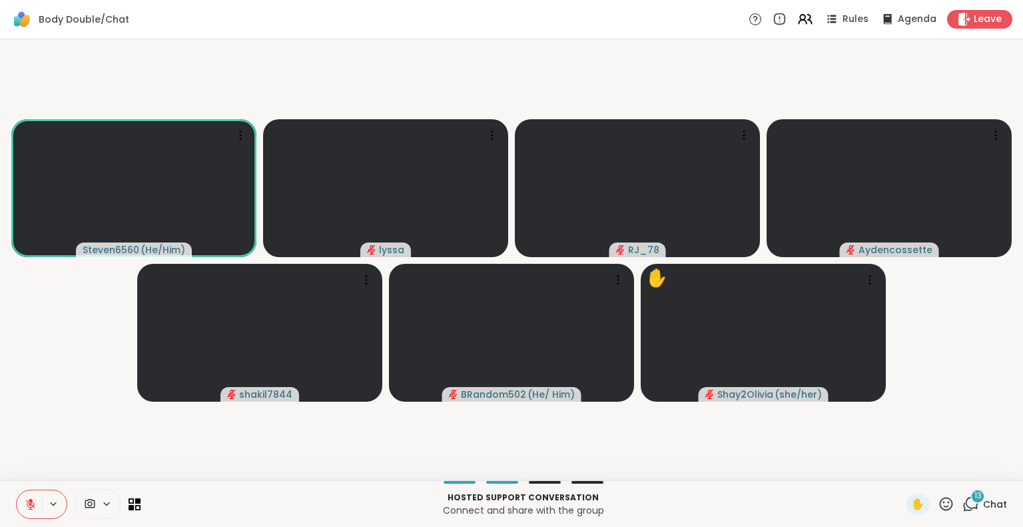
click at [25, 502] on icon at bounding box center [31, 504] width 12 height 12
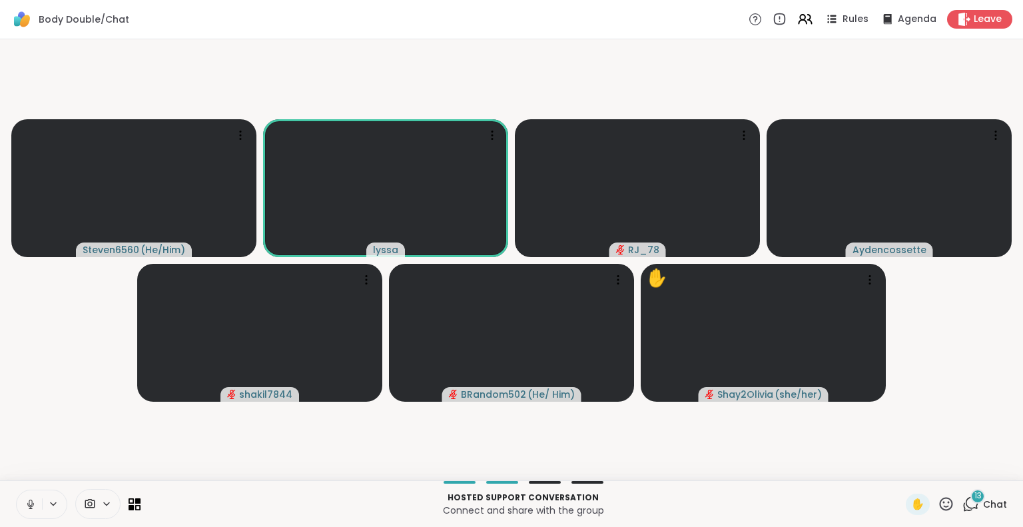
click at [17, 496] on button at bounding box center [29, 504] width 25 height 28
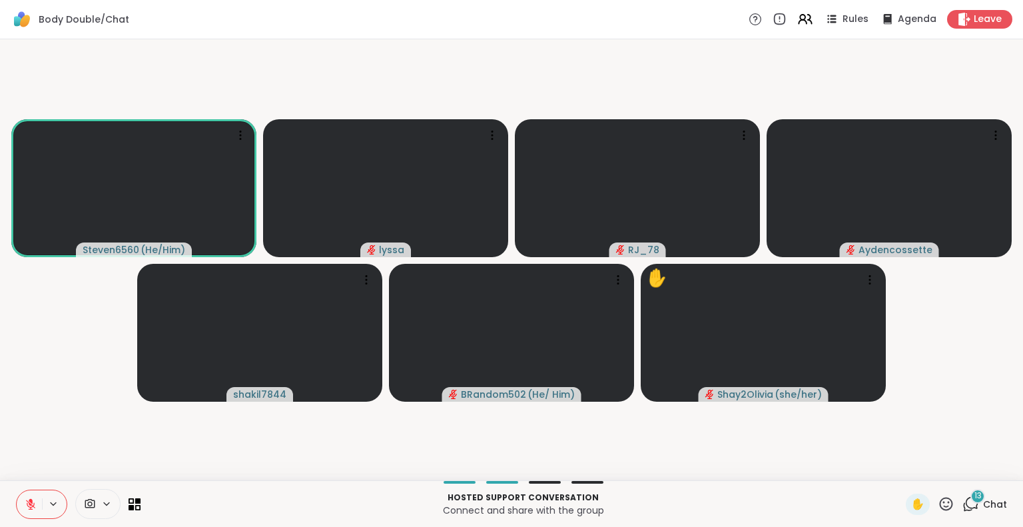
click at [940, 507] on icon at bounding box center [946, 503] width 13 height 13
click at [900, 466] on span "❤️" at bounding box center [906, 469] width 13 height 16
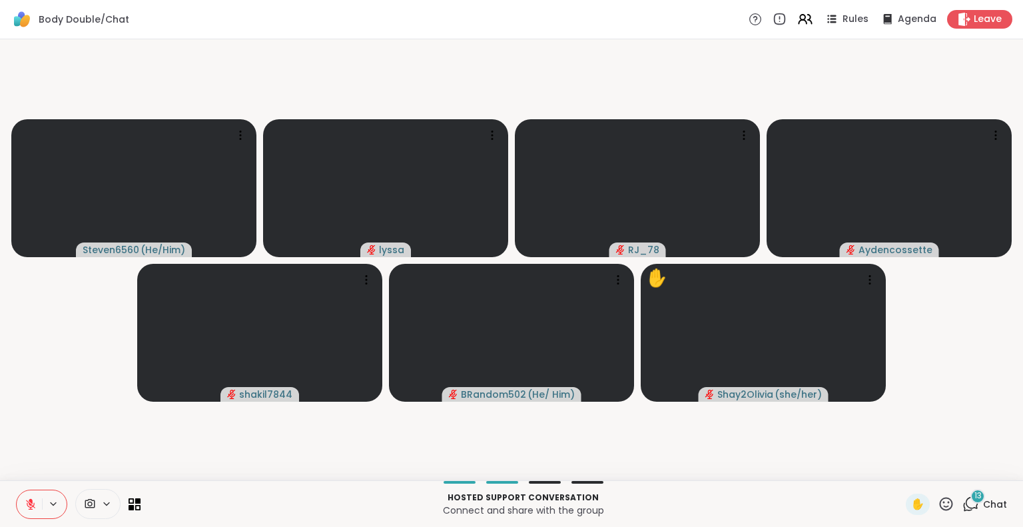
click at [31, 496] on button at bounding box center [29, 504] width 25 height 28
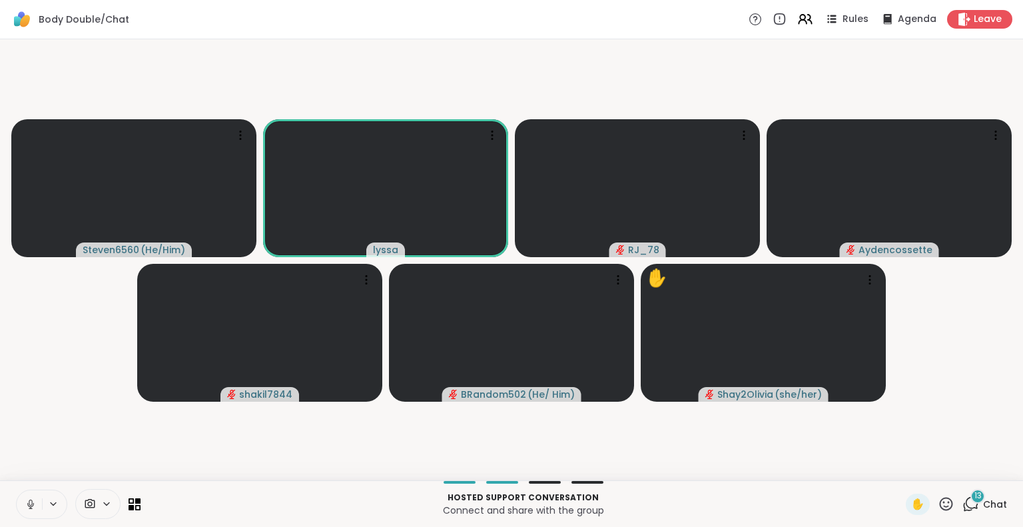
click at [27, 506] on icon at bounding box center [30, 504] width 7 height 4
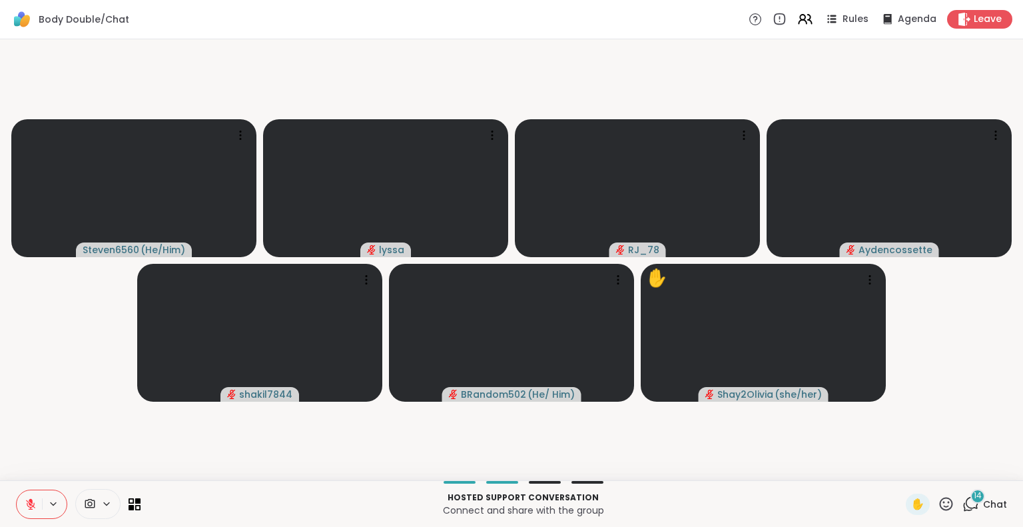
click at [1012, 330] on div "Steven6560 ( He/Him ) lyssa RJ_78 Aydencossette shakil7844 BRandom502 ( He/ Him…" at bounding box center [511, 259] width 1023 height 441
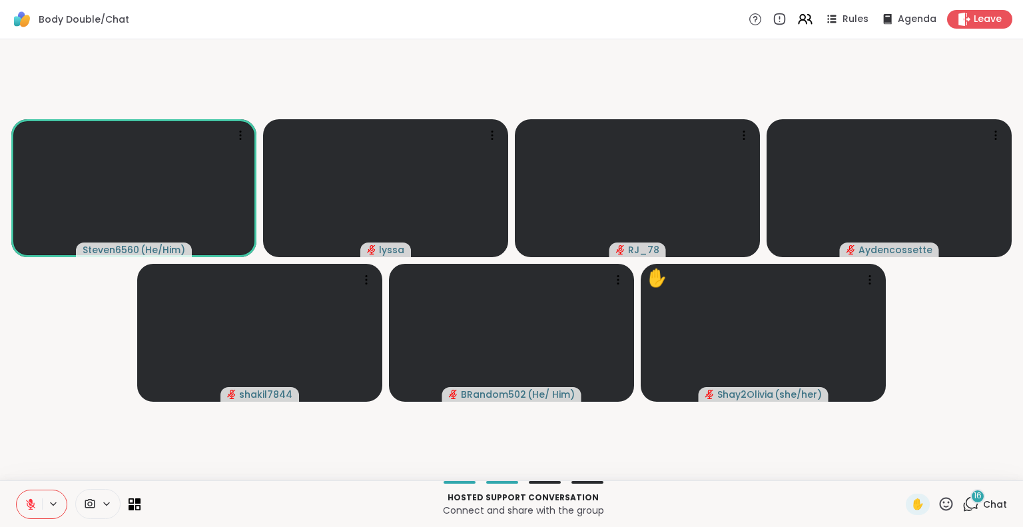
click at [17, 496] on button at bounding box center [29, 504] width 25 height 28
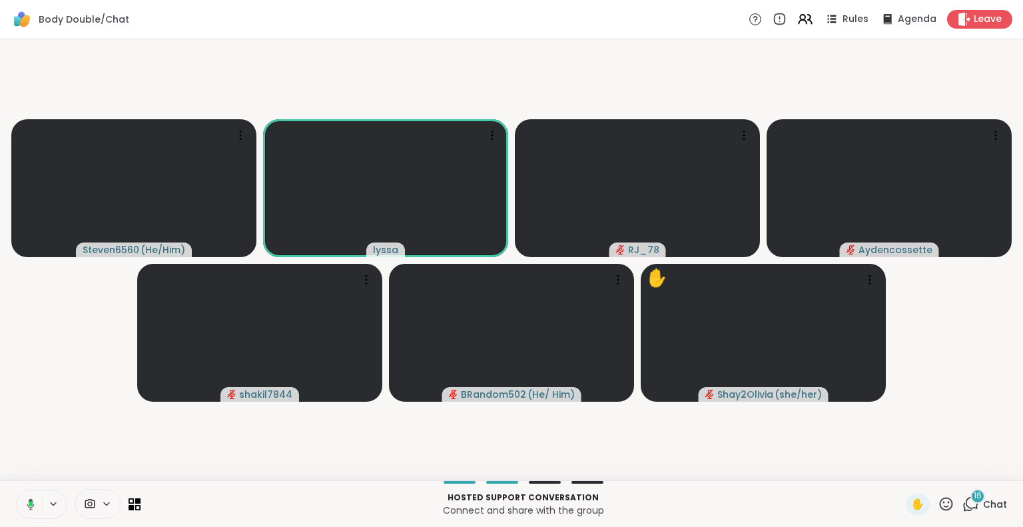
click at [29, 503] on icon at bounding box center [31, 503] width 4 height 5
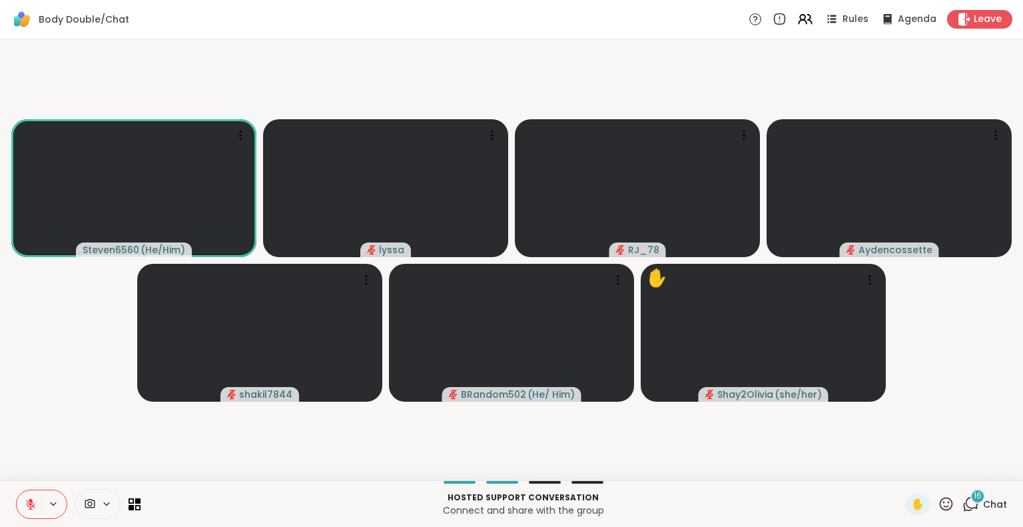
click at [17, 492] on button at bounding box center [29, 504] width 25 height 28
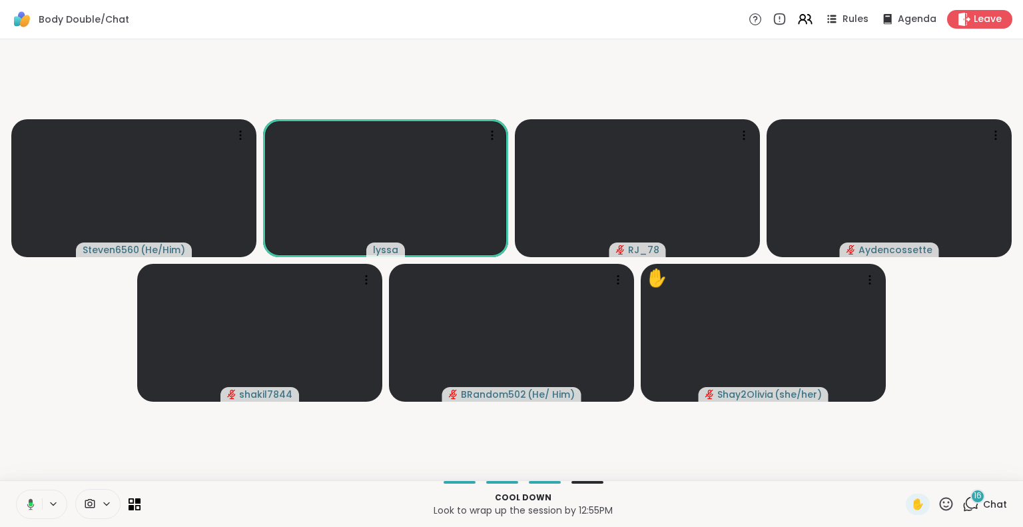
click at [29, 504] on icon at bounding box center [31, 504] width 4 height 4
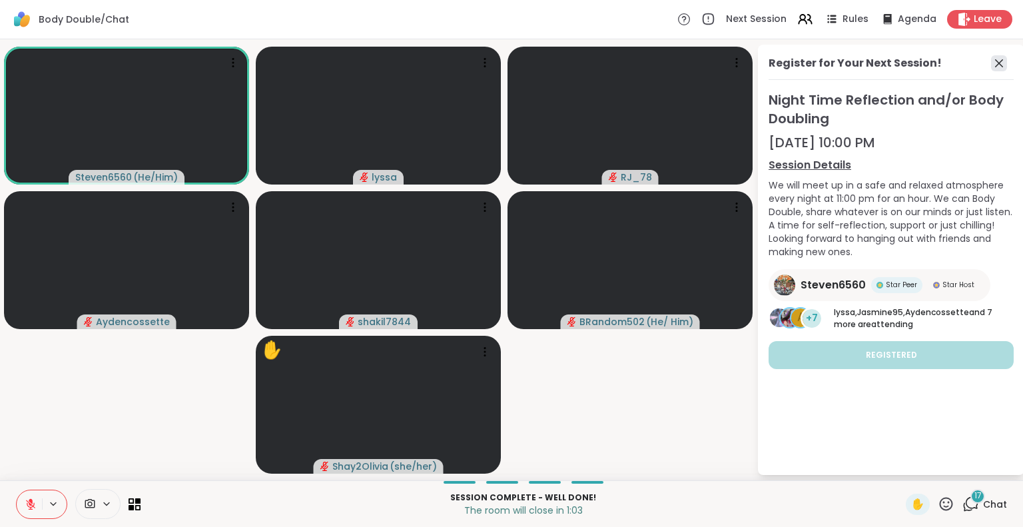
click at [992, 61] on icon at bounding box center [999, 63] width 16 height 16
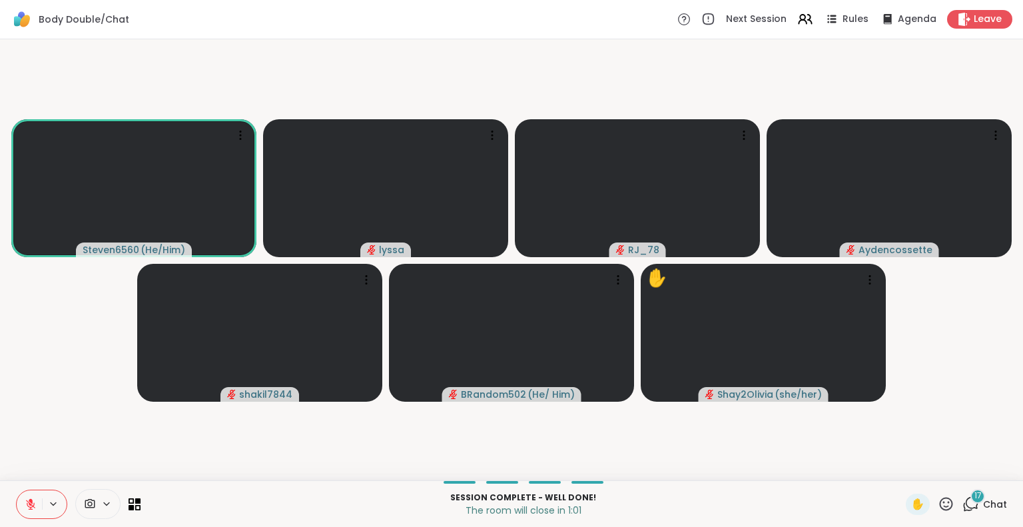
click at [940, 502] on icon at bounding box center [946, 503] width 13 height 13
click at [900, 466] on span "❤️" at bounding box center [906, 469] width 13 height 16
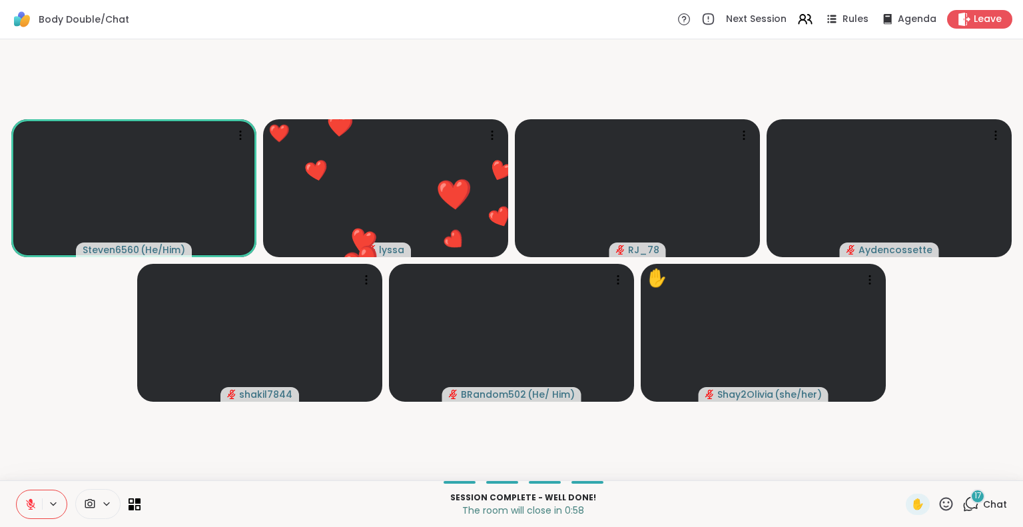
click at [314, 418] on video-player-container "Steven6560 ( He/Him ) ❤️ lyssa ❤️ ❤️ ❤️ ❤️ ❤️ ❤️ ❤️ ❤️ ❤️ ❤️ ❤️ ❤️ ❤️ ❤️ ❤️ ❤️ …" at bounding box center [511, 260] width 1007 height 430
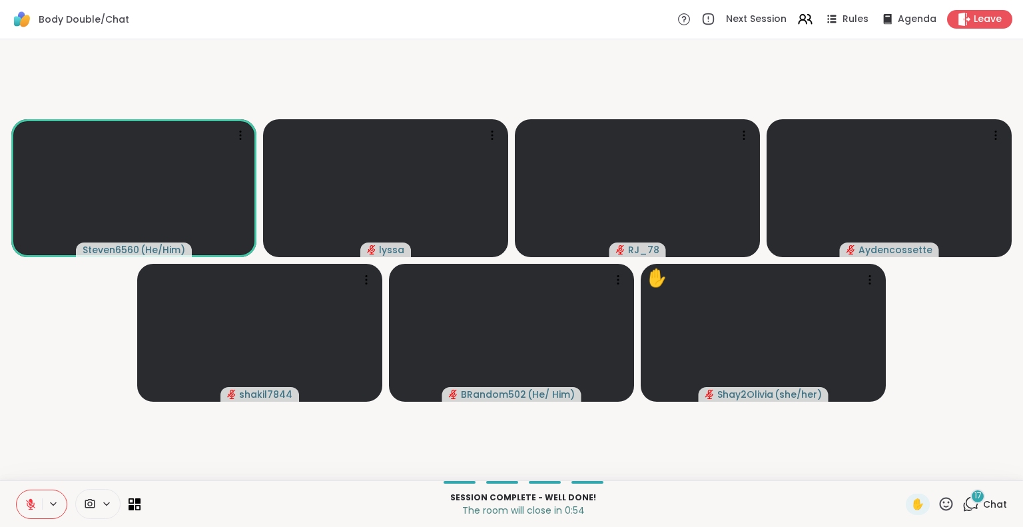
click at [25, 500] on icon at bounding box center [31, 504] width 12 height 12
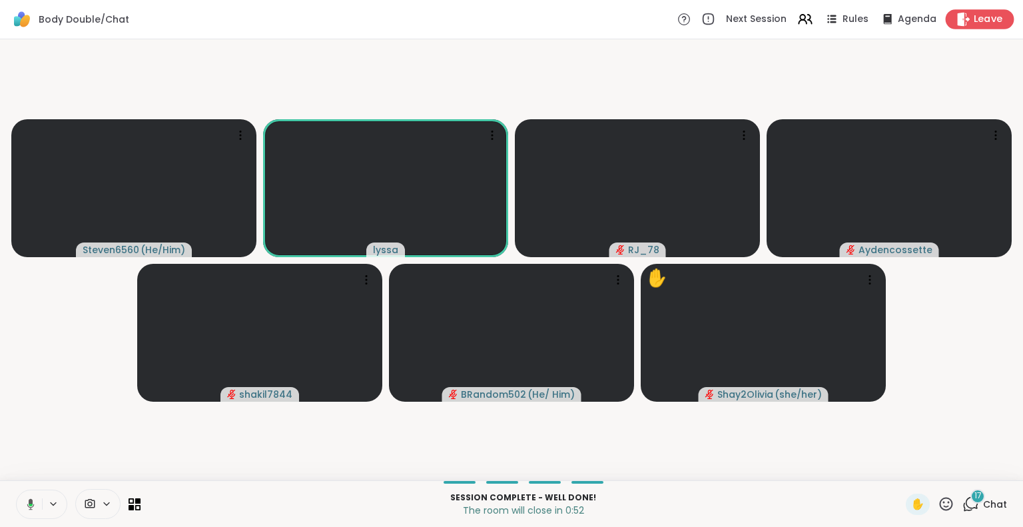
click at [946, 28] on div "Leave" at bounding box center [980, 18] width 69 height 19
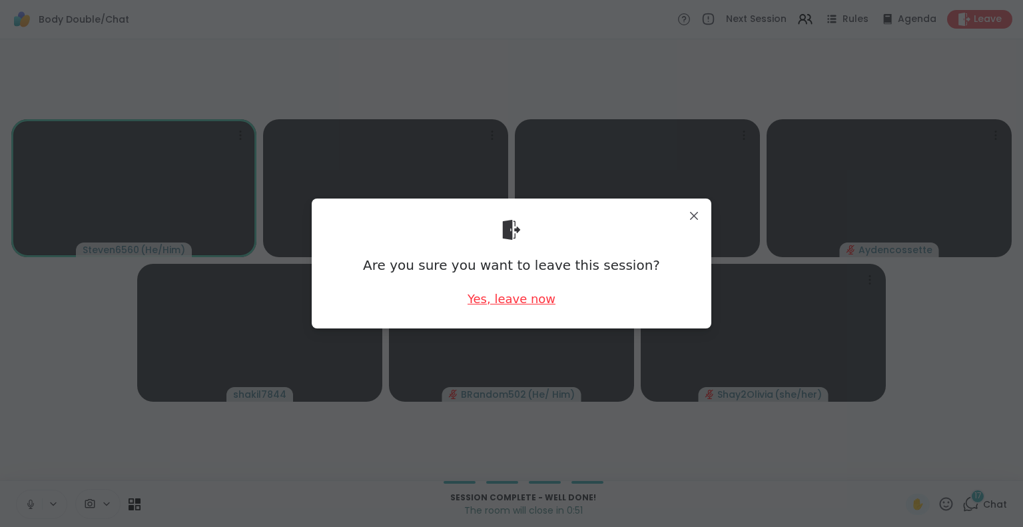
click at [498, 299] on div "Yes, leave now" at bounding box center [512, 298] width 88 height 17
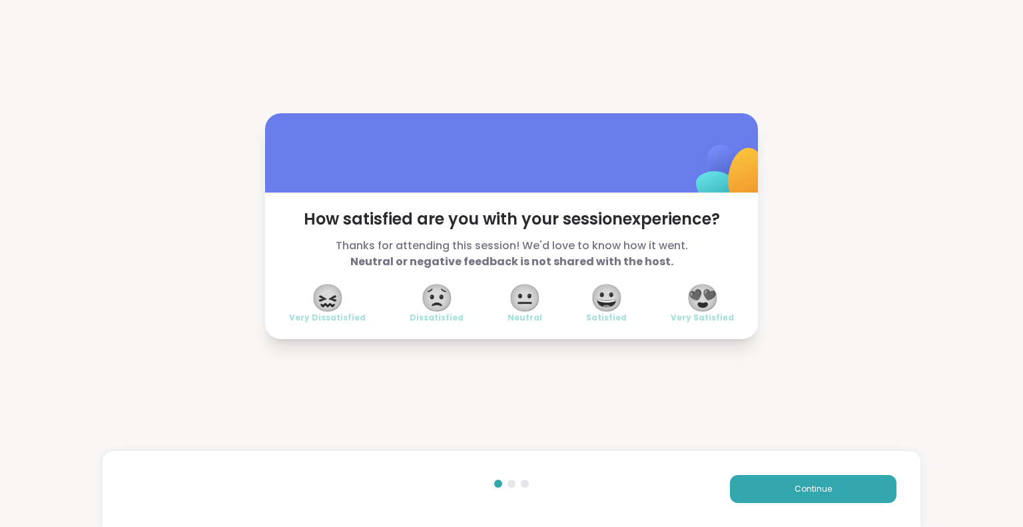
click at [685, 322] on span "Very Satisfied" at bounding box center [702, 317] width 63 height 11
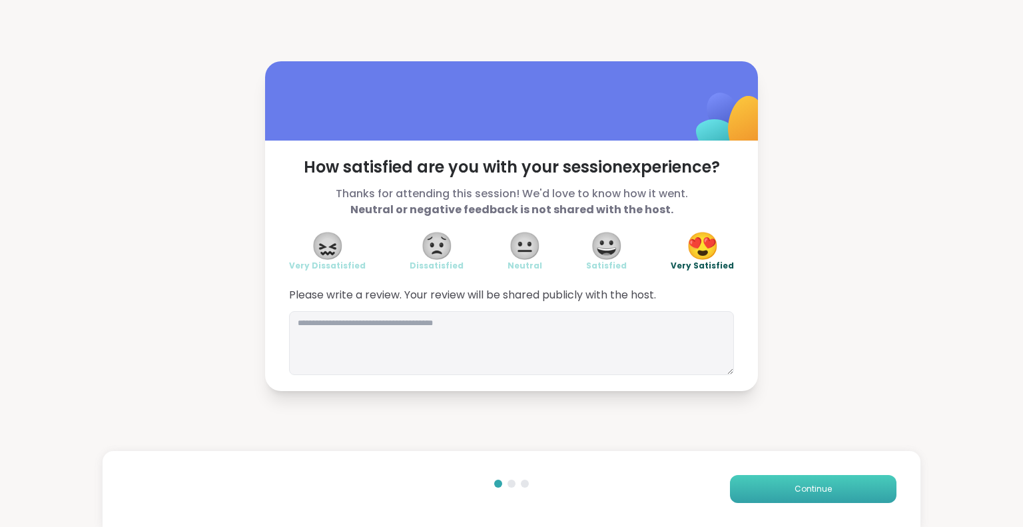
click at [780, 488] on button "Continue" at bounding box center [813, 489] width 167 height 28
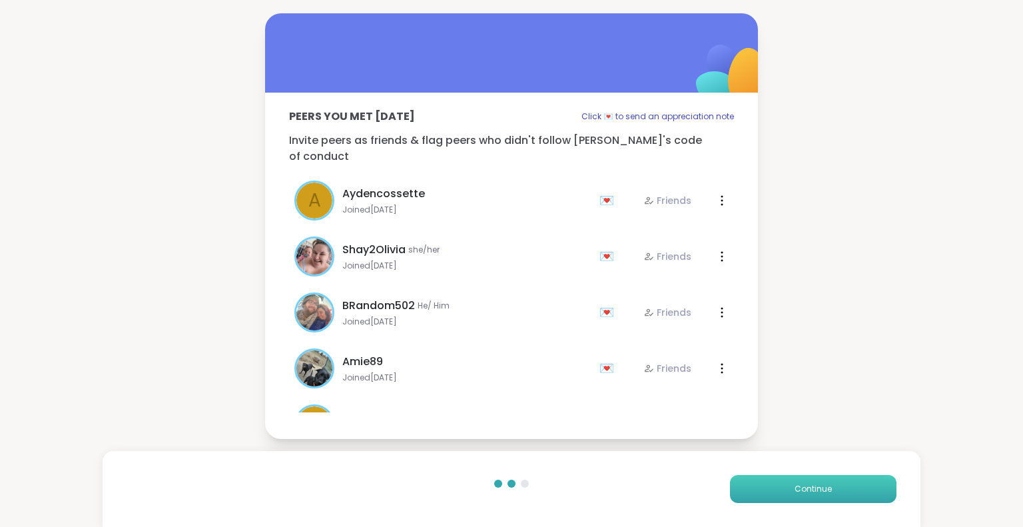
click at [780, 488] on button "Continue" at bounding box center [813, 489] width 167 height 28
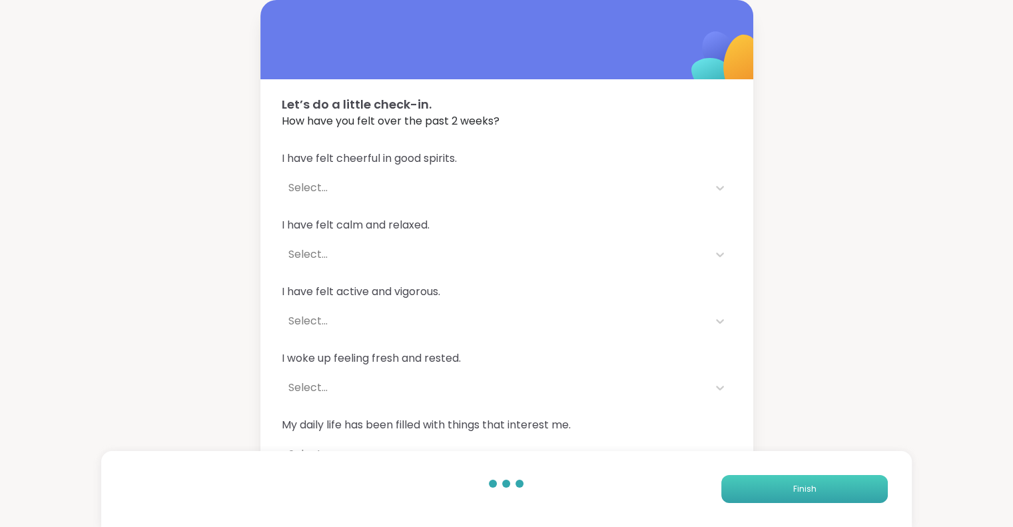
click at [780, 488] on button "Finish" at bounding box center [804, 489] width 167 height 28
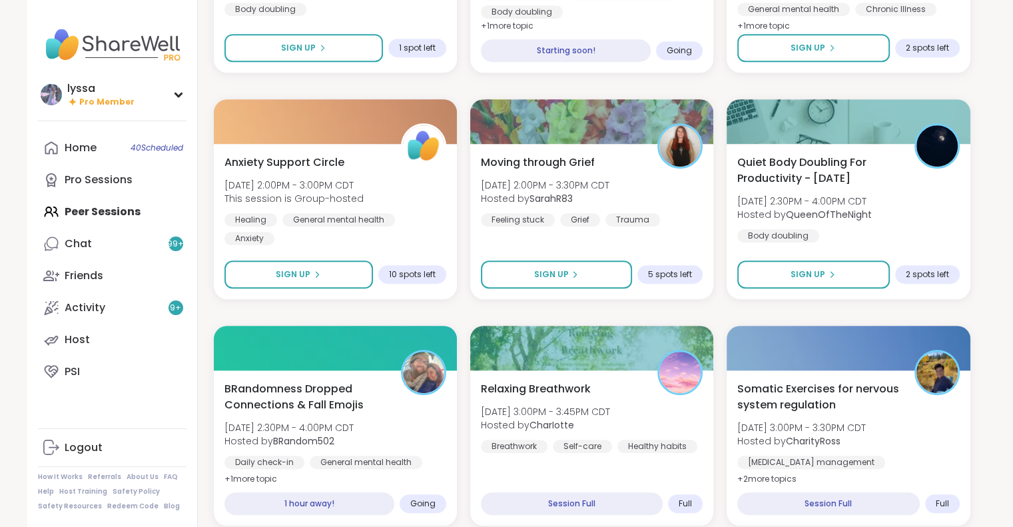
scroll to position [773, 0]
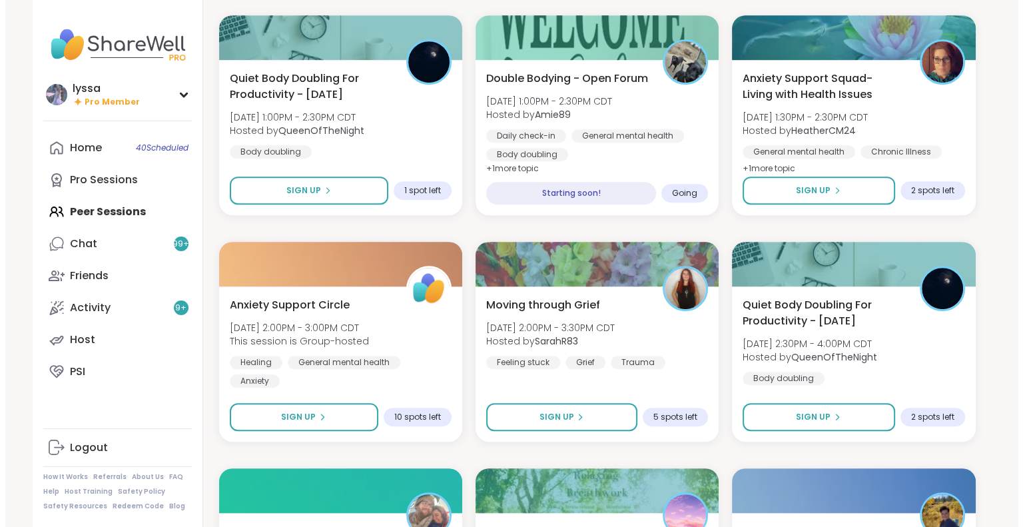
scroll to position [620, 0]
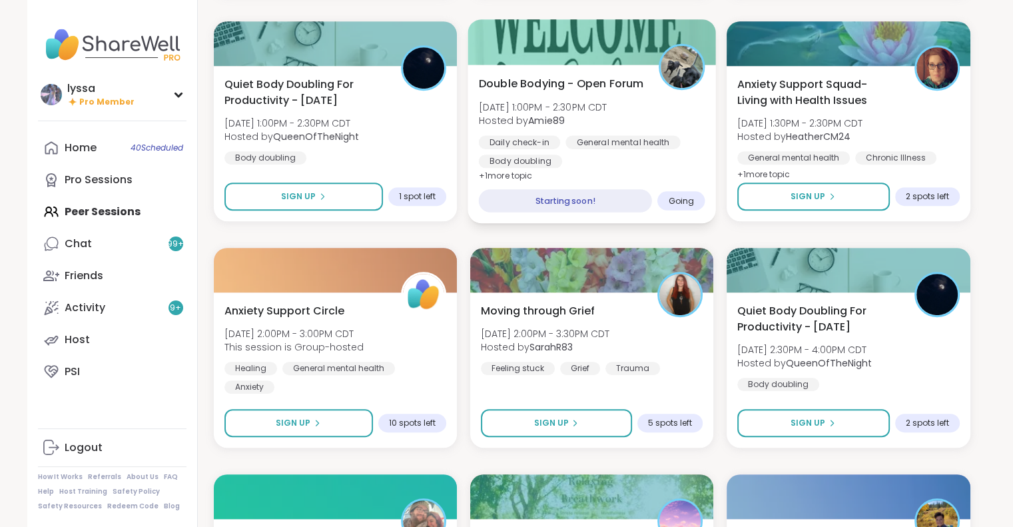
click at [572, 88] on span "Double Bodying - Open Forum" at bounding box center [560, 83] width 165 height 16
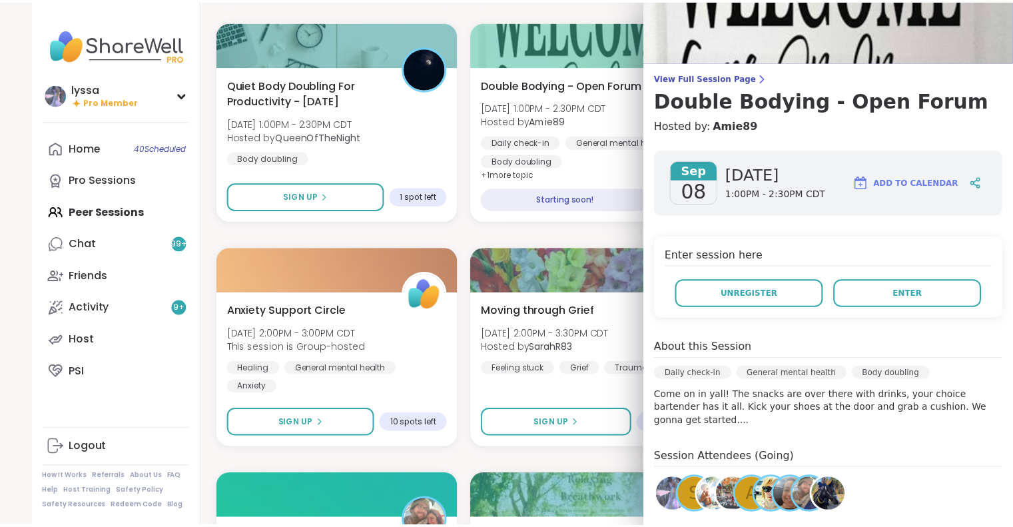
scroll to position [47, 0]
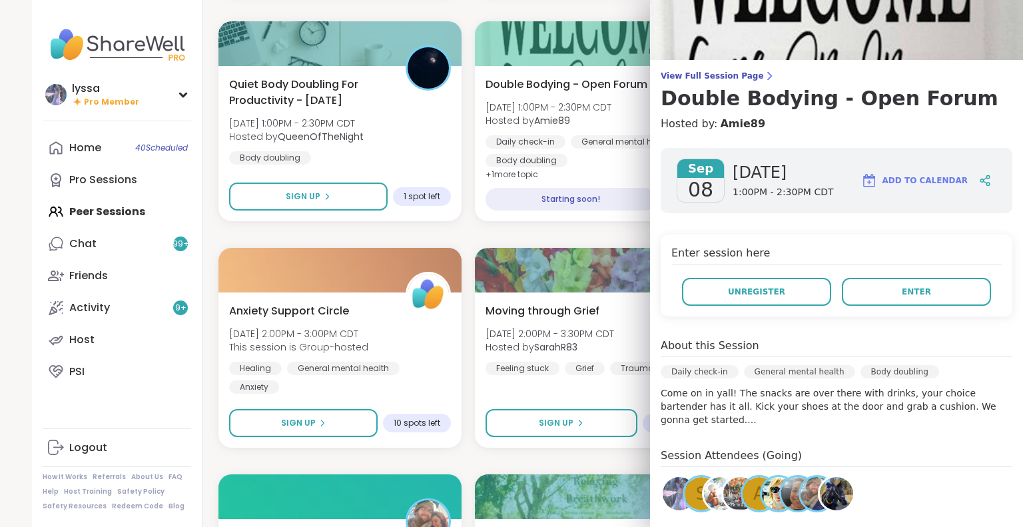
click at [685, 477] on div "s" at bounding box center [701, 493] width 33 height 33
click at [853, 289] on button "Enter" at bounding box center [916, 292] width 149 height 28
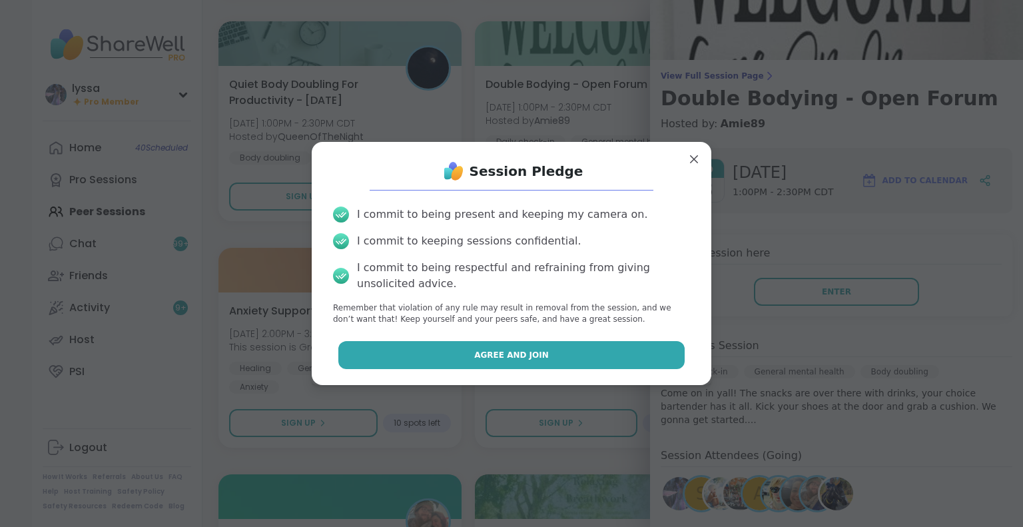
click at [648, 348] on button "Agree and Join" at bounding box center [511, 355] width 347 height 28
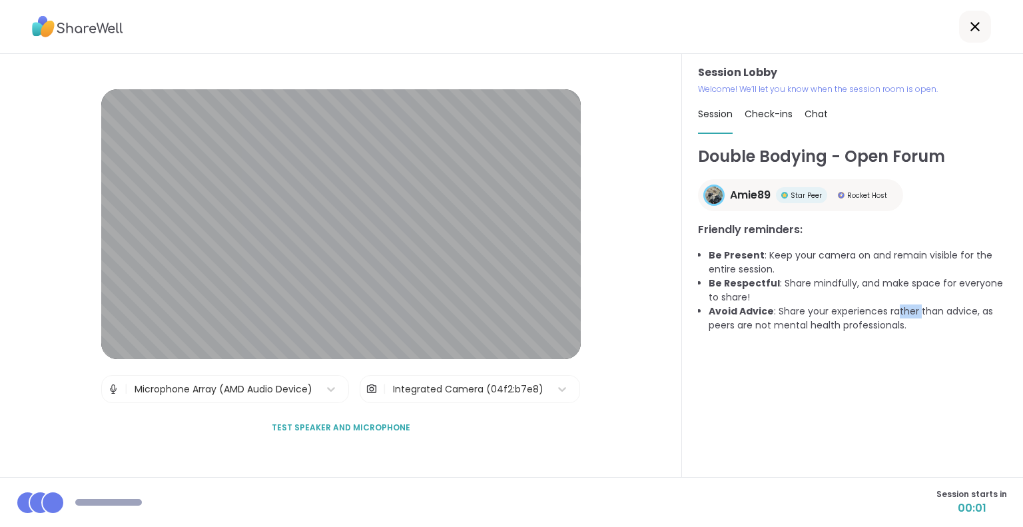
drag, startPoint x: 888, startPoint y: 311, endPoint x: 911, endPoint y: 312, distance: 23.3
click at [911, 312] on li "Avoid Advice : Share your experiences rather than advice, as peers are not ment…" at bounding box center [858, 318] width 298 height 28
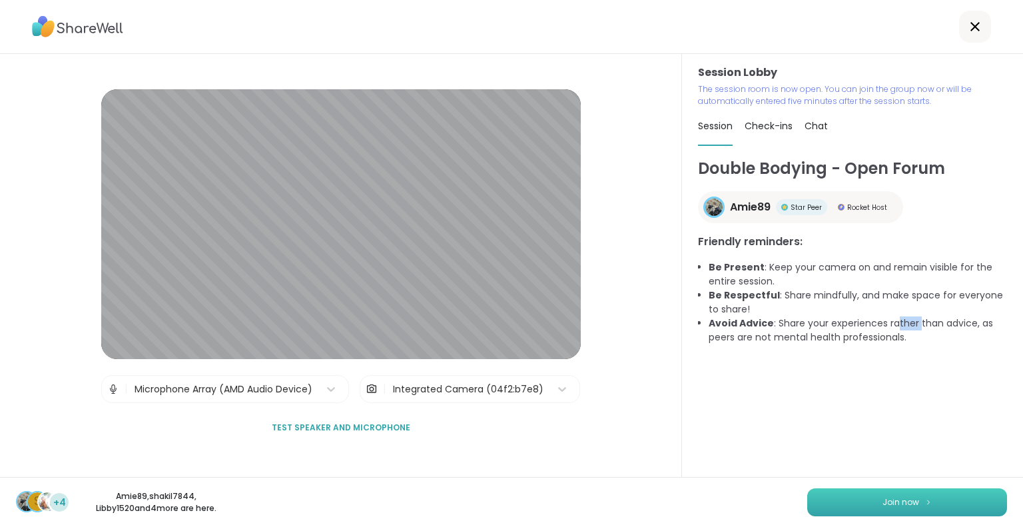
click at [932, 502] on button "Join now" at bounding box center [907, 502] width 200 height 28
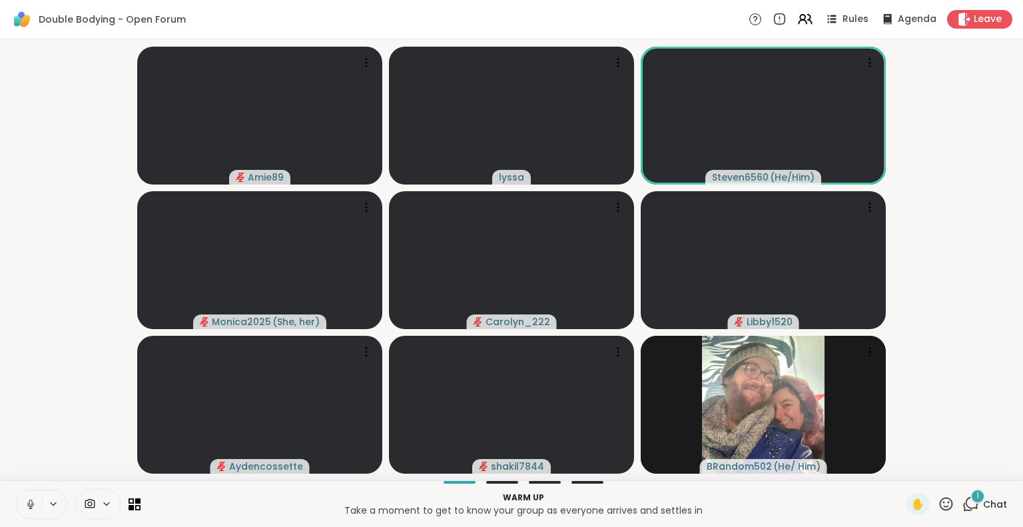
click at [27, 502] on icon at bounding box center [31, 504] width 12 height 12
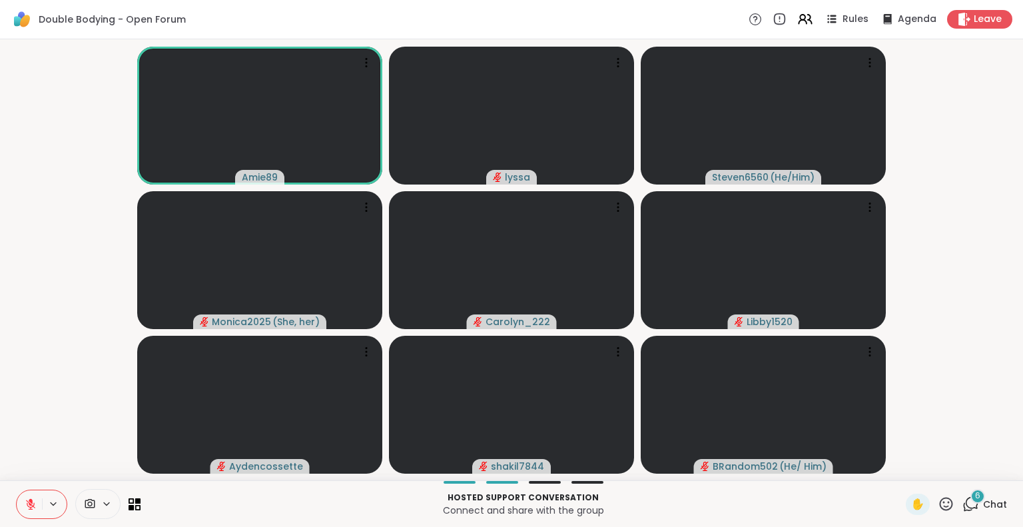
click at [983, 506] on span "Chat" at bounding box center [995, 504] width 24 height 13
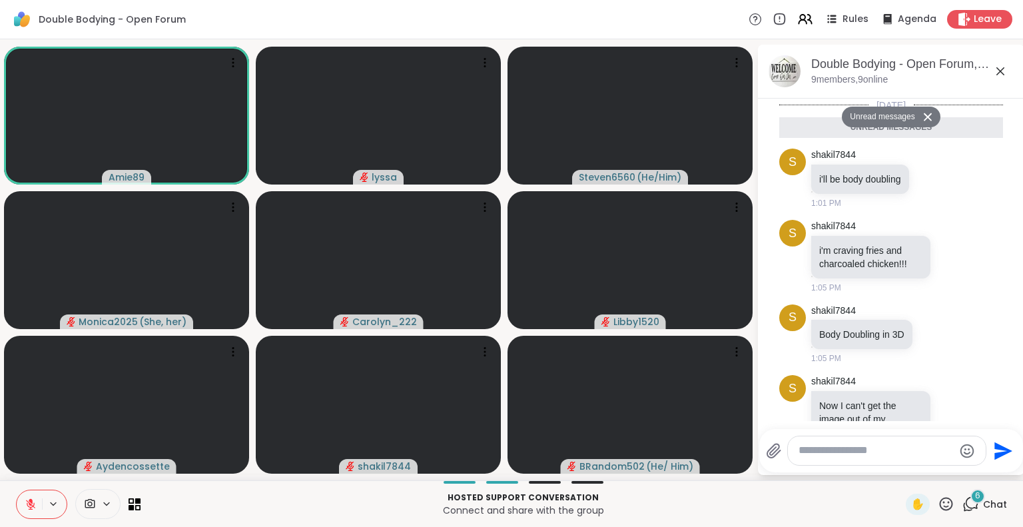
scroll to position [272, 0]
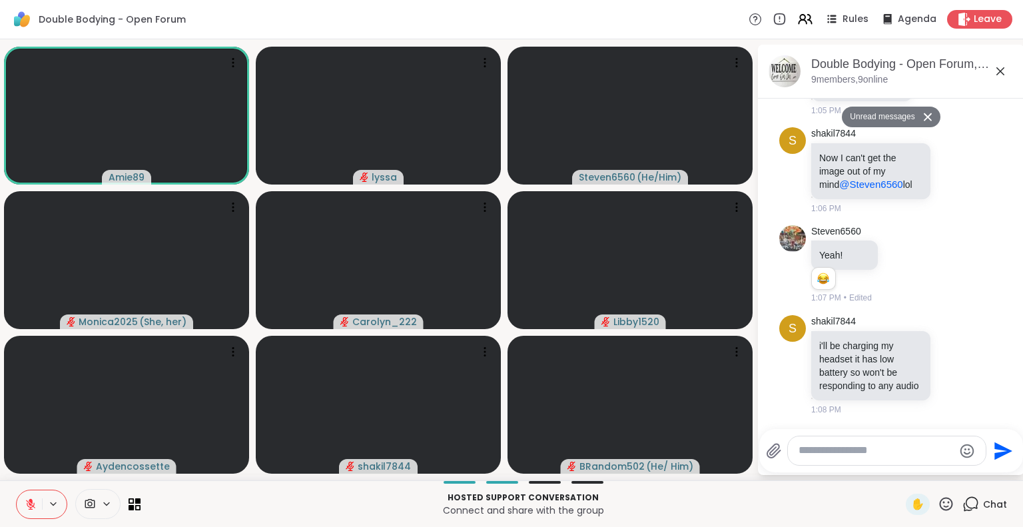
click at [849, 452] on textarea "Type your message" at bounding box center [876, 451] width 155 height 14
type textarea "**********"
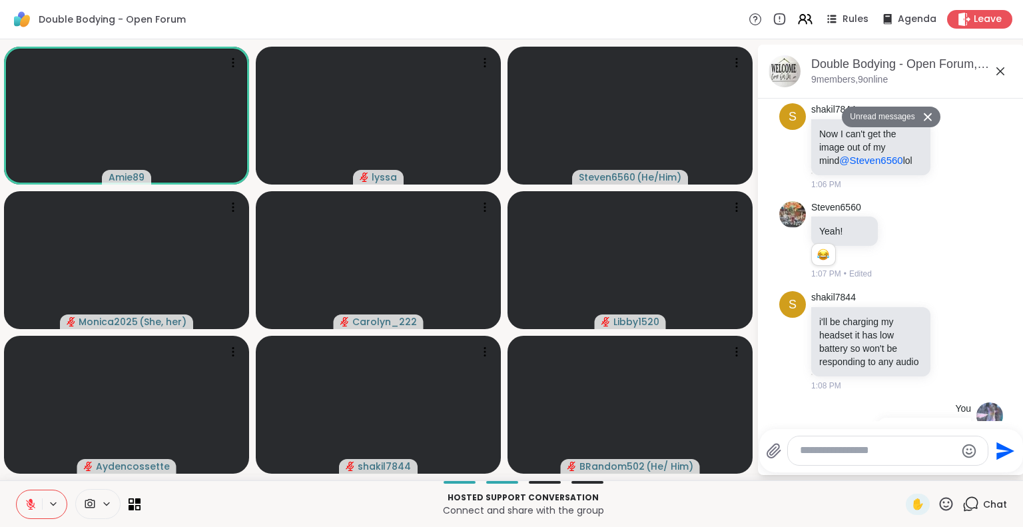
scroll to position [310, 0]
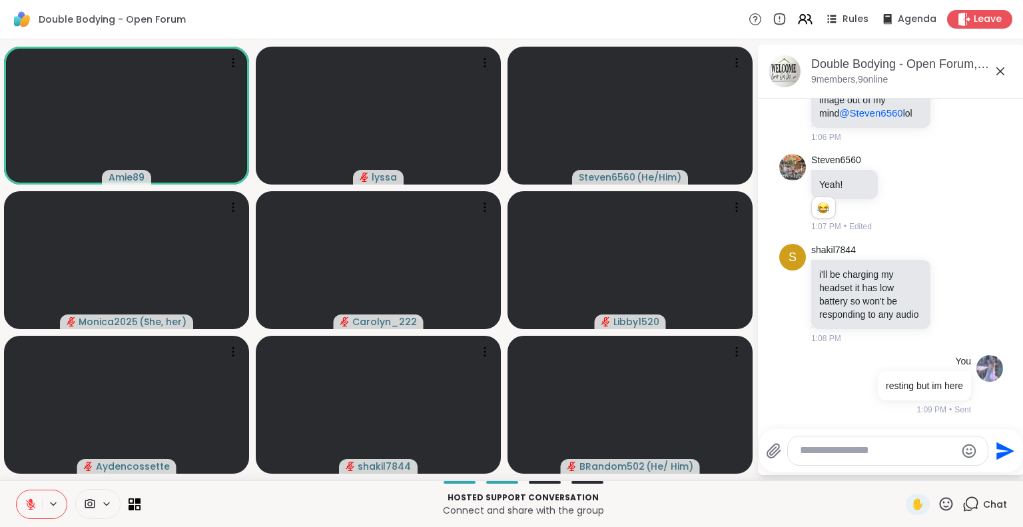
click at [1002, 71] on icon at bounding box center [1000, 71] width 16 height 16
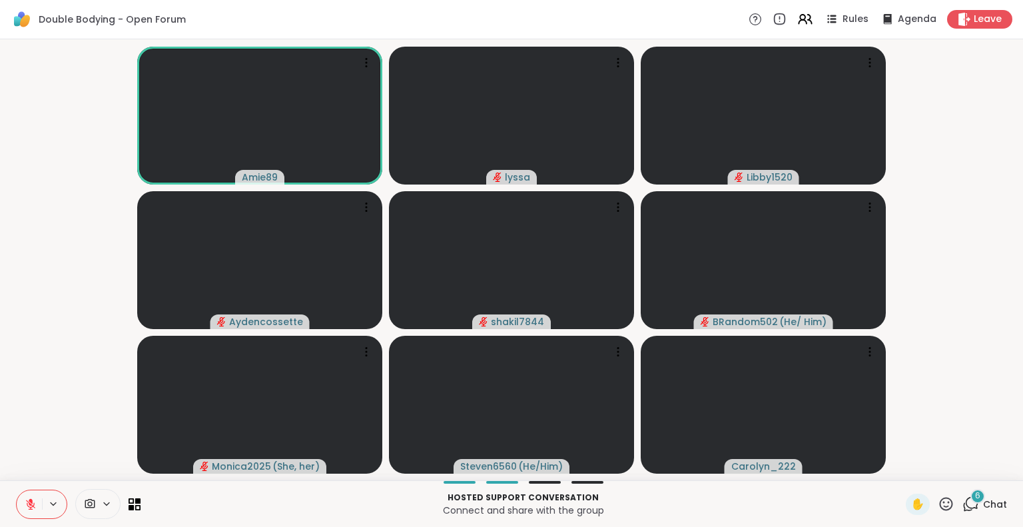
click at [29, 494] on button at bounding box center [29, 504] width 25 height 28
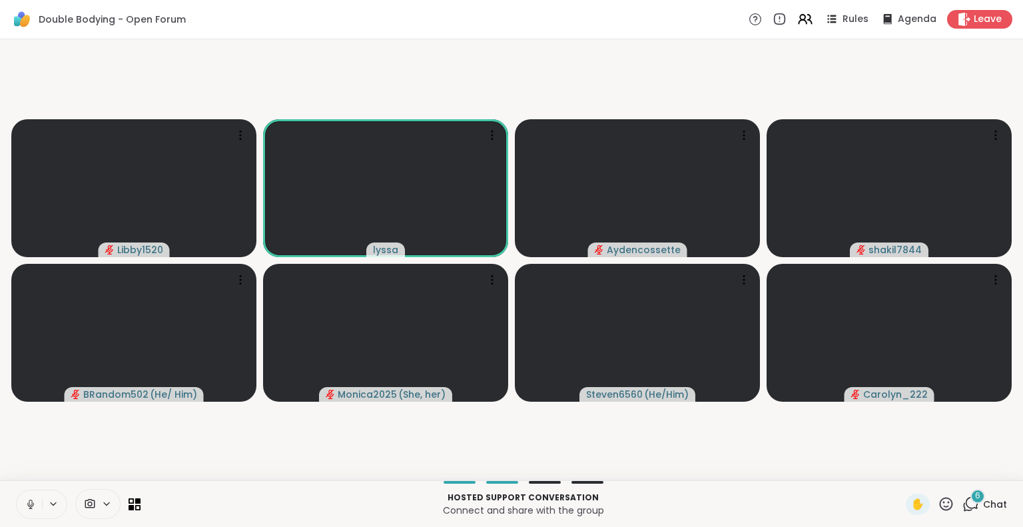
click at [33, 496] on button at bounding box center [29, 504] width 25 height 28
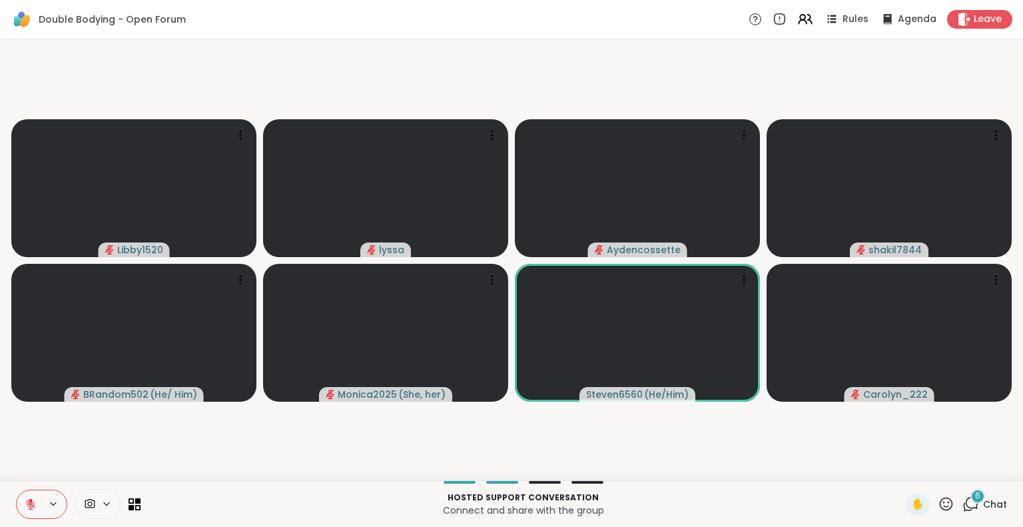
click at [27, 501] on icon at bounding box center [30, 504] width 9 height 9
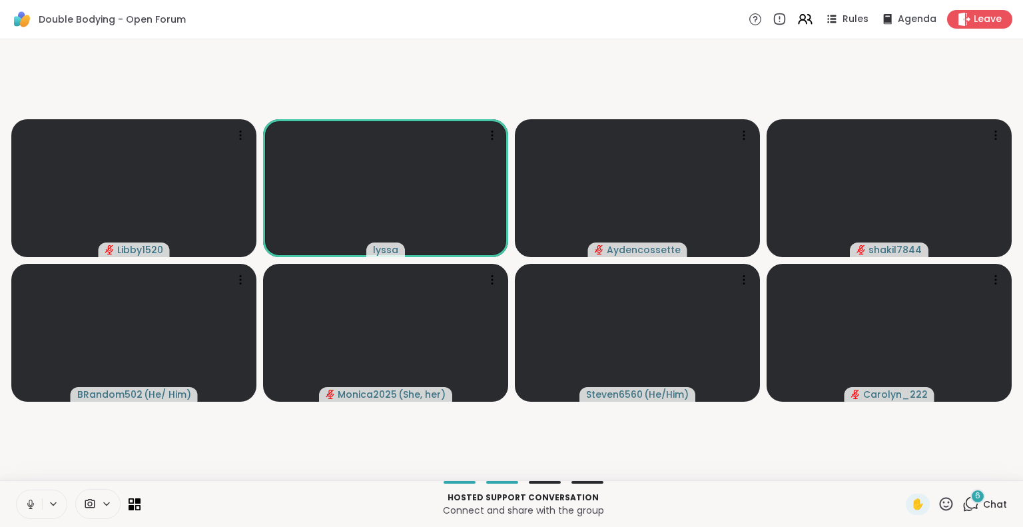
click at [28, 500] on icon at bounding box center [31, 504] width 12 height 12
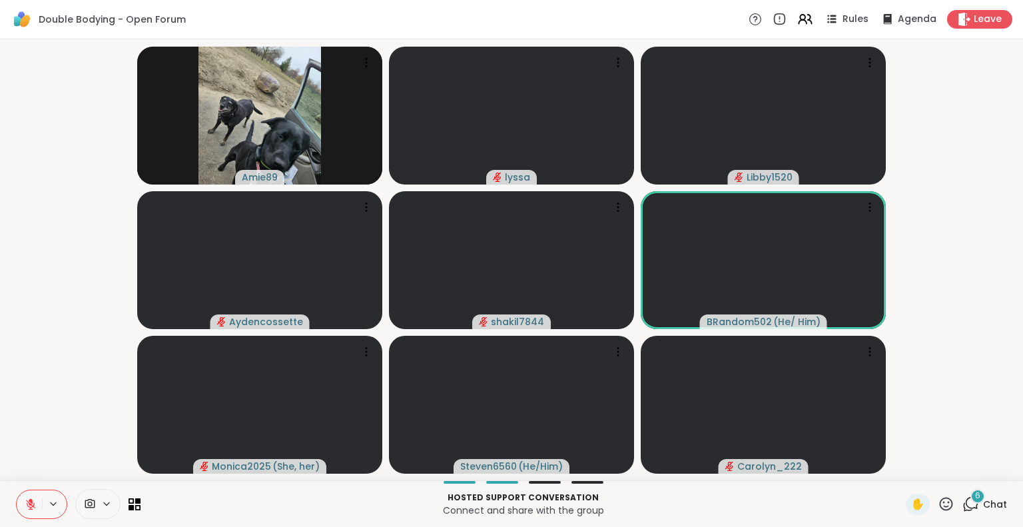
click at [17, 501] on button at bounding box center [29, 504] width 25 height 28
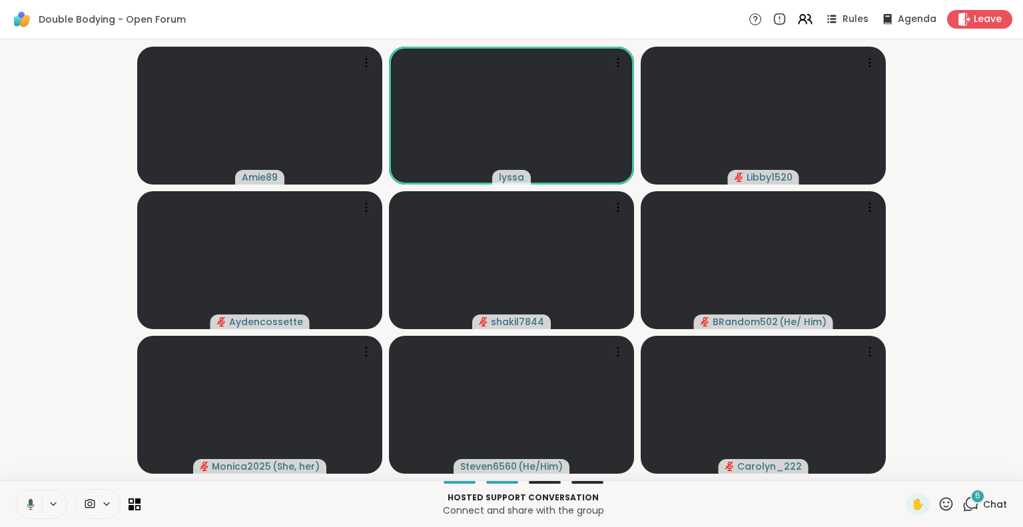
click at [26, 502] on icon at bounding box center [29, 504] width 12 height 12
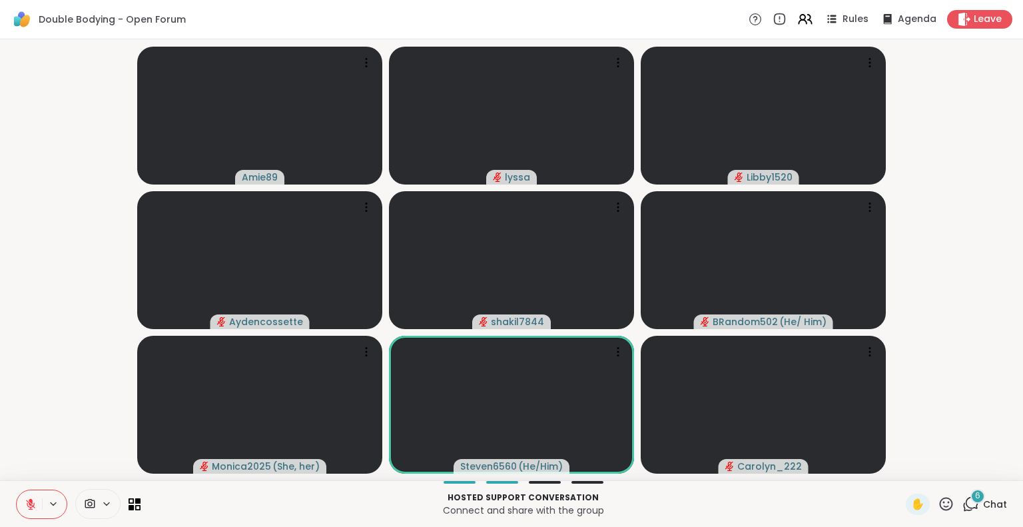
click at [33, 500] on icon at bounding box center [31, 504] width 12 height 12
click at [0, 298] on div "Amie89 lyssa Libby1520 Aydencossette shakil7844 BRandom502 ( He/ Him ) Monica20…" at bounding box center [511, 259] width 1023 height 441
click at [0, 373] on div "Amie89 lyssa Libby1520 Aydencossette shakil7844 BRandom502 ( He/ Him ) Monica20…" at bounding box center [511, 259] width 1023 height 441
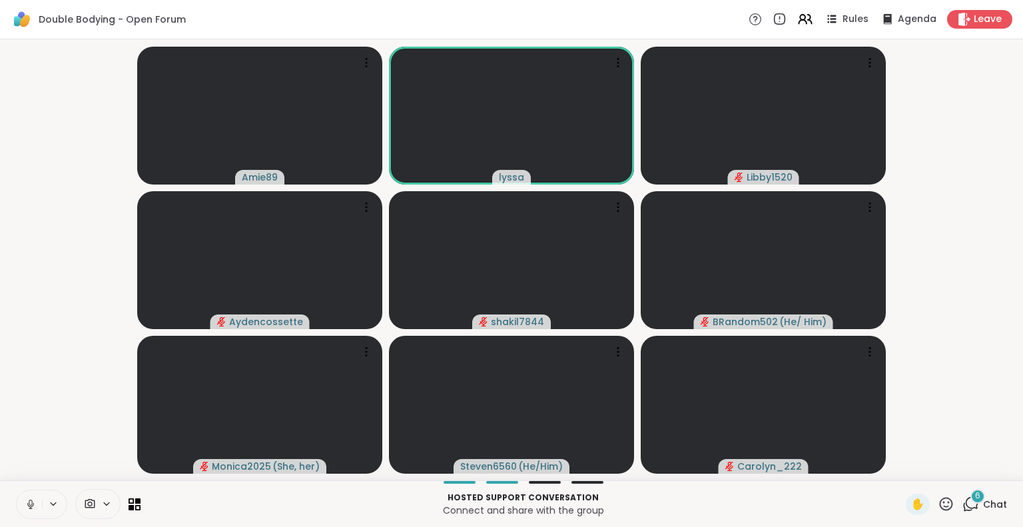
drag, startPoint x: 19, startPoint y: 487, endPoint x: 36, endPoint y: 469, distance: 25.0
click at [36, 469] on video-player-container "Amie89 lyssa Libby1520 Aydencossette shakil7844 BRandom502 ( He/ Him ) Monica20…" at bounding box center [511, 260] width 1007 height 430
click at [28, 502] on icon at bounding box center [31, 504] width 12 height 12
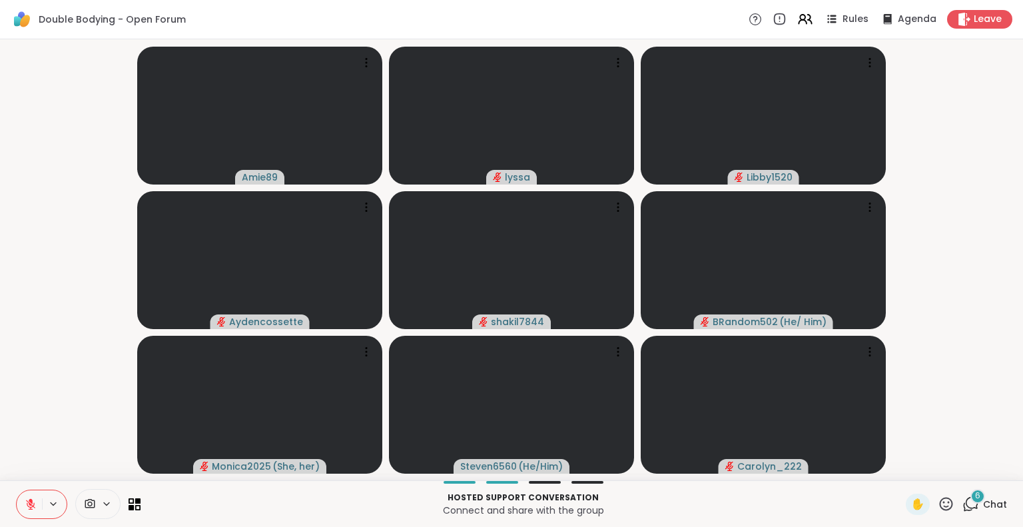
click at [0, 403] on div "Amie89 lyssa Libby1520 Aydencossette shakil7844 BRandom502 ( He/ Him ) Monica20…" at bounding box center [511, 259] width 1023 height 441
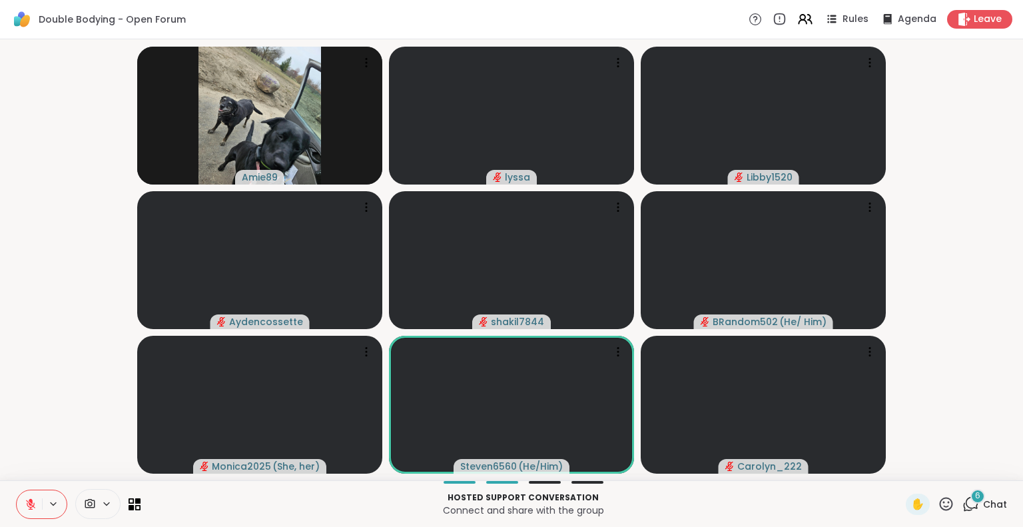
click at [940, 498] on icon at bounding box center [946, 503] width 13 height 13
click at [900, 466] on span "❤️" at bounding box center [906, 469] width 13 height 16
